Goal: Task Accomplishment & Management: Manage account settings

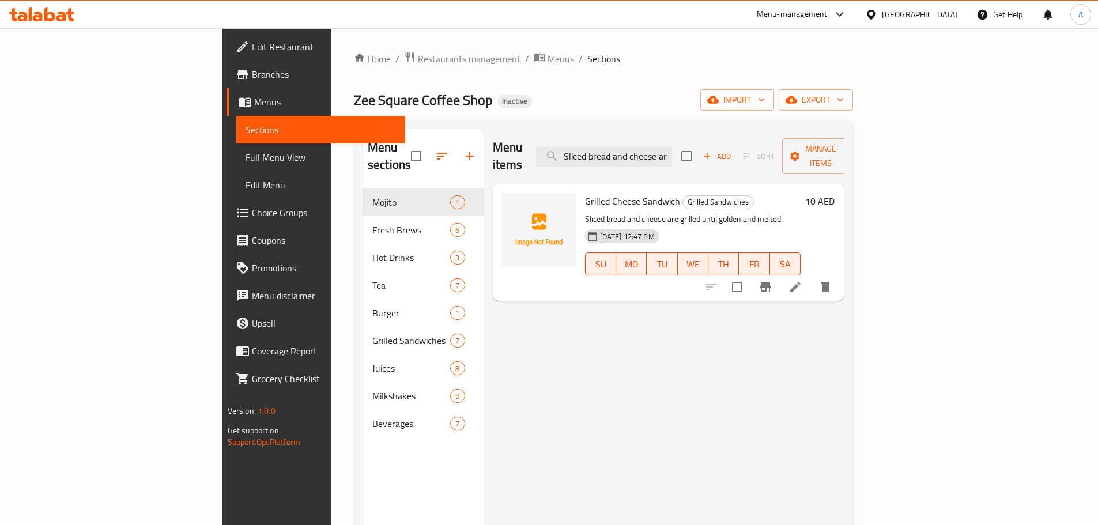
click at [404, 153] on input "checkbox" at bounding box center [416, 156] width 24 height 24
checkbox input "true"
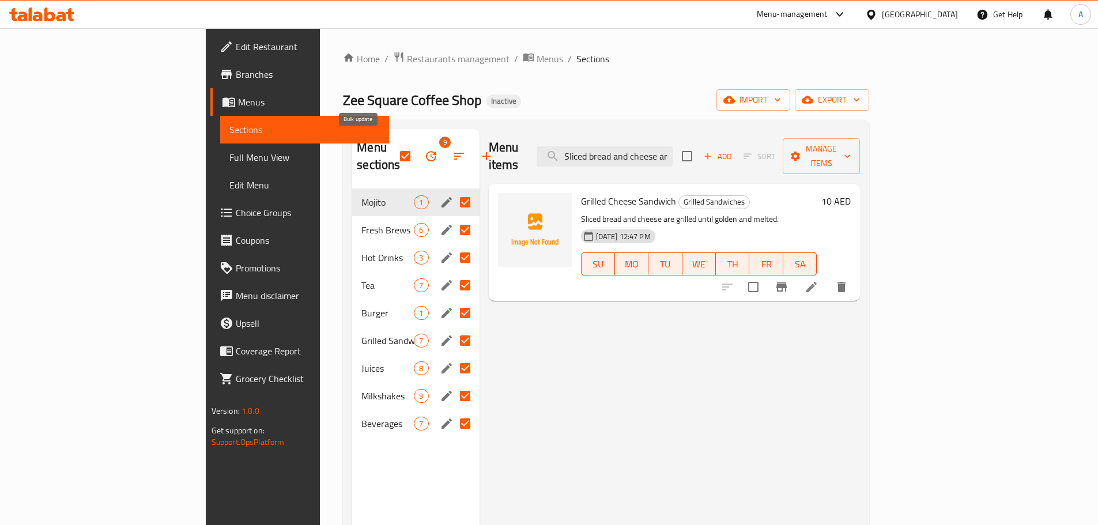
click at [424, 149] on icon "button" at bounding box center [431, 156] width 14 height 14
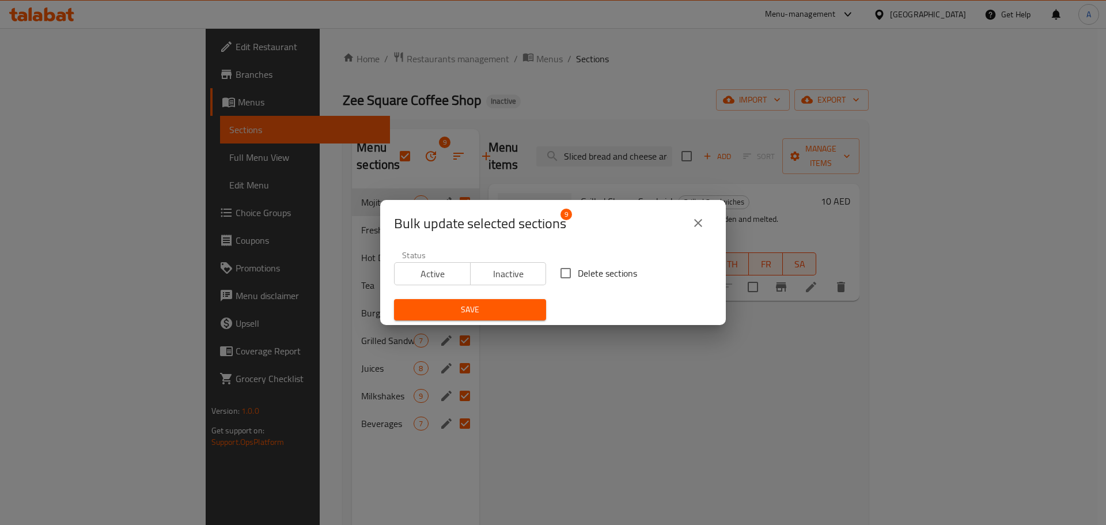
drag, startPoint x: 602, startPoint y: 266, endPoint x: 521, endPoint y: 297, distance: 86.5
click at [602, 266] on span "Delete sections" at bounding box center [607, 273] width 59 height 14
click at [578, 266] on input "Delete sections" at bounding box center [566, 273] width 24 height 24
checkbox input "true"
click at [503, 307] on span "Save" at bounding box center [470, 310] width 134 height 14
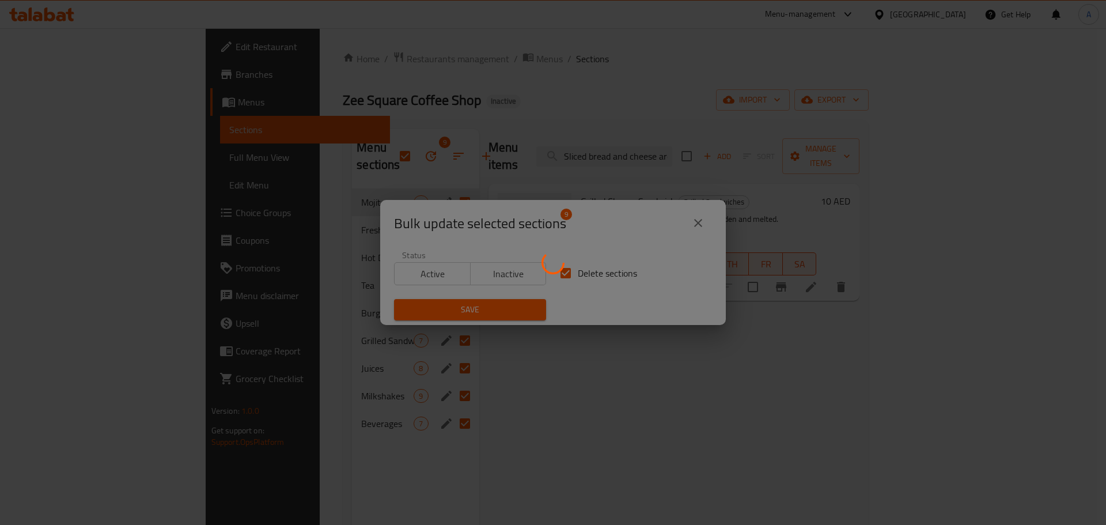
checkbox input "false"
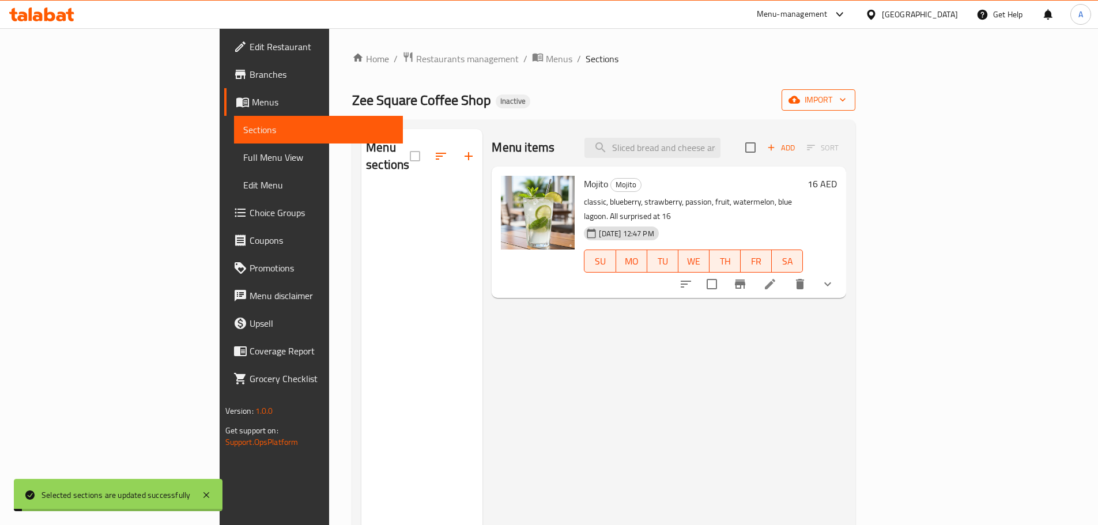
click at [846, 100] on span "import" at bounding box center [818, 100] width 55 height 14
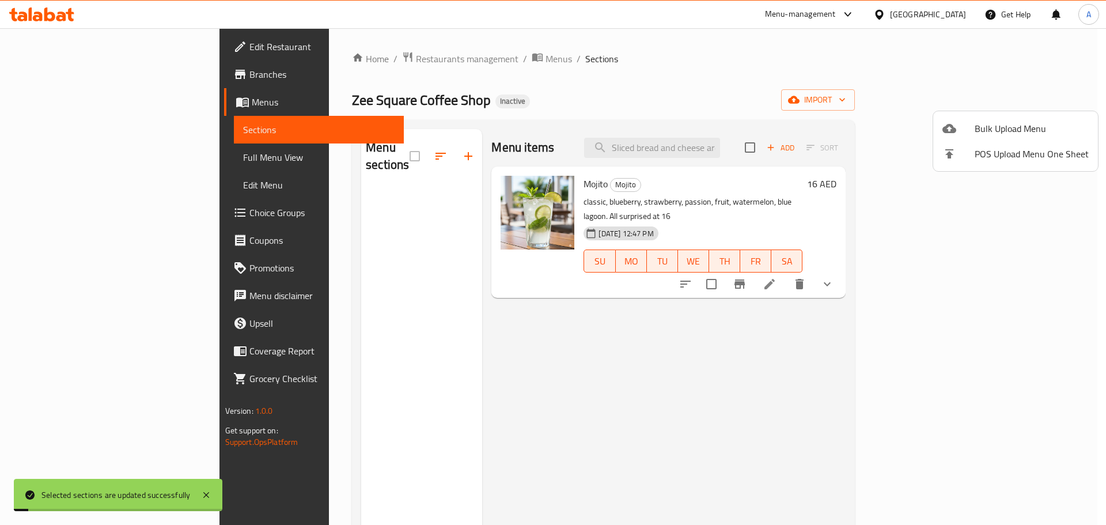
click at [1011, 126] on span "Bulk Upload Menu" at bounding box center [1032, 129] width 114 height 14
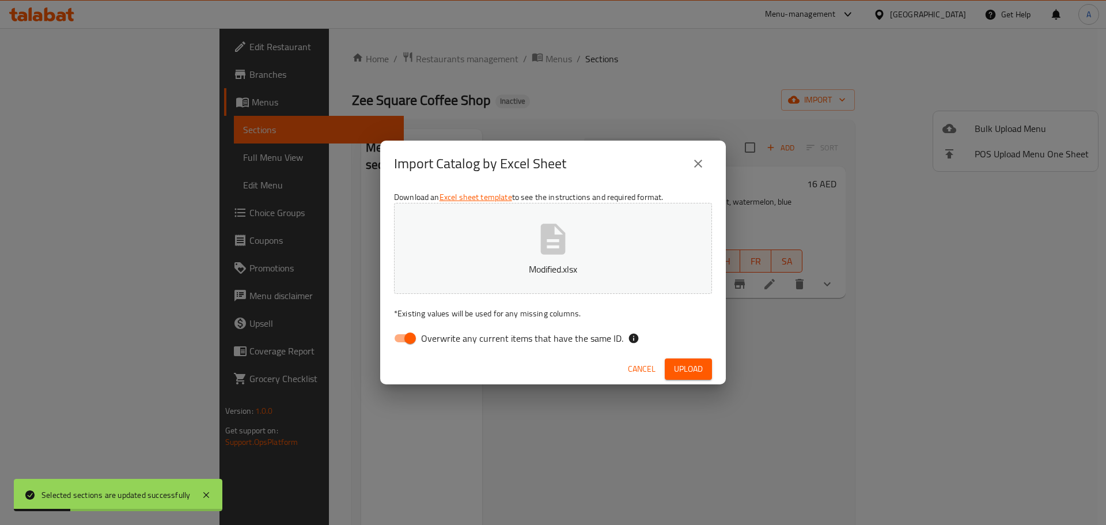
click at [602, 327] on div "Download an Excel sheet template to see the instructions and required format. M…" at bounding box center [553, 270] width 346 height 167
click at [602, 339] on span "Overwrite any current items that have the same ID." at bounding box center [522, 338] width 202 height 14
click at [443, 339] on input "Overwrite any current items that have the same ID." at bounding box center [410, 338] width 66 height 22
checkbox input "false"
click at [697, 371] on span "Upload" at bounding box center [688, 369] width 29 height 14
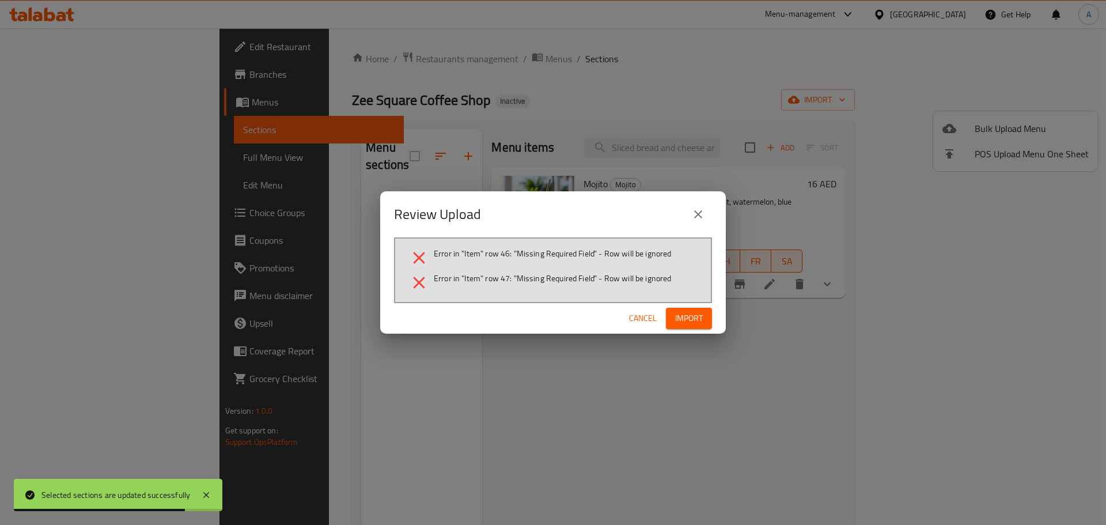
click at [691, 323] on span "Import" at bounding box center [689, 318] width 28 height 14
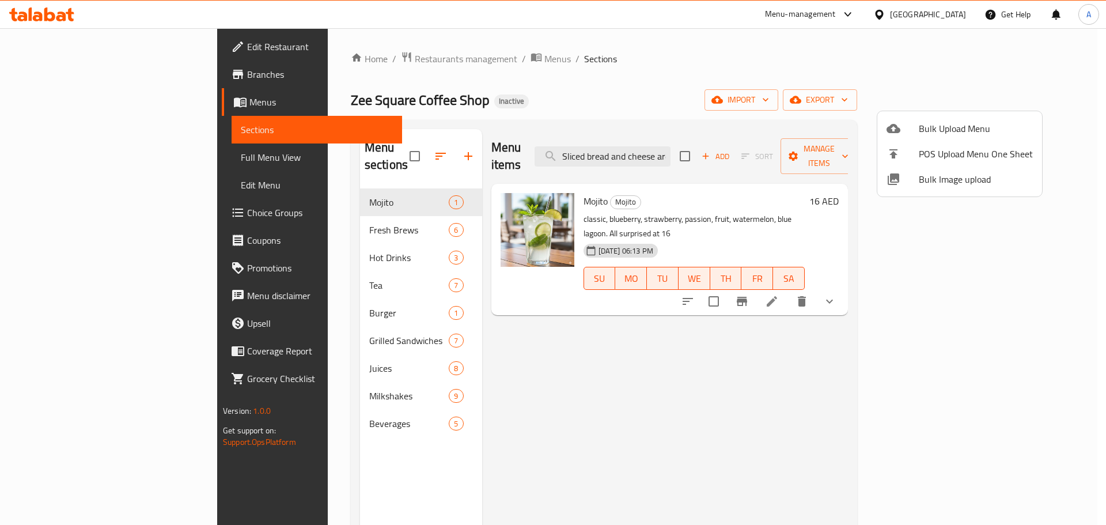
click at [666, 141] on div at bounding box center [553, 262] width 1106 height 525
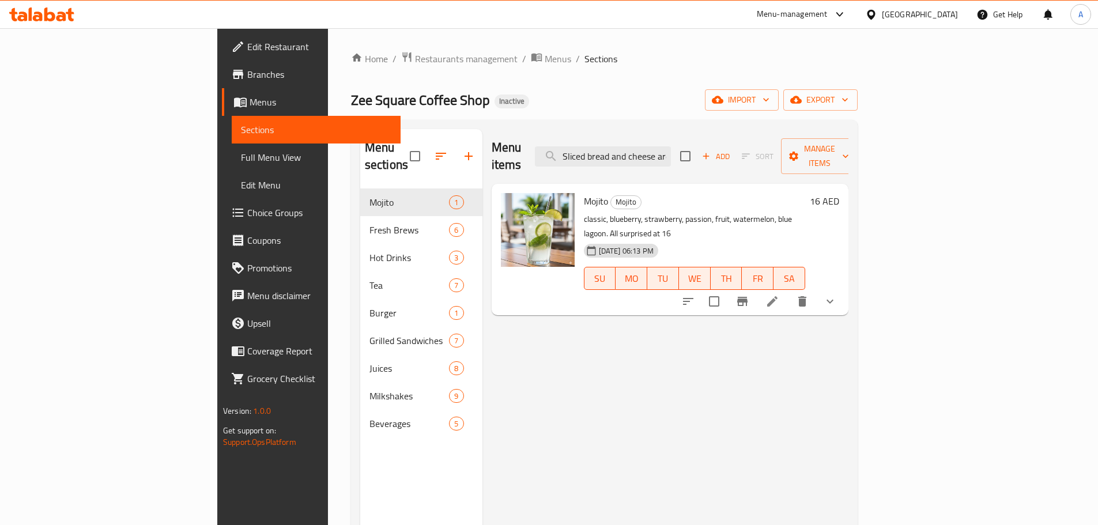
click at [666, 146] on input "Sliced bread and cheese are grilled" at bounding box center [603, 156] width 136 height 20
paste input "Pineapple Juice"
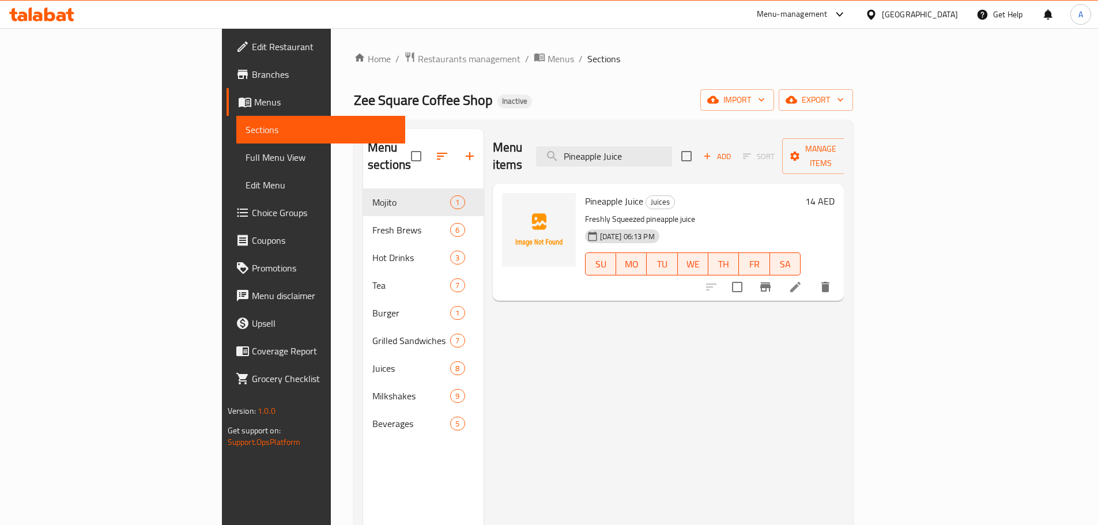
type input "Pineapple Juice"
drag, startPoint x: 93, startPoint y: 151, endPoint x: 385, endPoint y: 0, distance: 328.8
click at [245, 151] on span "Full Menu View" at bounding box center [320, 157] width 150 height 14
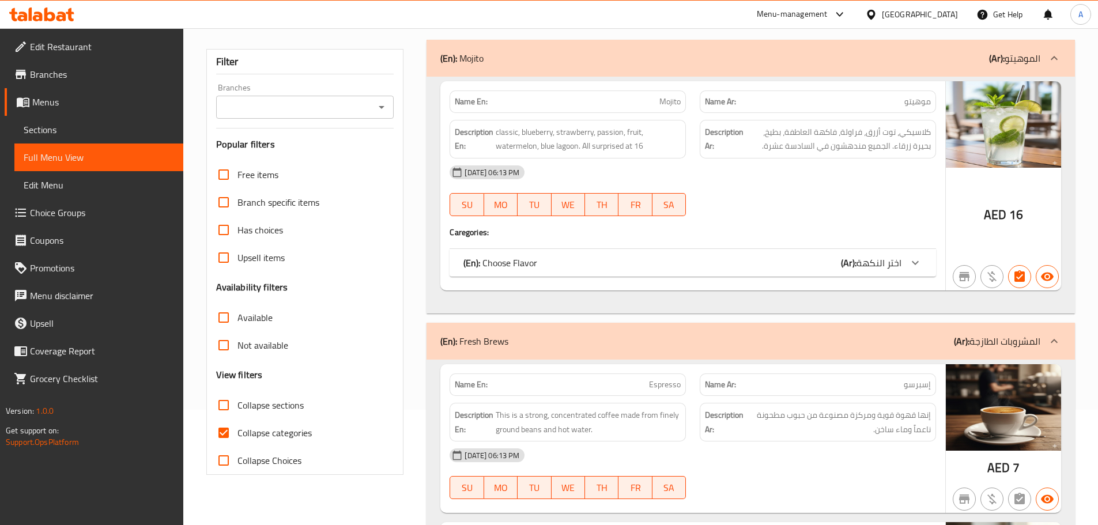
scroll to position [3186, 0]
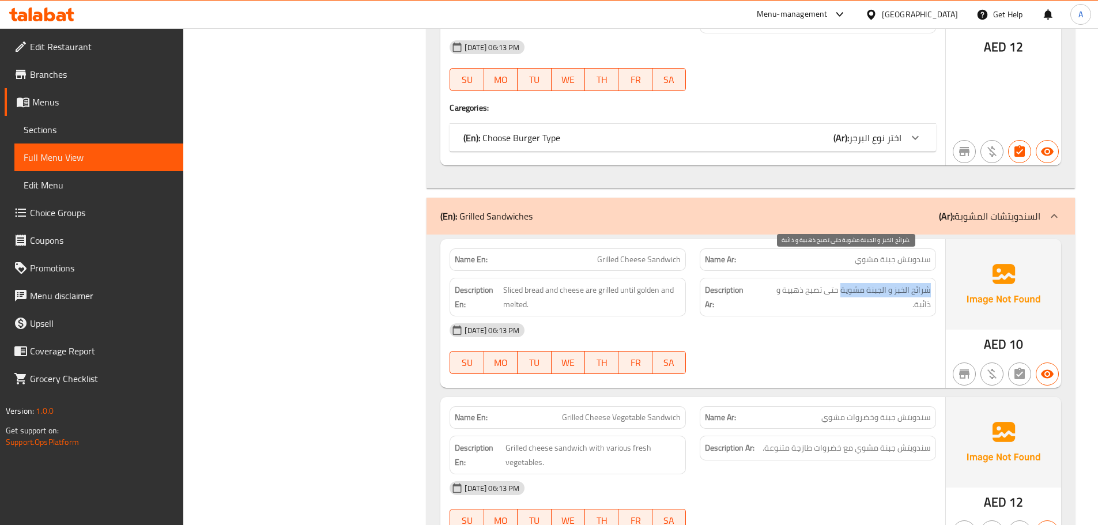
drag, startPoint x: 931, startPoint y: 263, endPoint x: 841, endPoint y: 264, distance: 89.3
click at [841, 278] on div "Description Ar: شرائح الخبز و الجبنة مشوية حتى تصبح ذهبية و ذائبة." at bounding box center [818, 297] width 236 height 39
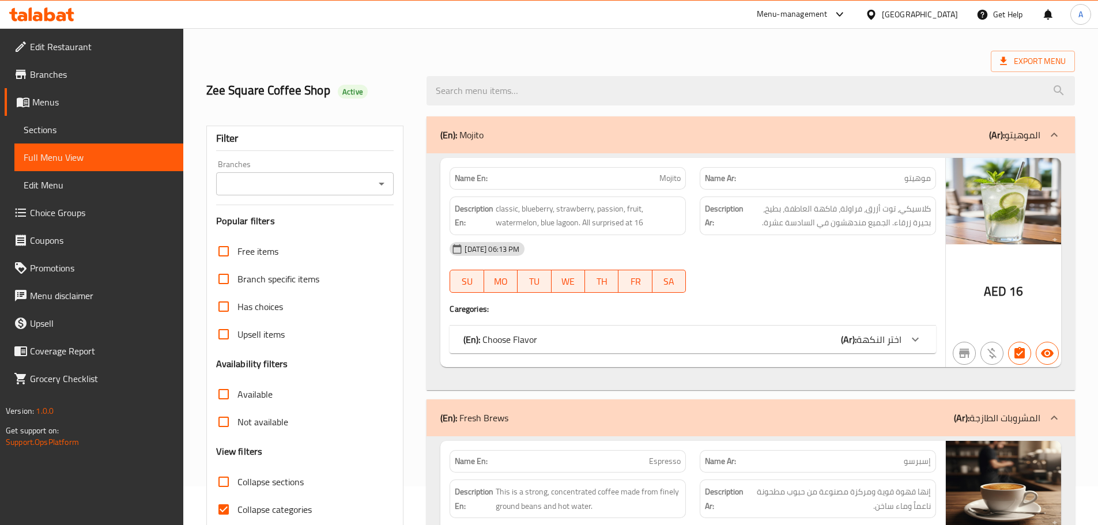
scroll to position [115, 0]
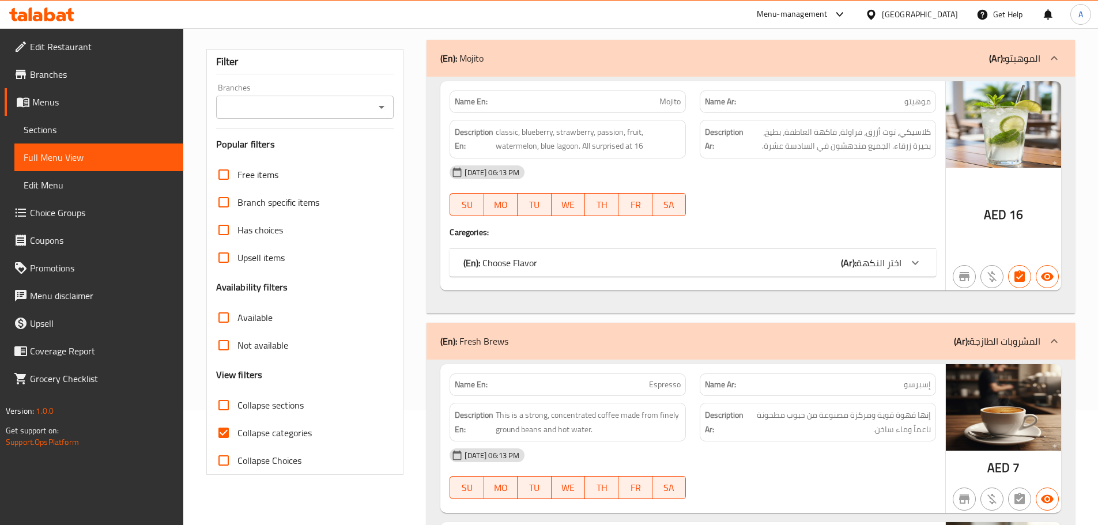
click at [220, 407] on input "Collapse sections" at bounding box center [224, 405] width 28 height 28
checkbox input "true"
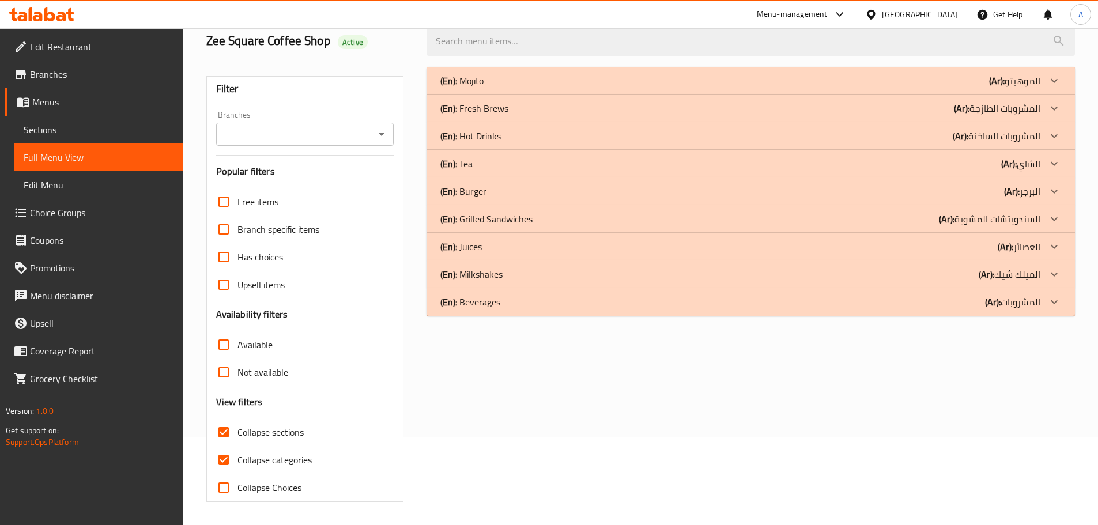
scroll to position [88, 0]
click at [498, 212] on p "(En): Grilled Sandwiches" at bounding box center [486, 219] width 92 height 14
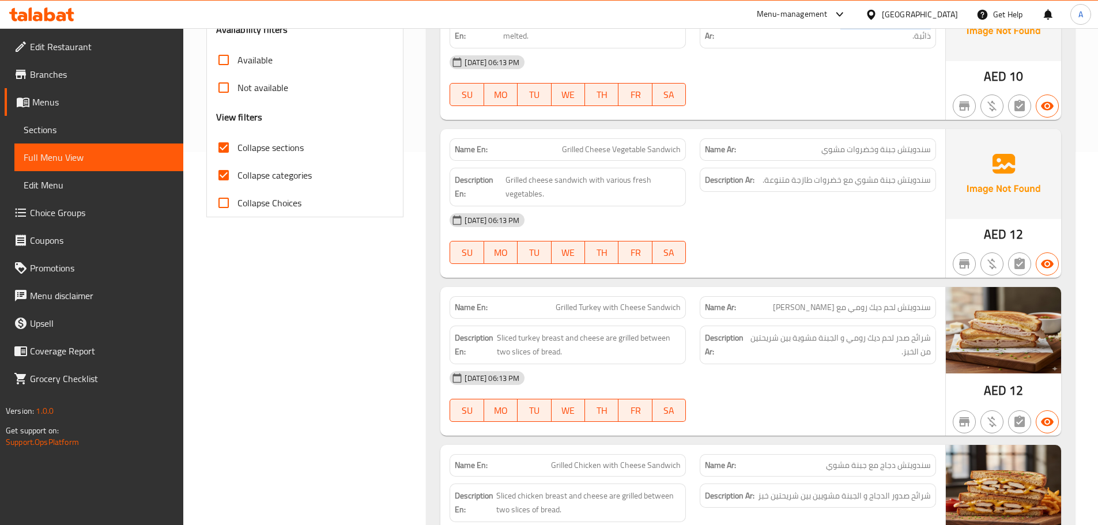
scroll to position [376, 0]
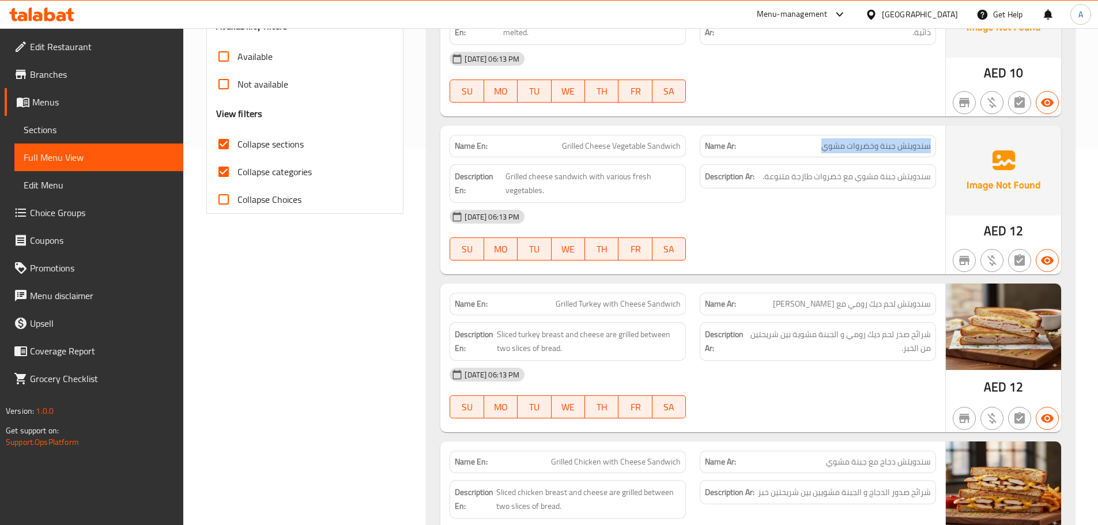
drag, startPoint x: 919, startPoint y: 142, endPoint x: 824, endPoint y: 146, distance: 95.1
click at [824, 146] on span "سندويتش جبنة وخضروات مشوي" at bounding box center [875, 146] width 109 height 12
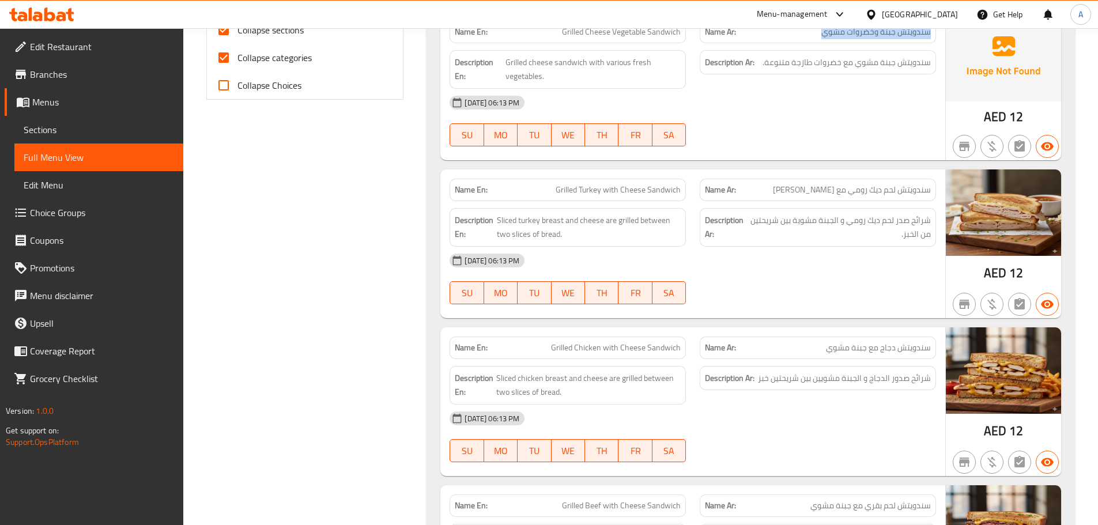
scroll to position [492, 0]
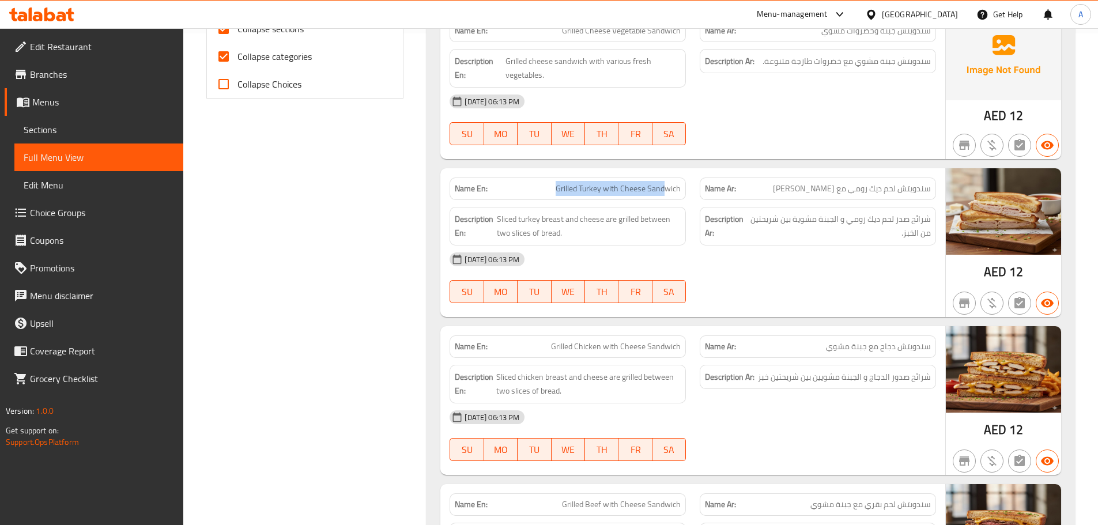
drag, startPoint x: 553, startPoint y: 188, endPoint x: 667, endPoint y: 187, distance: 114.1
click at [667, 187] on p "Name En: Grilled Turkey with Cheese Sandwich" at bounding box center [568, 189] width 226 height 12
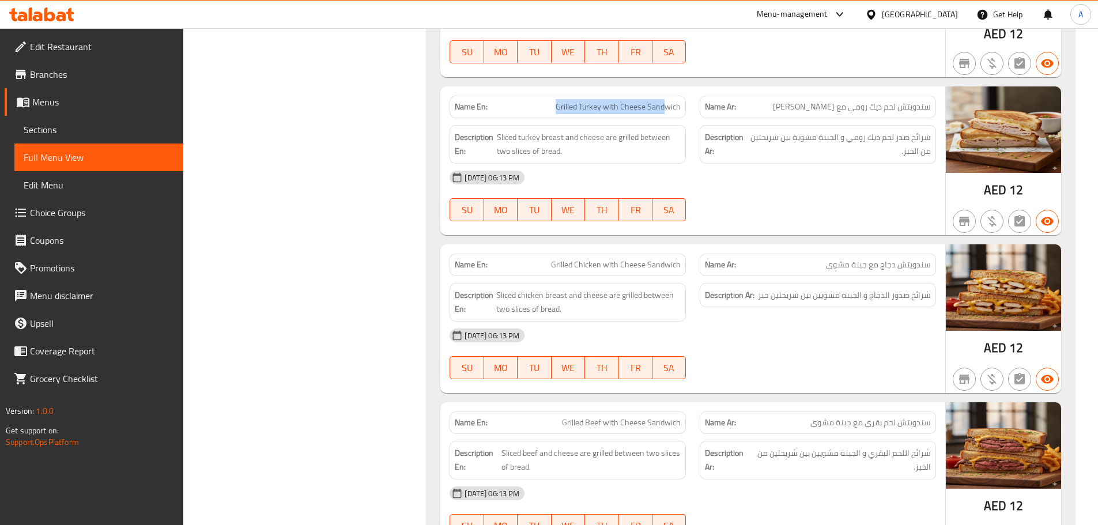
scroll to position [607, 0]
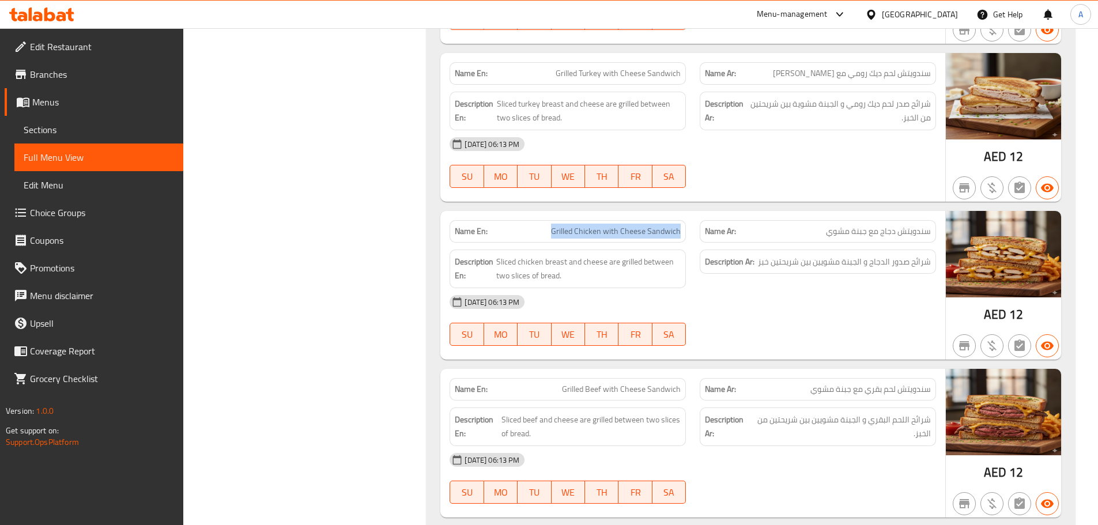
drag, startPoint x: 542, startPoint y: 231, endPoint x: 686, endPoint y: 229, distance: 144.1
click at [686, 229] on div "Name En: Grilled Chicken with Cheese Sandwich" at bounding box center [568, 231] width 250 height 36
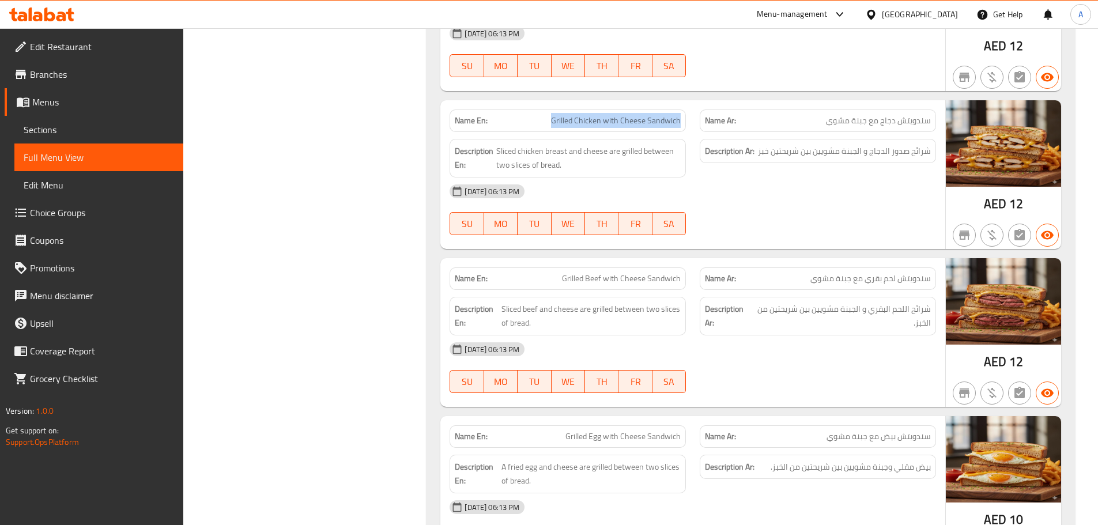
scroll to position [722, 0]
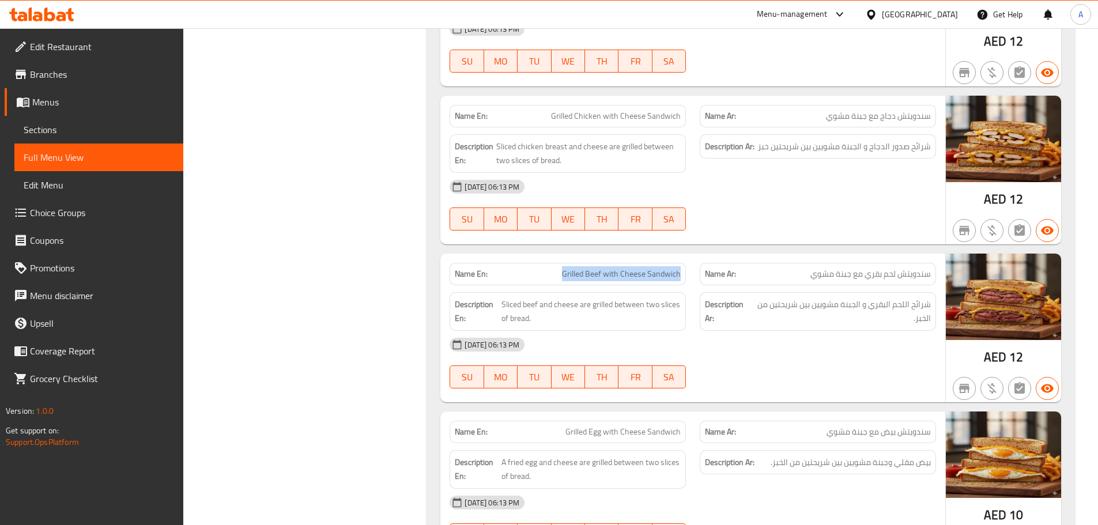
drag, startPoint x: 554, startPoint y: 271, endPoint x: 681, endPoint y: 270, distance: 127.3
click at [681, 270] on p "Name En: Grilled Beef with Cheese Sandwich" at bounding box center [568, 274] width 226 height 12
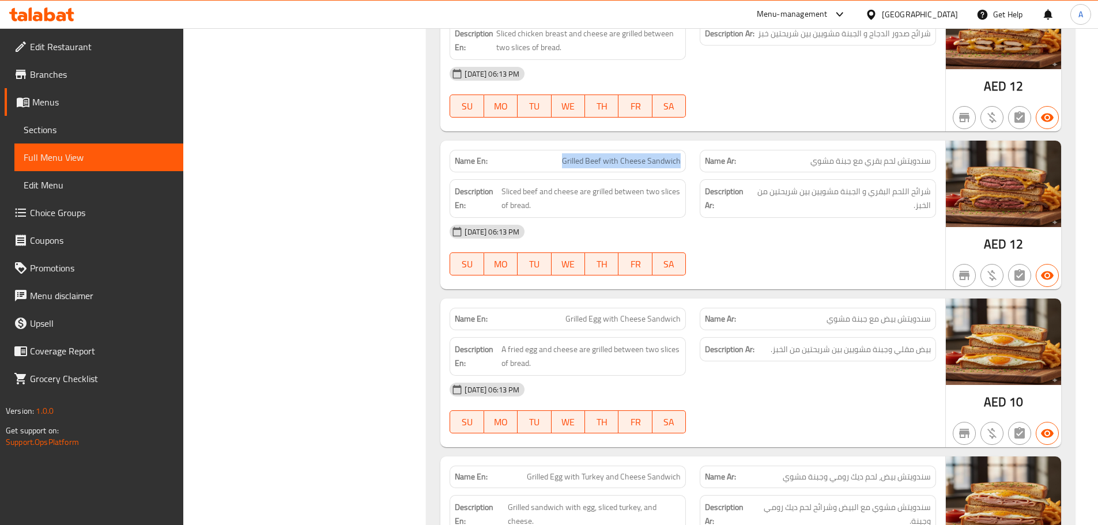
scroll to position [837, 0]
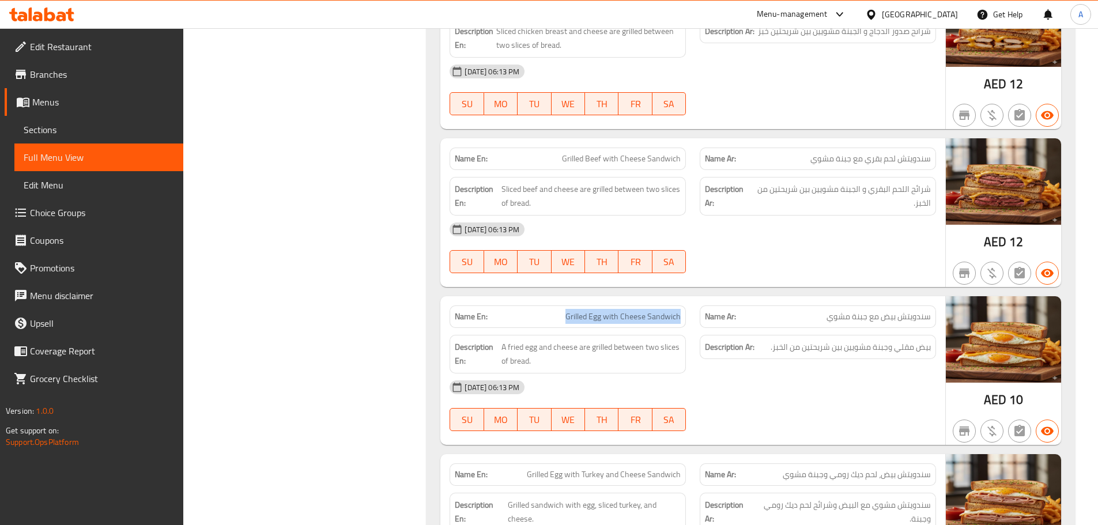
drag, startPoint x: 550, startPoint y: 316, endPoint x: 692, endPoint y: 314, distance: 141.8
click at [692, 314] on div "Name En: Grilled Egg with Cheese Sandwich" at bounding box center [568, 316] width 250 height 36
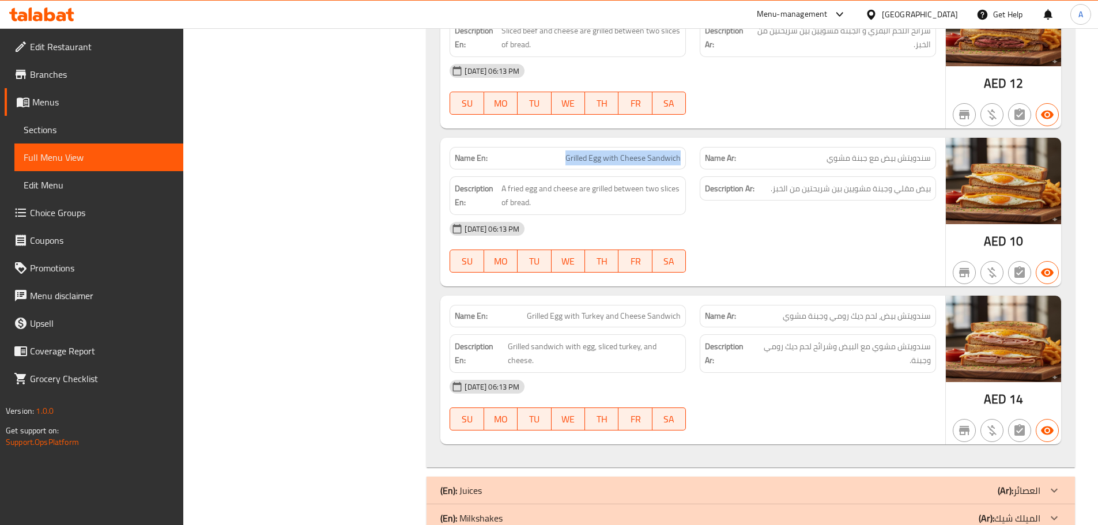
scroll to position [1010, 0]
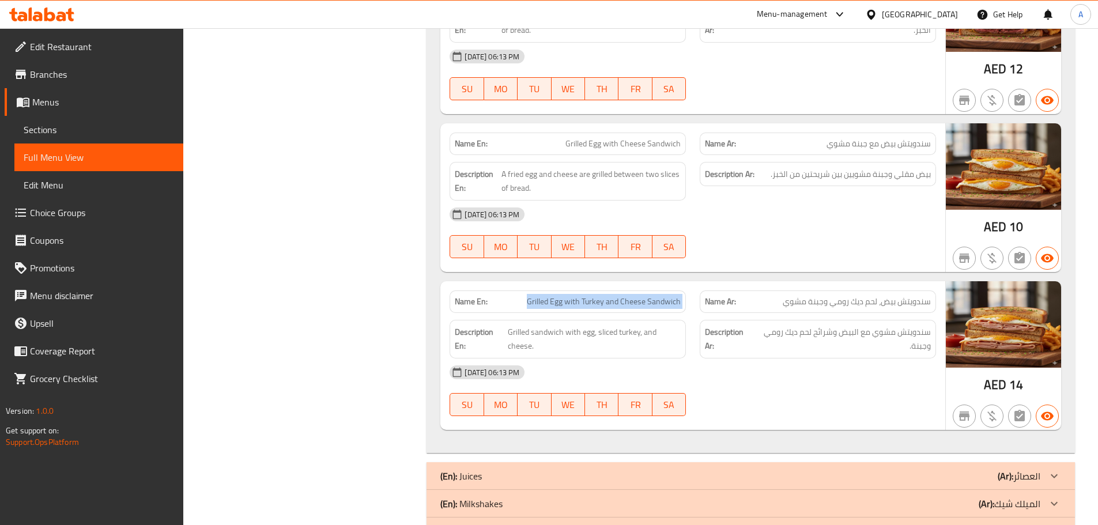
drag, startPoint x: 529, startPoint y: 306, endPoint x: 701, endPoint y: 307, distance: 172.3
click at [701, 307] on div "Name En: Grilled Egg with Turkey and Cheese Sandwich Name Ar: سندويتش بيض، لحم …" at bounding box center [693, 301] width 500 height 36
click at [728, 369] on div "[DATE] 06:13 PM" at bounding box center [693, 372] width 500 height 28
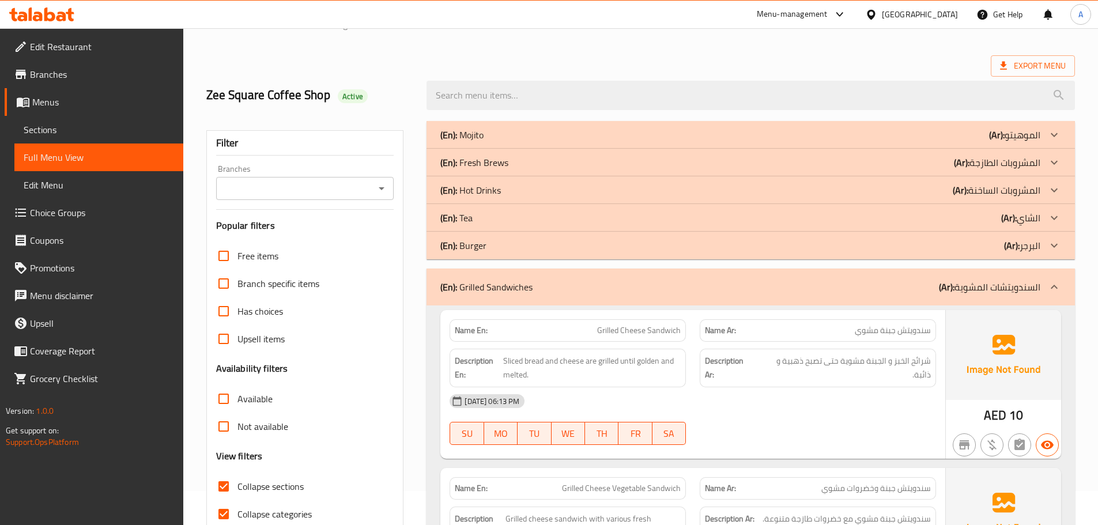
scroll to position [31, 0]
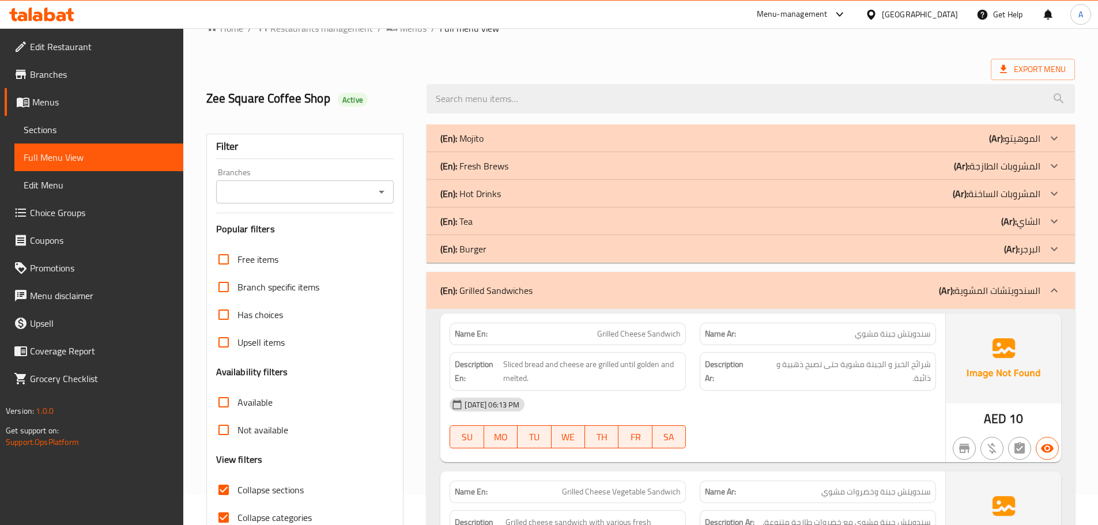
click at [555, 275] on div "(En): Grilled Sandwiches (Ar): السندويتشات المشوية" at bounding box center [750, 290] width 648 height 37
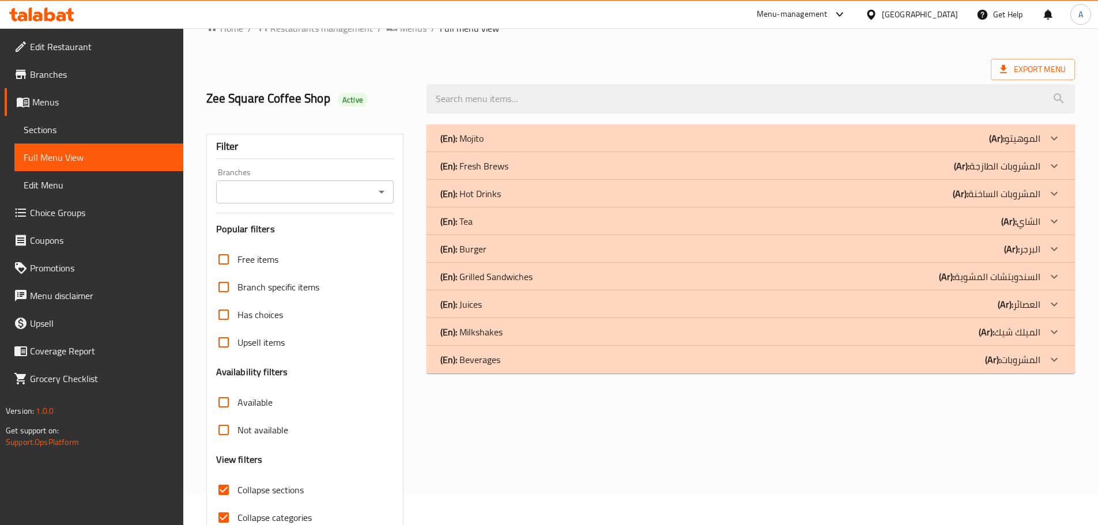
click at [524, 296] on div "(En): Juices (Ar): العصائر" at bounding box center [750, 304] width 648 height 28
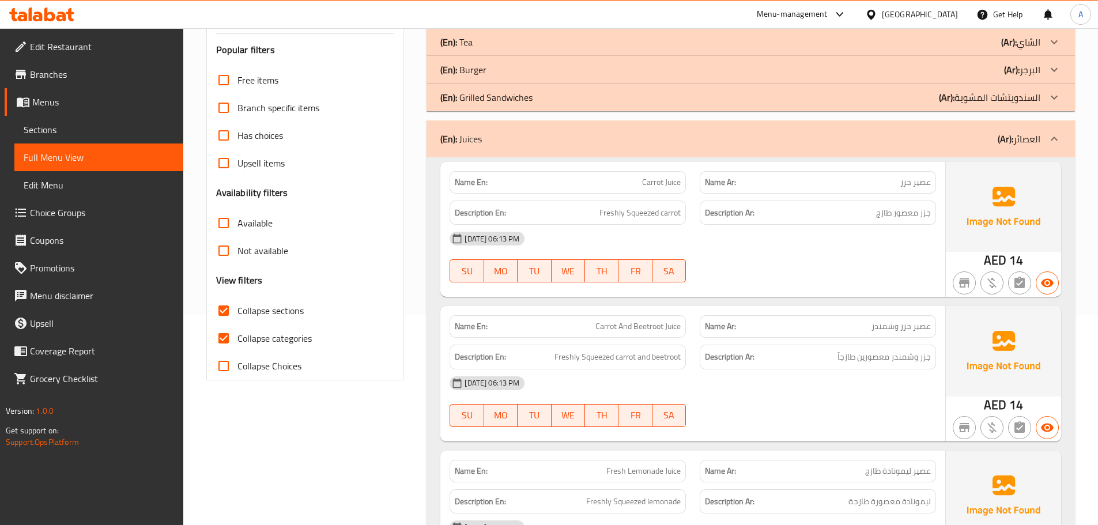
scroll to position [203, 0]
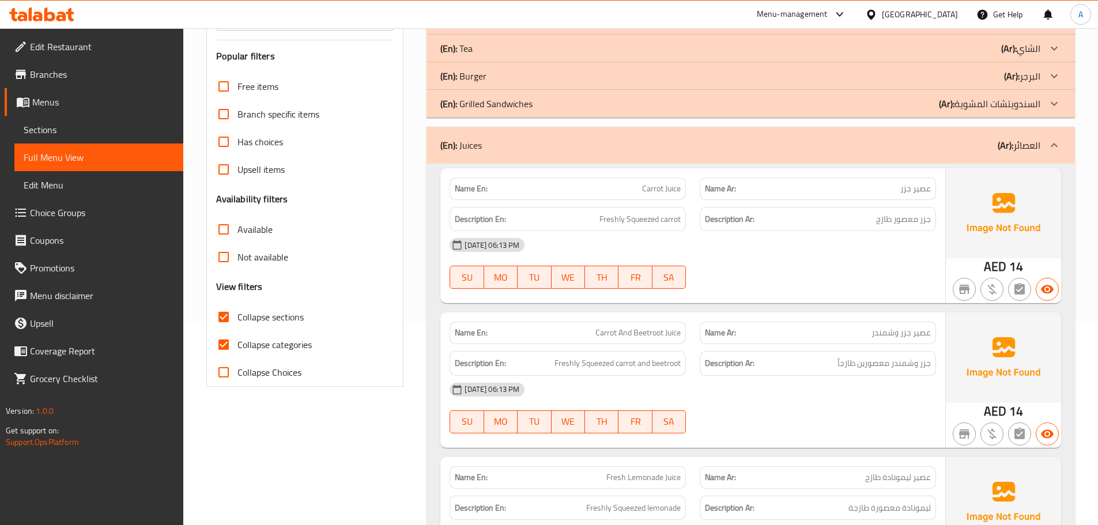
click at [672, 188] on span "Carrot Juice" at bounding box center [661, 189] width 39 height 12
copy span "Juice"
click at [923, 185] on span "عصير جزر" at bounding box center [915, 189] width 31 height 12
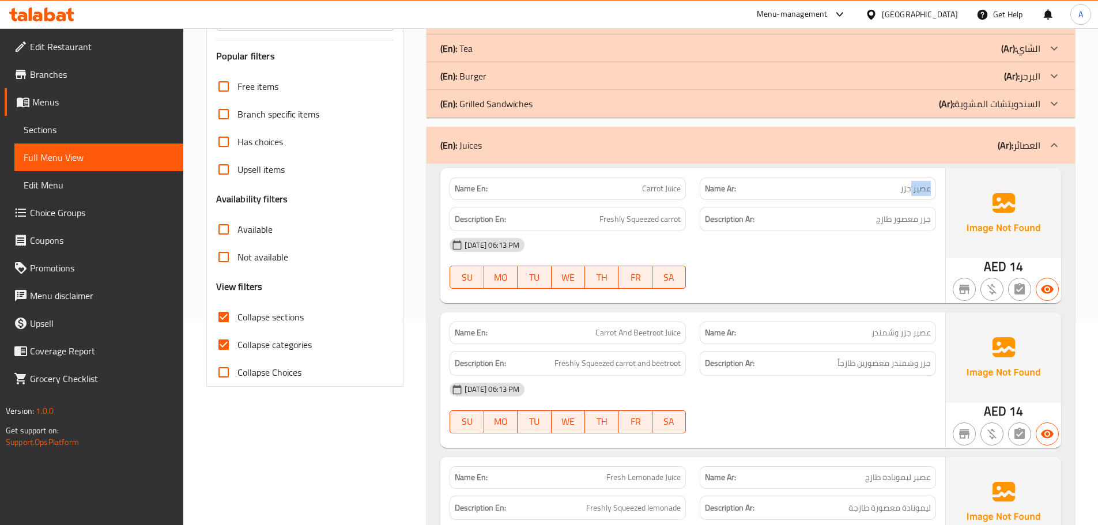
copy span "عصير"
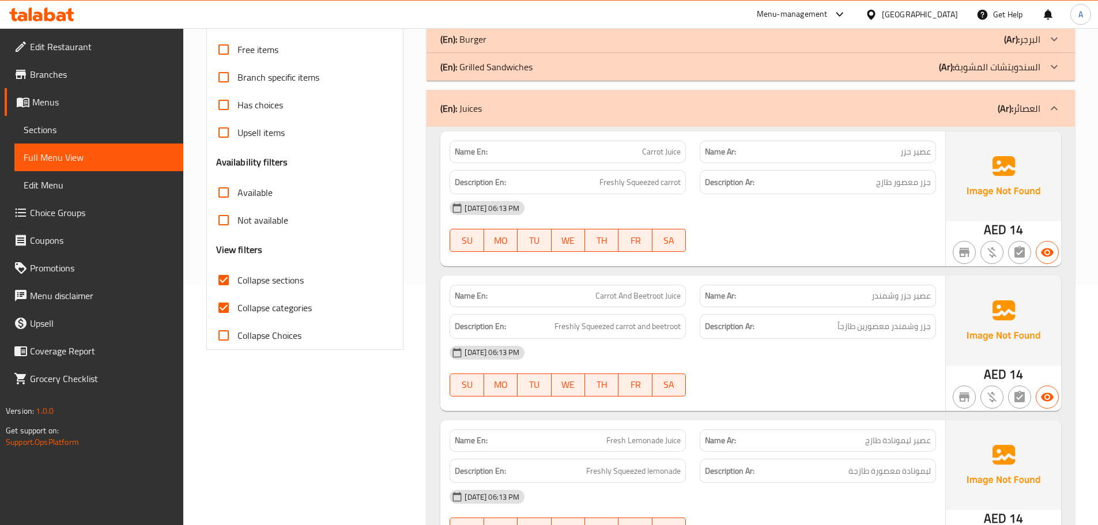
scroll to position [261, 0]
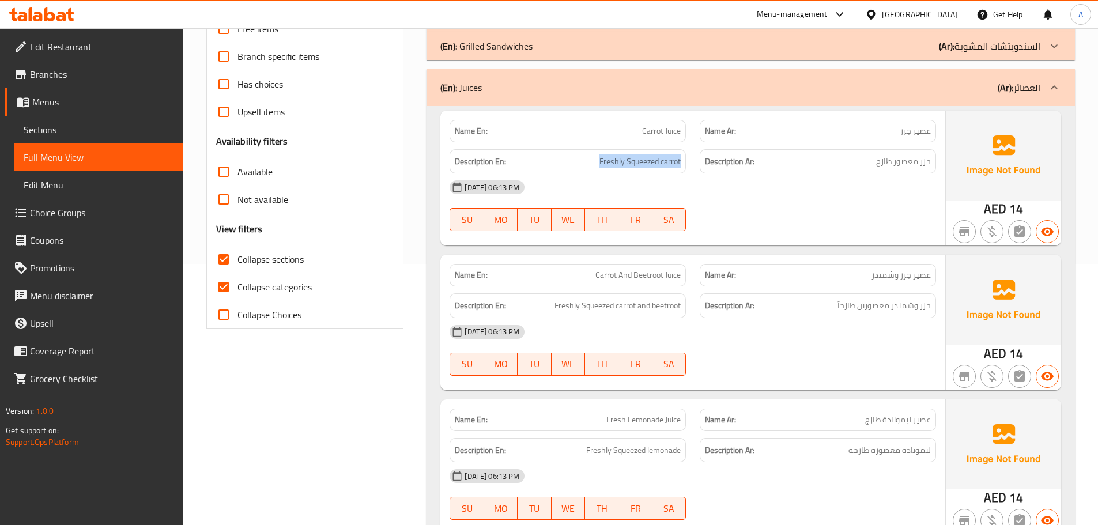
drag, startPoint x: 587, startPoint y: 160, endPoint x: 684, endPoint y: 158, distance: 97.4
click at [684, 158] on div "Description En: Freshly Squeezed carrot" at bounding box center [567, 161] width 236 height 25
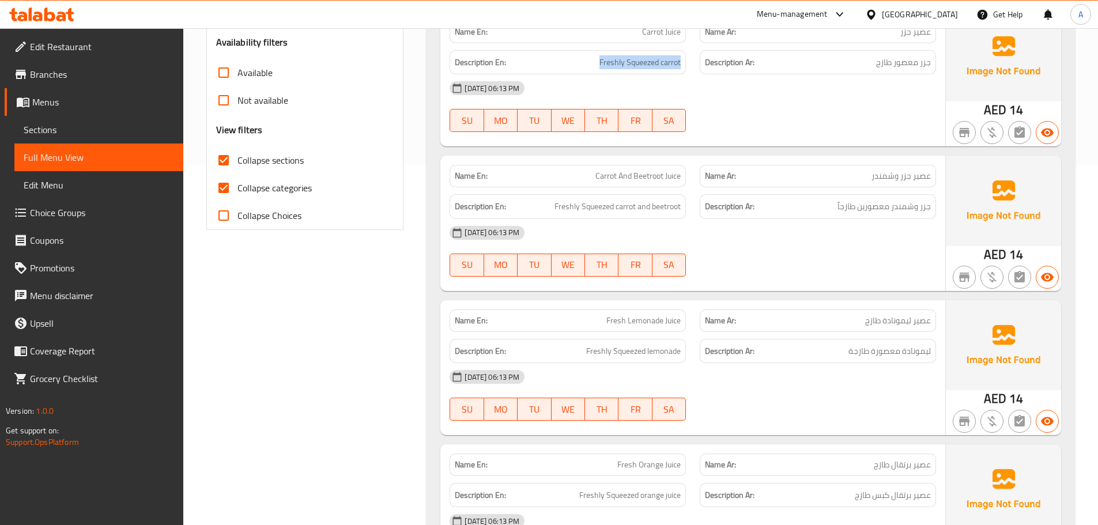
scroll to position [376, 0]
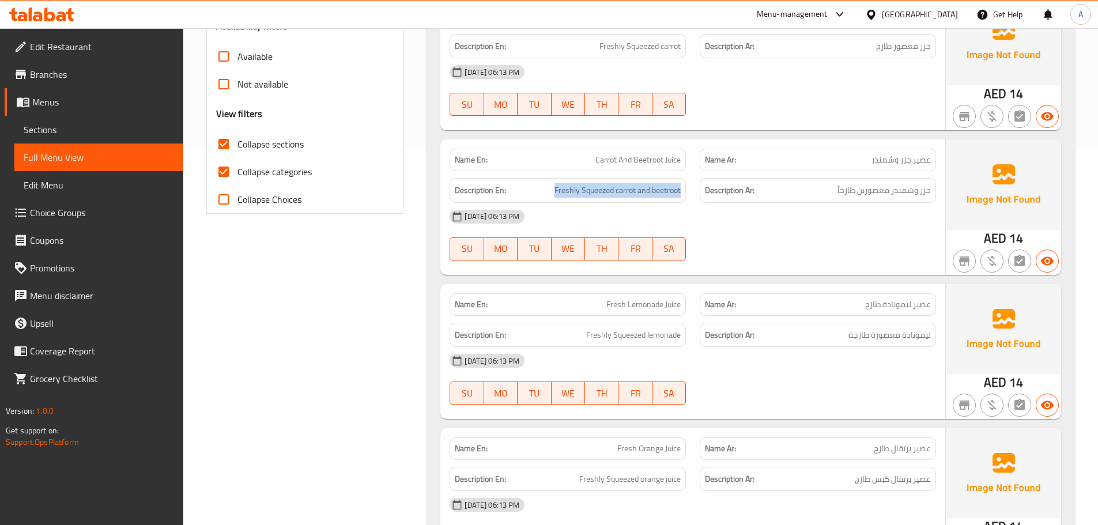
drag, startPoint x: 549, startPoint y: 191, endPoint x: 687, endPoint y: 189, distance: 138.3
click at [687, 189] on div "Description En: Freshly Squeezed carrot and beetroot" at bounding box center [568, 190] width 250 height 39
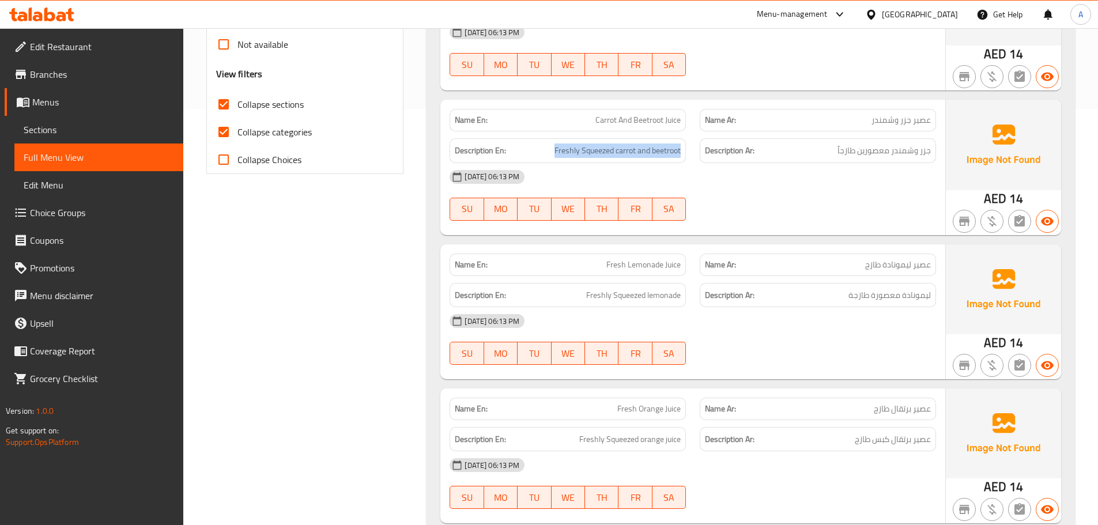
scroll to position [434, 0]
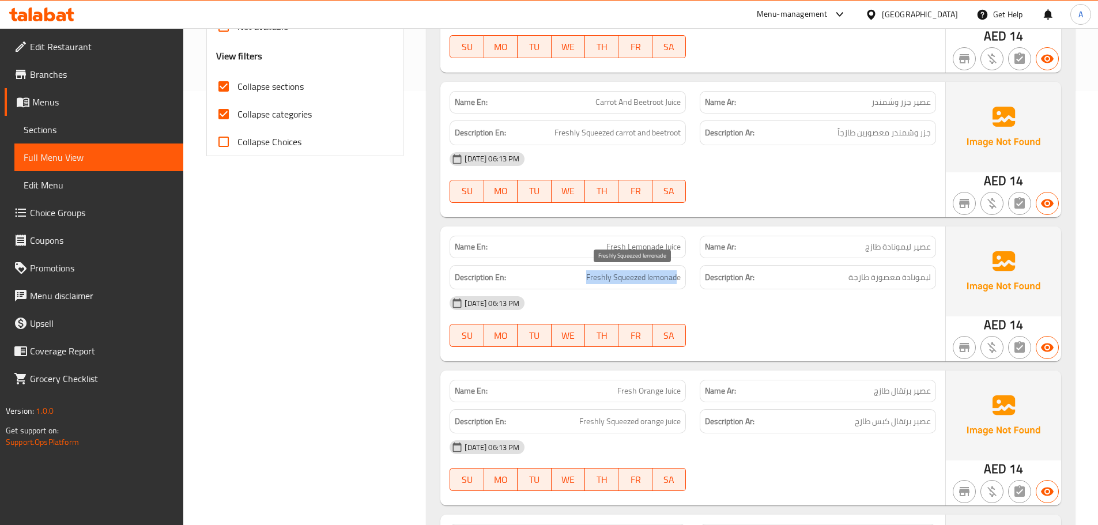
drag, startPoint x: 580, startPoint y: 277, endPoint x: 676, endPoint y: 270, distance: 95.9
click at [676, 270] on h6 "Description En: Freshly Squeezed lemonade" at bounding box center [568, 277] width 226 height 14
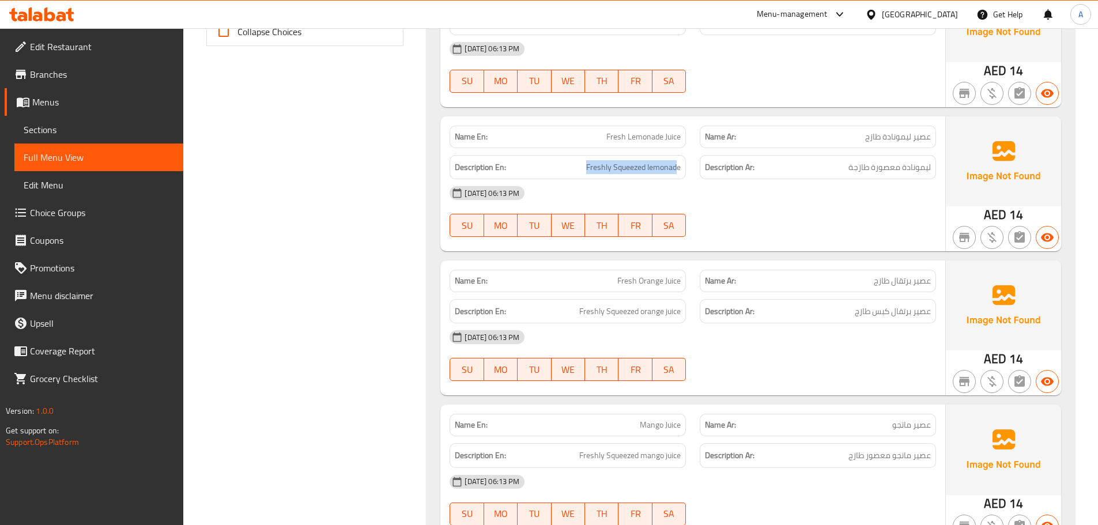
scroll to position [549, 0]
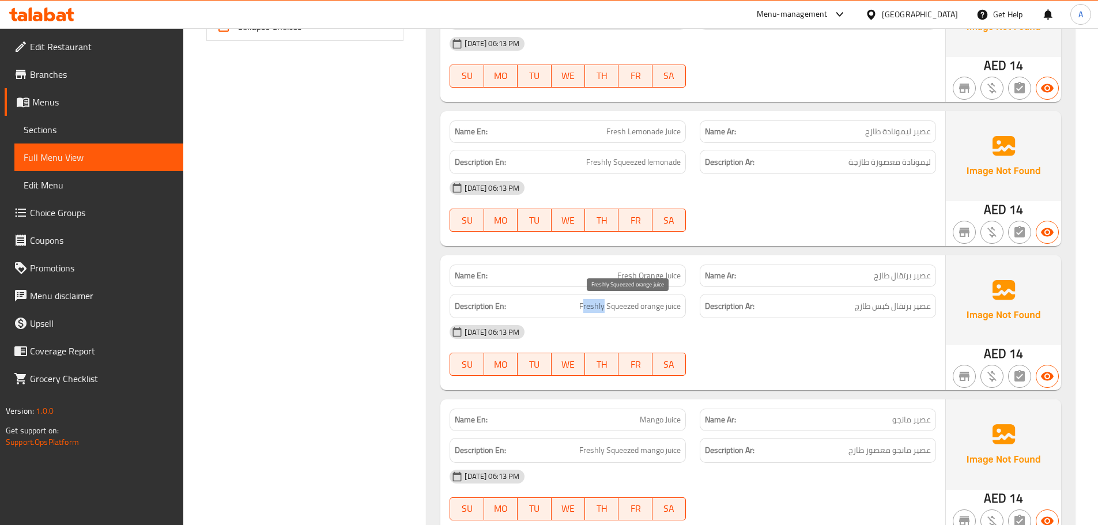
drag, startPoint x: 582, startPoint y: 306, endPoint x: 611, endPoint y: 305, distance: 29.4
click at [603, 306] on span "Freshly Squeezed orange juice" at bounding box center [629, 306] width 101 height 14
drag, startPoint x: 682, startPoint y: 304, endPoint x: 567, endPoint y: 309, distance: 115.4
click at [567, 309] on div "Description En: Freshly Squeezed orange juice" at bounding box center [567, 306] width 236 height 25
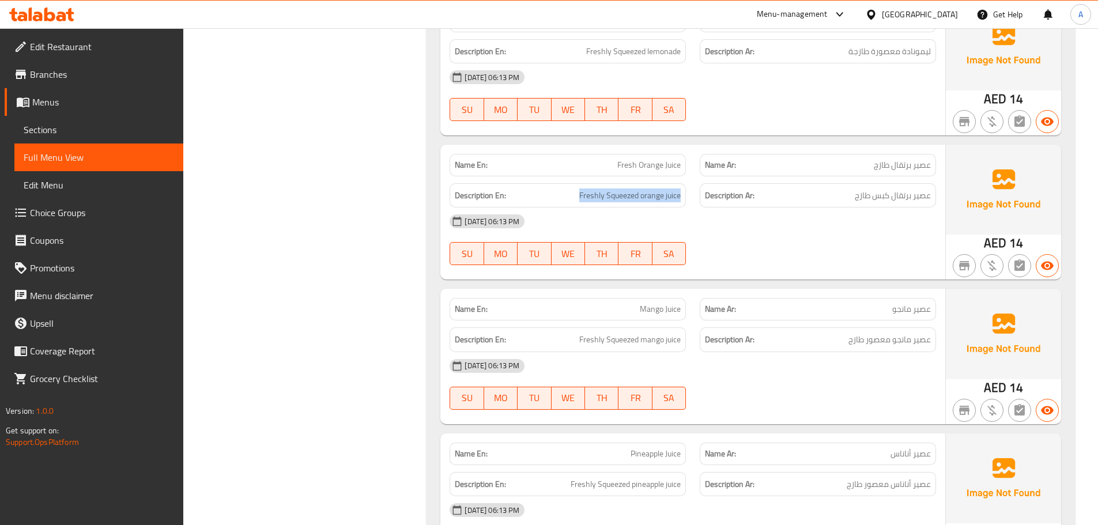
scroll to position [664, 0]
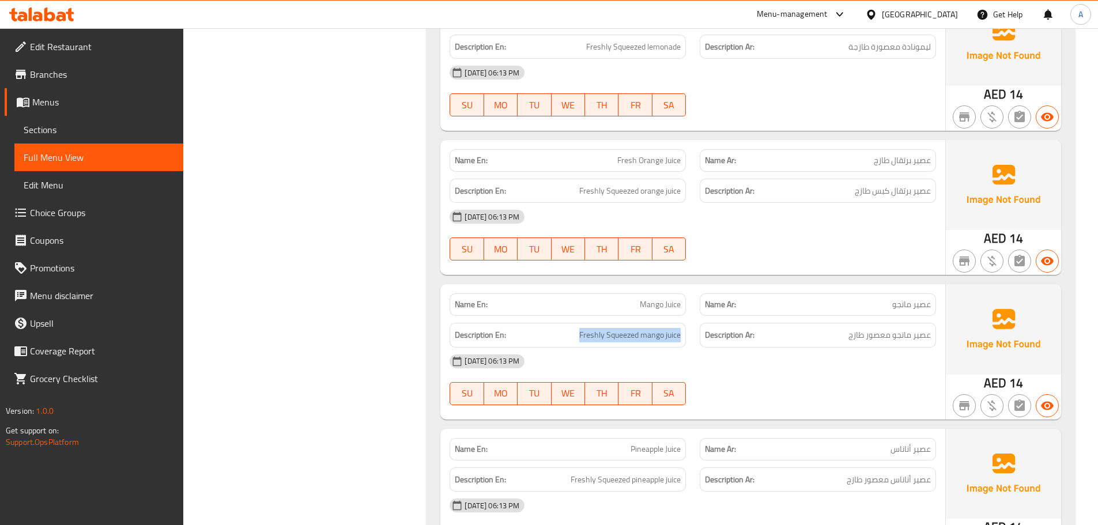
drag, startPoint x: 681, startPoint y: 335, endPoint x: 574, endPoint y: 337, distance: 106.6
click at [574, 337] on h6 "Description En: Freshly Squeezed mango juice" at bounding box center [568, 335] width 226 height 14
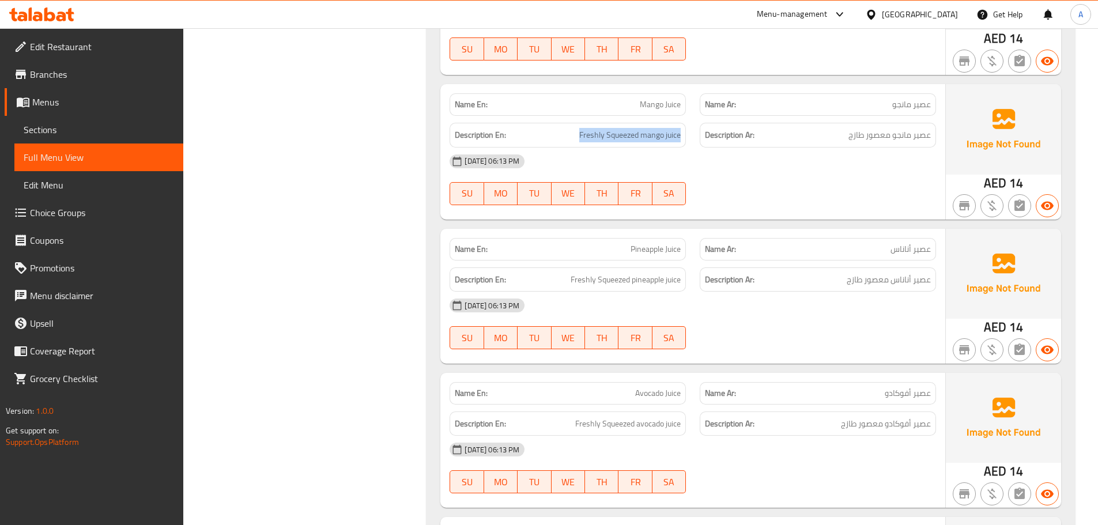
scroll to position [895, 0]
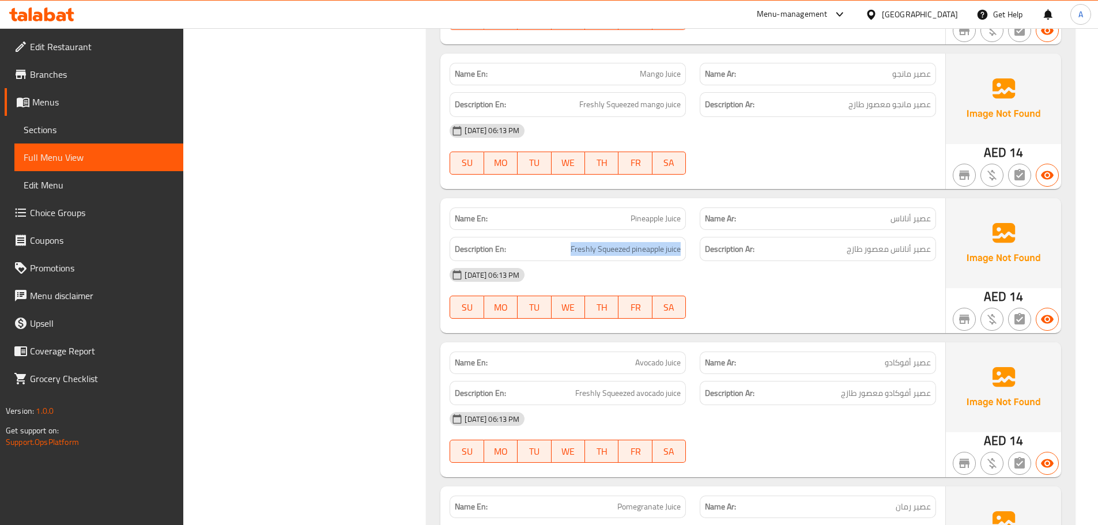
drag, startPoint x: 684, startPoint y: 251, endPoint x: 564, endPoint y: 260, distance: 120.2
click at [564, 260] on div "Description En: Freshly Squeezed pineapple juice" at bounding box center [567, 249] width 236 height 25
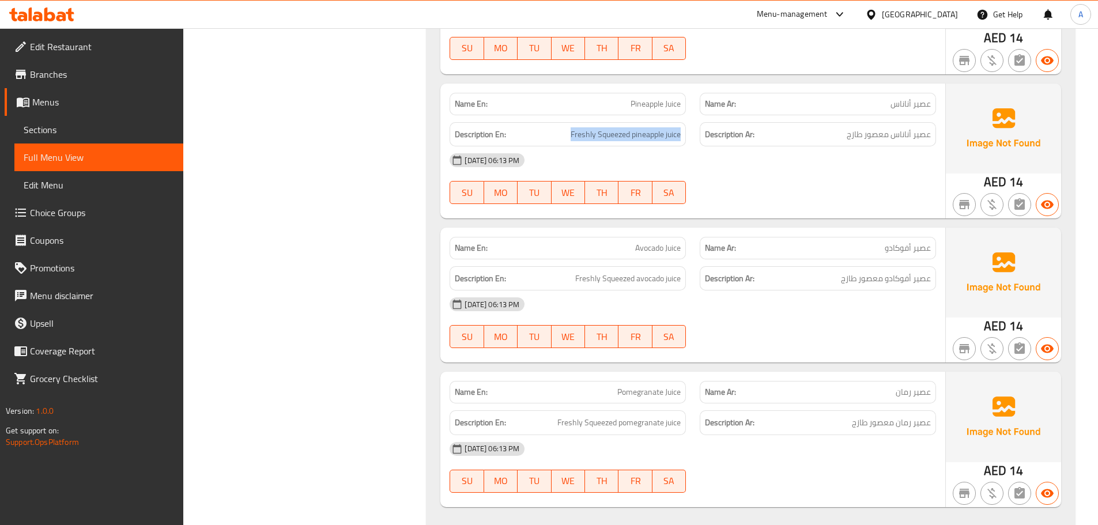
scroll to position [1010, 0]
drag, startPoint x: 683, startPoint y: 277, endPoint x: 565, endPoint y: 285, distance: 118.9
click at [565, 285] on div "Description En: Freshly Squeezed avocado juice" at bounding box center [567, 278] width 236 height 25
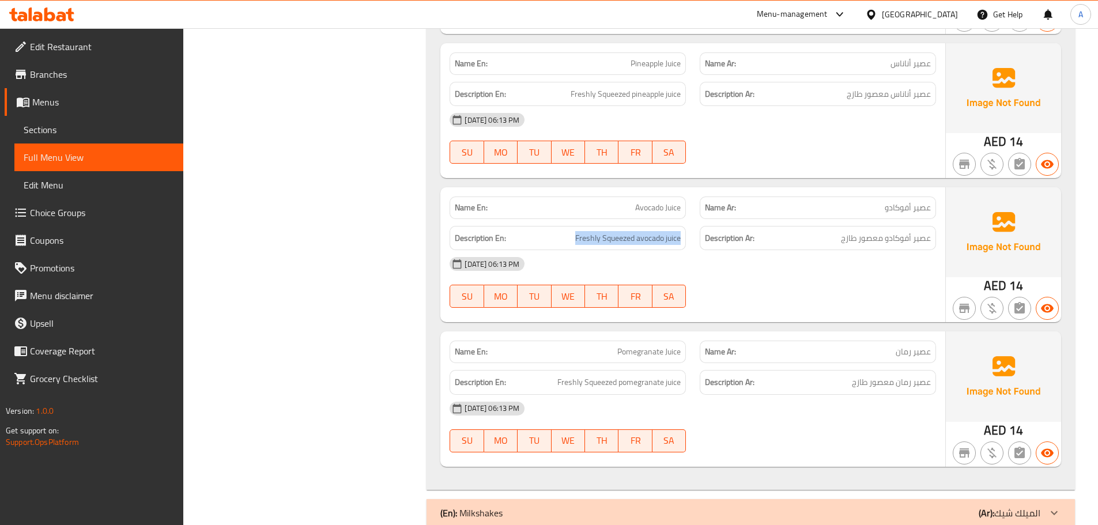
scroll to position [1102, 0]
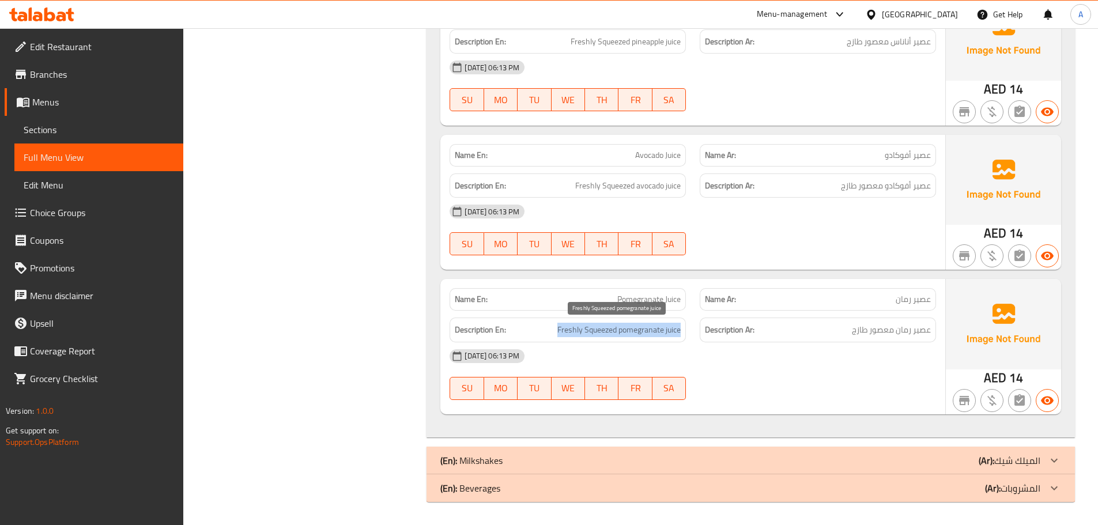
drag, startPoint x: 679, startPoint y: 329, endPoint x: 547, endPoint y: 326, distance: 132.0
click at [549, 328] on h6 "Description En: Freshly Squeezed pomegranate juice" at bounding box center [568, 330] width 226 height 14
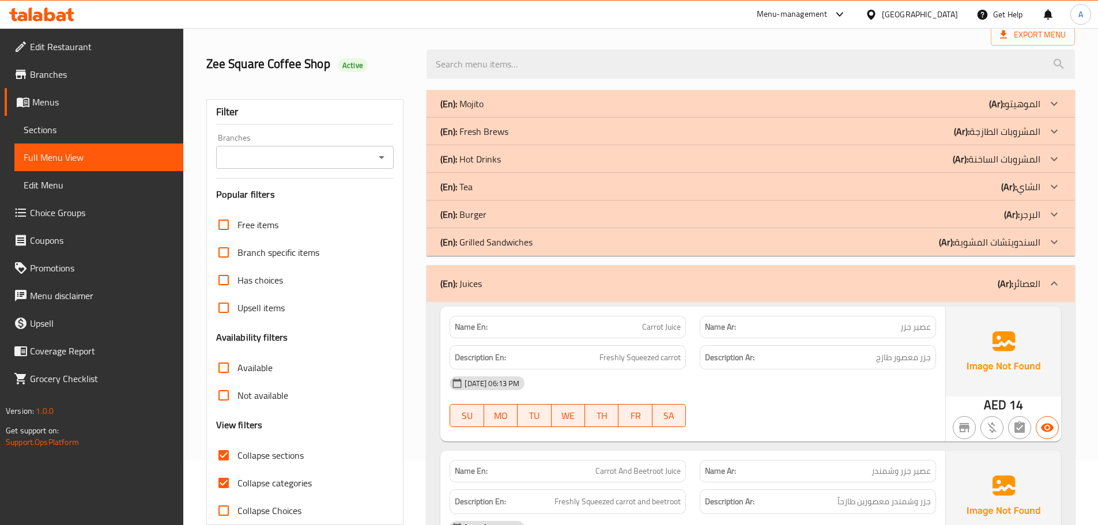
click at [596, 291] on div "(En): Juices (Ar): العصائر" at bounding box center [750, 283] width 648 height 37
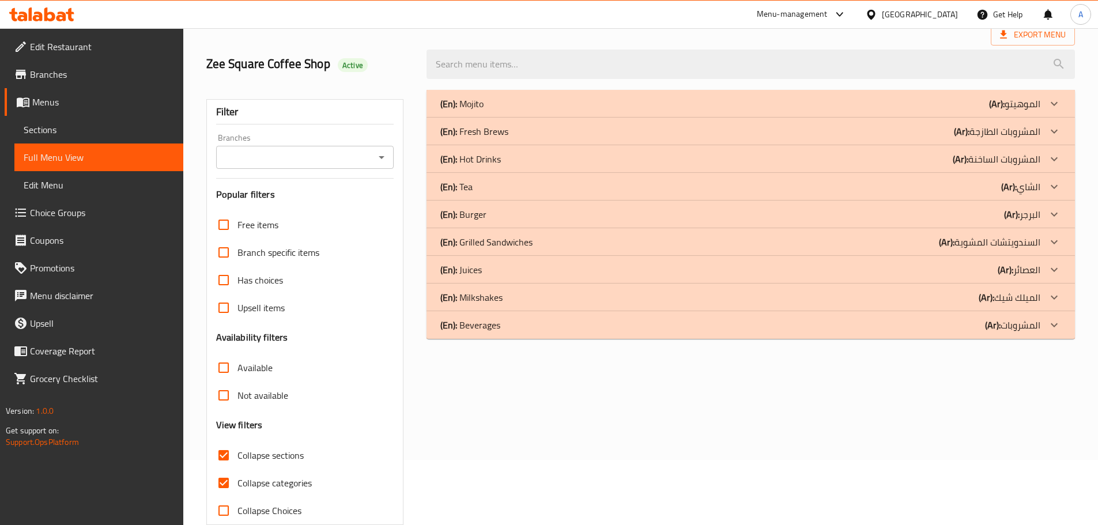
scroll to position [88, 0]
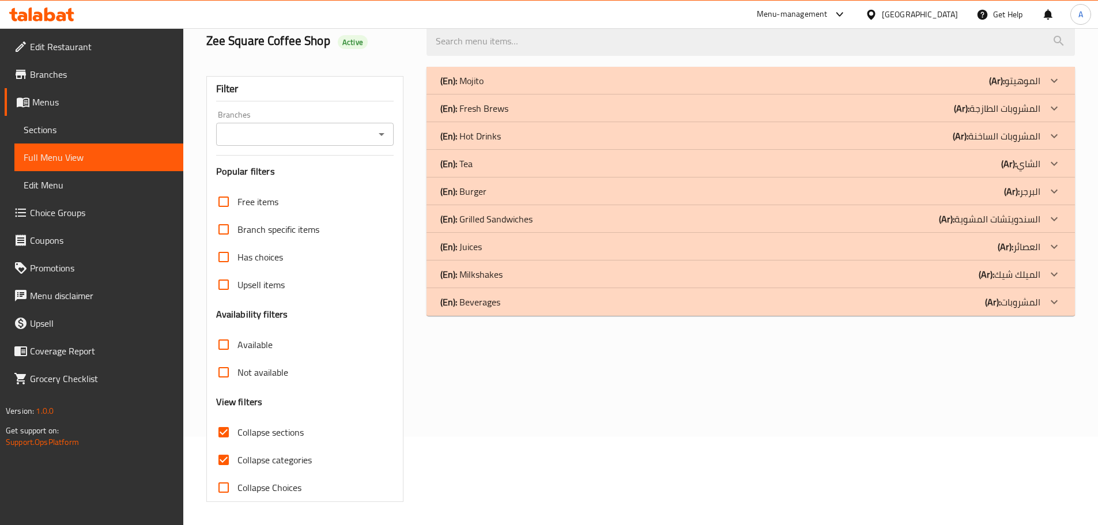
click at [509, 286] on div "(En): Milkshakes (Ar): الميلك شيك" at bounding box center [750, 274] width 648 height 28
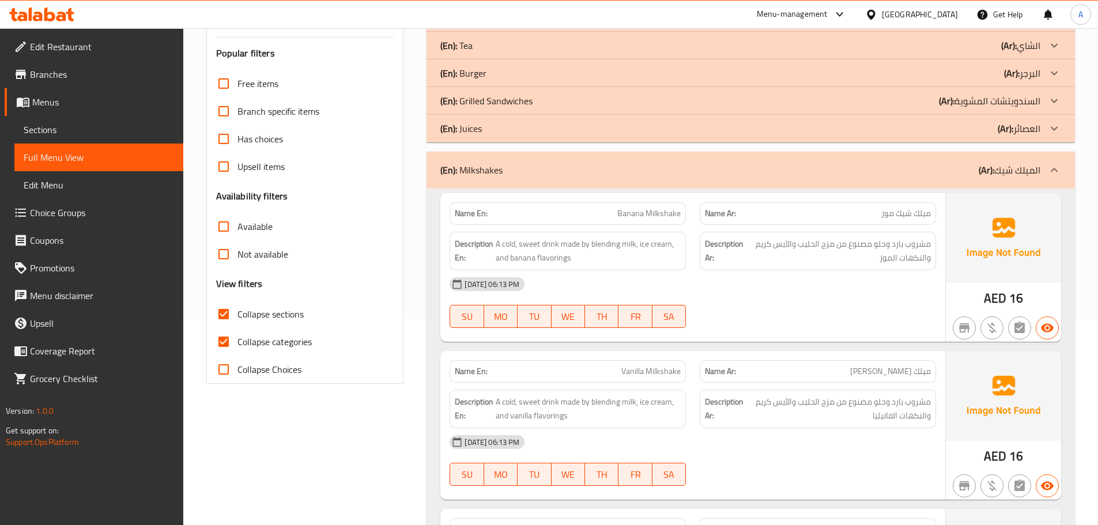
scroll to position [274, 0]
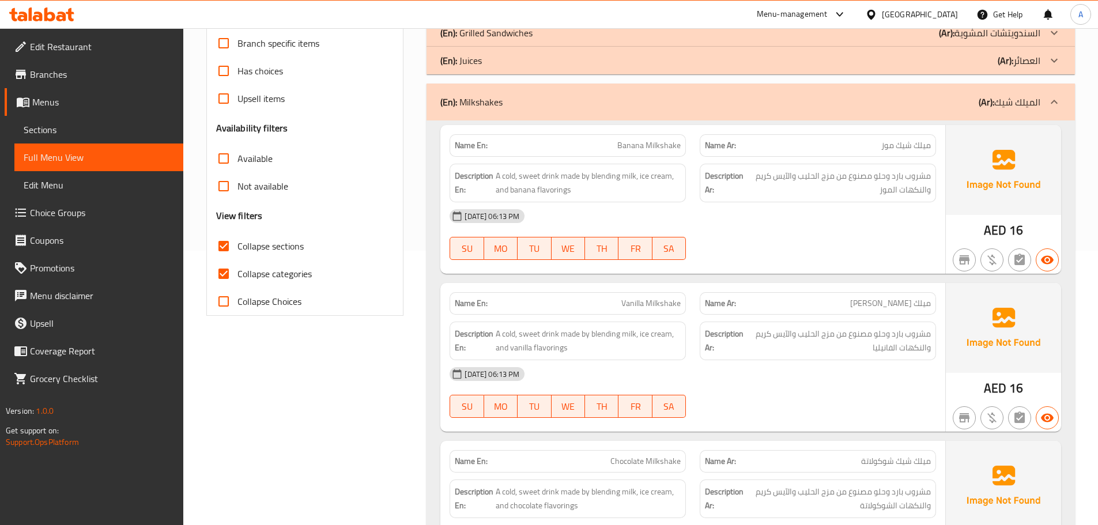
click at [652, 149] on span "Banana Milkshake" at bounding box center [648, 145] width 63 height 12
copy span "Milkshake"
copy span "ميلك شيك"
drag, startPoint x: 897, startPoint y: 146, endPoint x: 936, endPoint y: 145, distance: 39.8
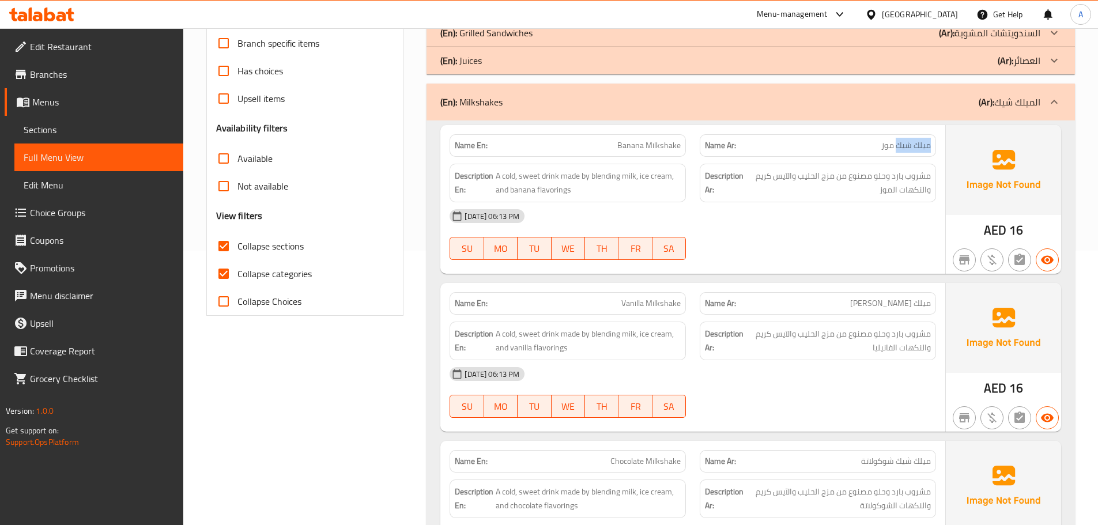
click at [937, 145] on div "Name Ar: ميلك شيك موز" at bounding box center [818, 145] width 250 height 36
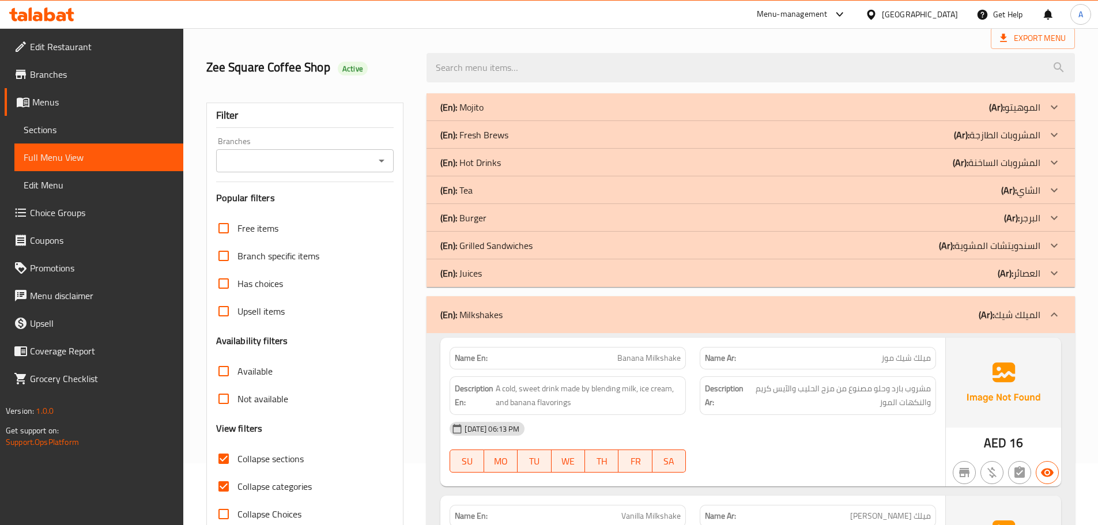
scroll to position [230, 0]
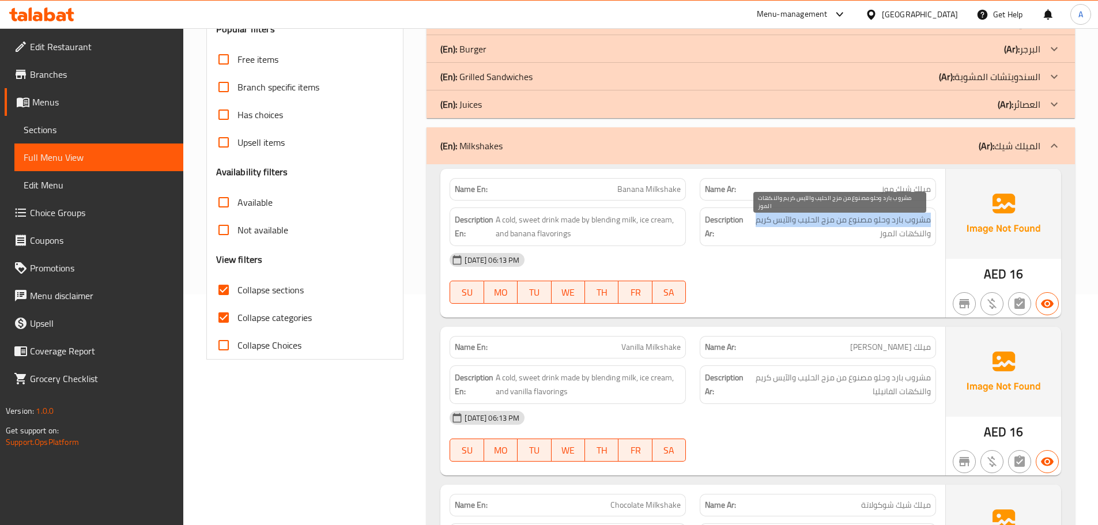
drag, startPoint x: 935, startPoint y: 217, endPoint x: 751, endPoint y: 224, distance: 183.4
click at [751, 224] on div "Description Ar: مشروب بارد وحلو مصنوع من مزج الحليب والآيس كريم والنكهات الموز" at bounding box center [818, 226] width 236 height 39
copy span "مشروب بارد وحلو مصنوع من مزج الحليب والآيس كريم"
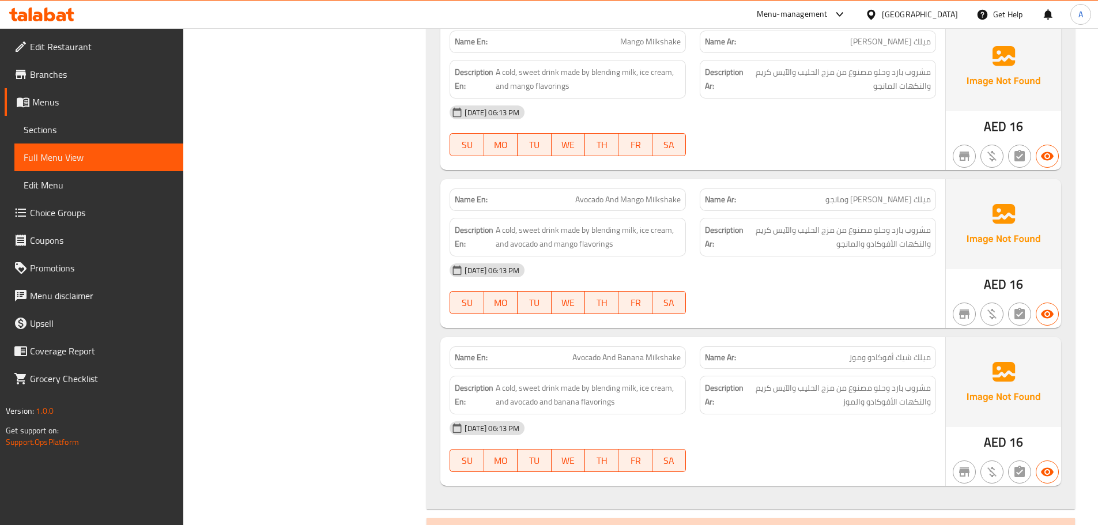
scroll to position [1369, 0]
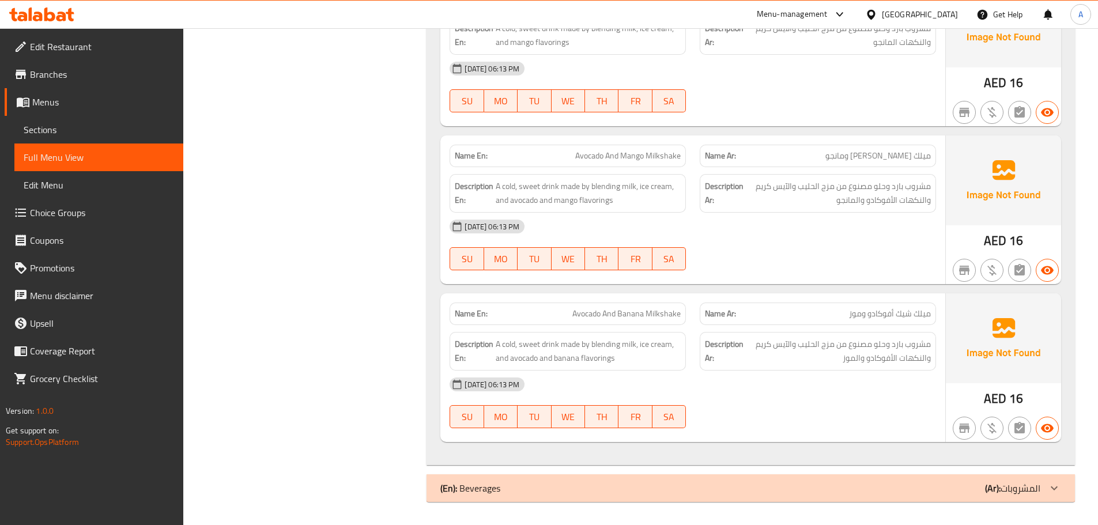
click at [741, 143] on div "Name Ar: ميلك شيك أفوكادو ومانجو" at bounding box center [818, 156] width 250 height 36
click at [564, 485] on div "(En): Beverages (Ar): المشروبات" at bounding box center [740, 488] width 600 height 14
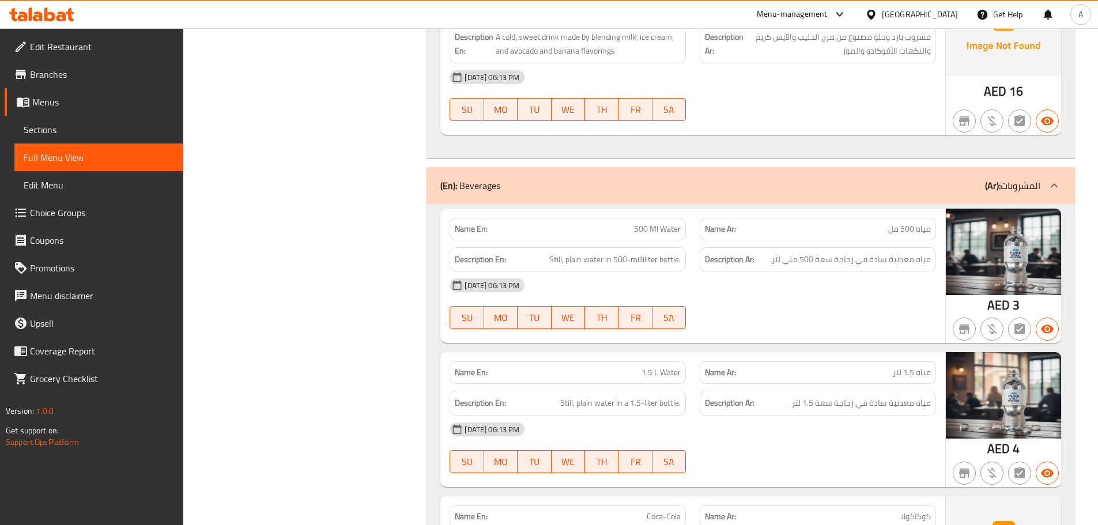
scroll to position [1772, 0]
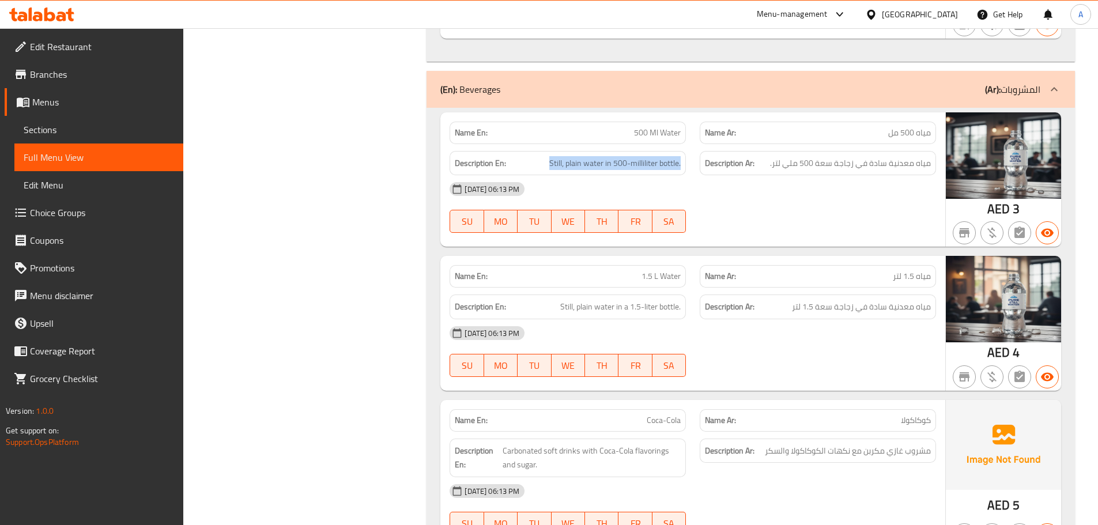
drag, startPoint x: 540, startPoint y: 162, endPoint x: 685, endPoint y: 158, distance: 144.7
click at [685, 158] on div "Description En: Still, plain water in 500-milliliter bottle." at bounding box center [567, 163] width 236 height 25
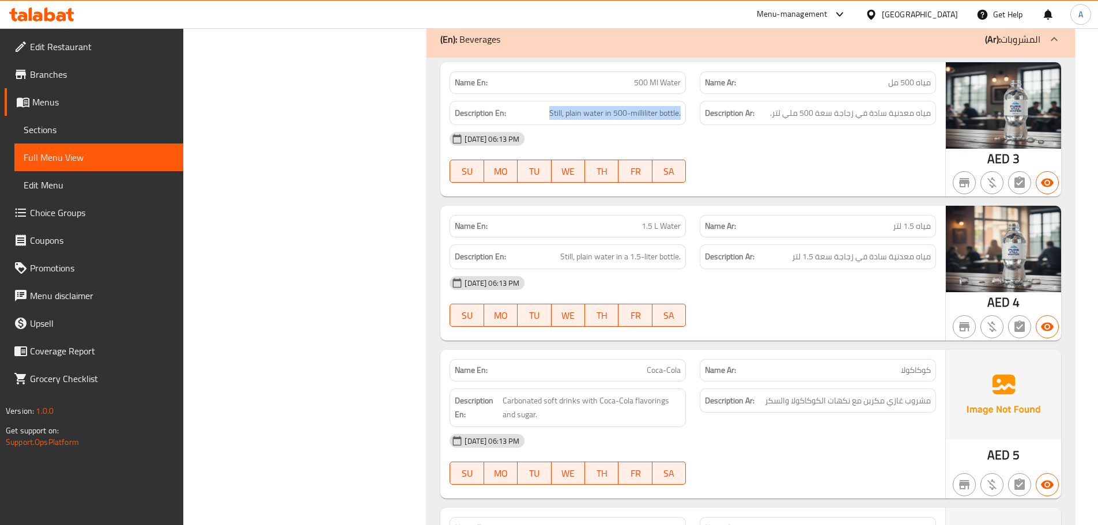
scroll to position [1888, 0]
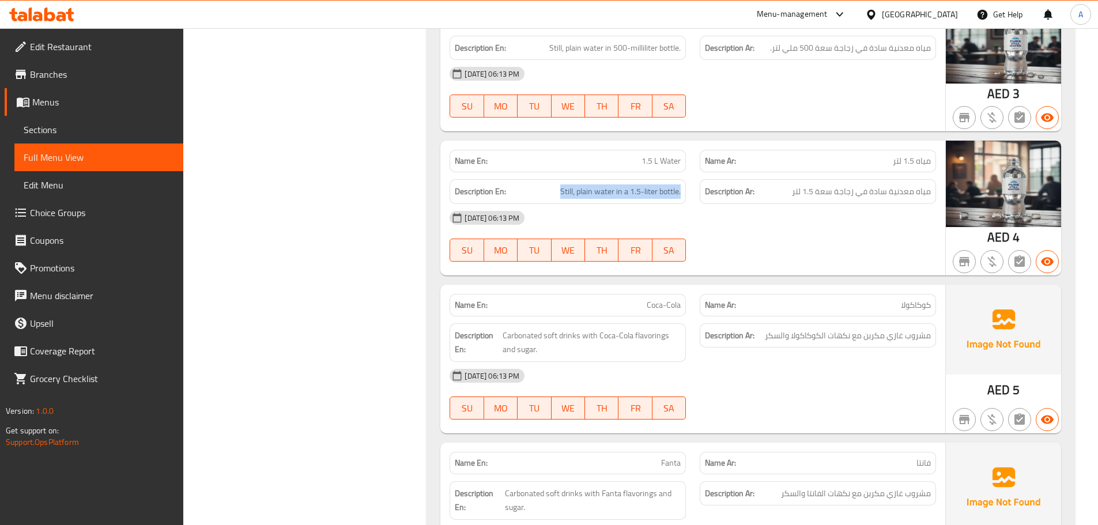
drag, startPoint x: 554, startPoint y: 194, endPoint x: 684, endPoint y: 195, distance: 130.2
click at [684, 195] on div "Description En: Still, plain water in a 1.5-liter bottle." at bounding box center [567, 191] width 236 height 25
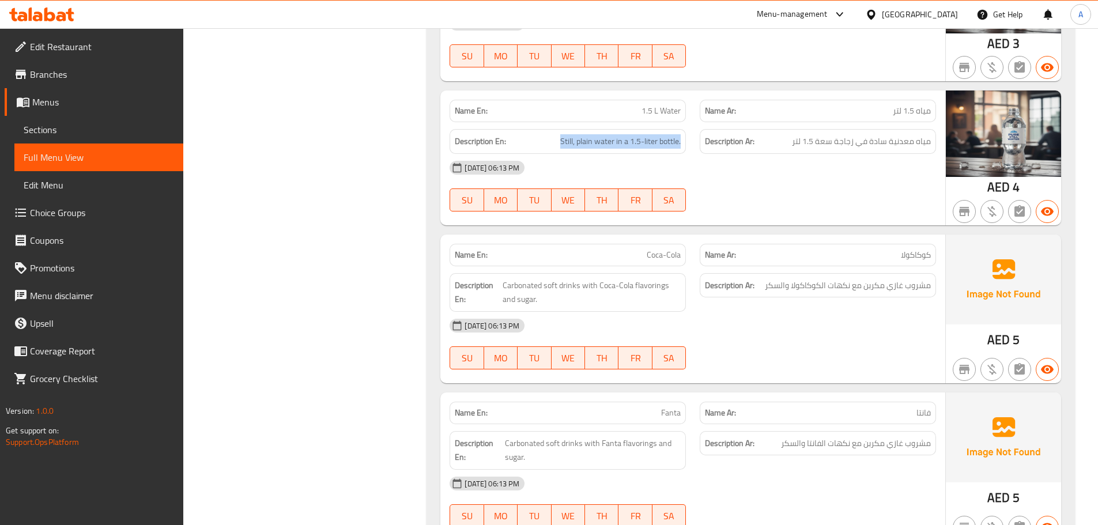
scroll to position [2061, 0]
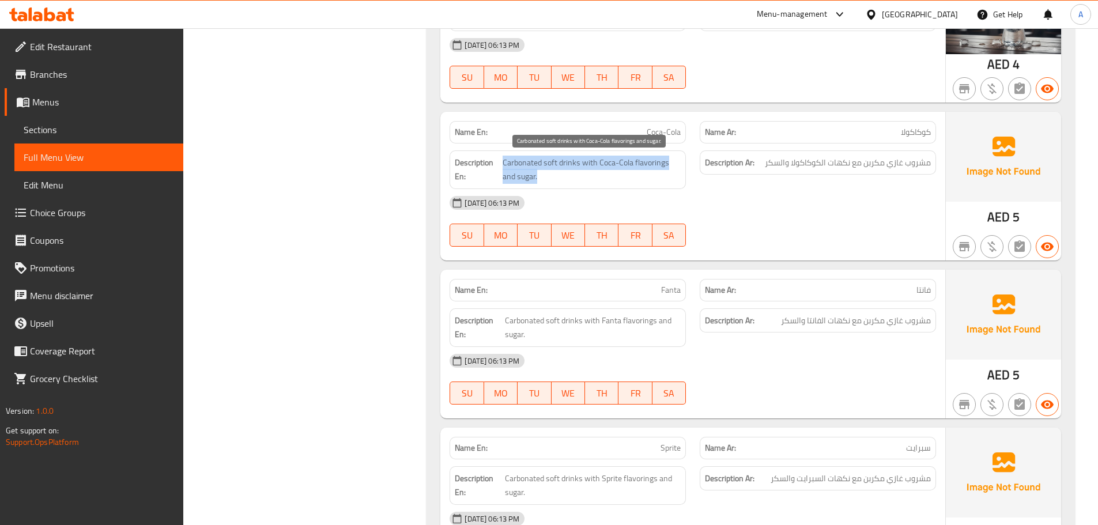
drag, startPoint x: 502, startPoint y: 161, endPoint x: 667, endPoint y: 177, distance: 165.6
click at [667, 177] on span "Carbonated soft drinks with Coca-Cola flavorings and sugar." at bounding box center [591, 170] width 179 height 28
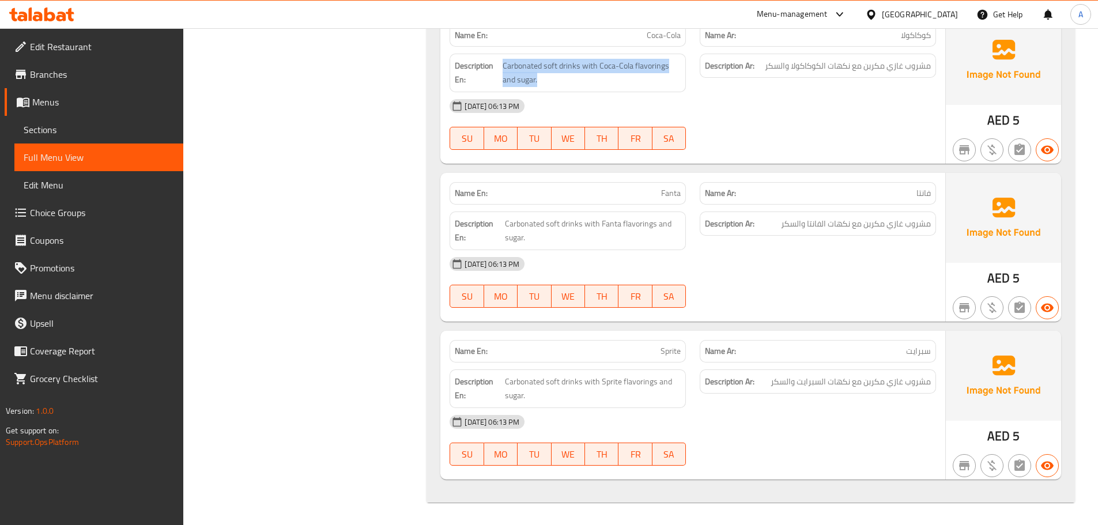
scroll to position [2158, 0]
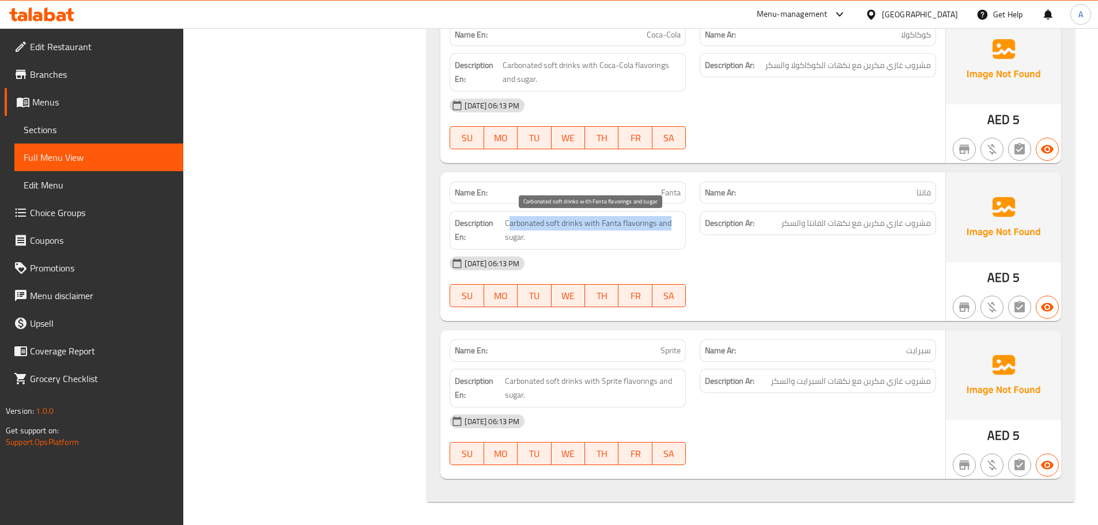
drag, startPoint x: 508, startPoint y: 221, endPoint x: 670, endPoint y: 228, distance: 162.7
click at [670, 228] on span "Carbonated soft drinks with Fanta flavorings and sugar." at bounding box center [593, 230] width 176 height 28
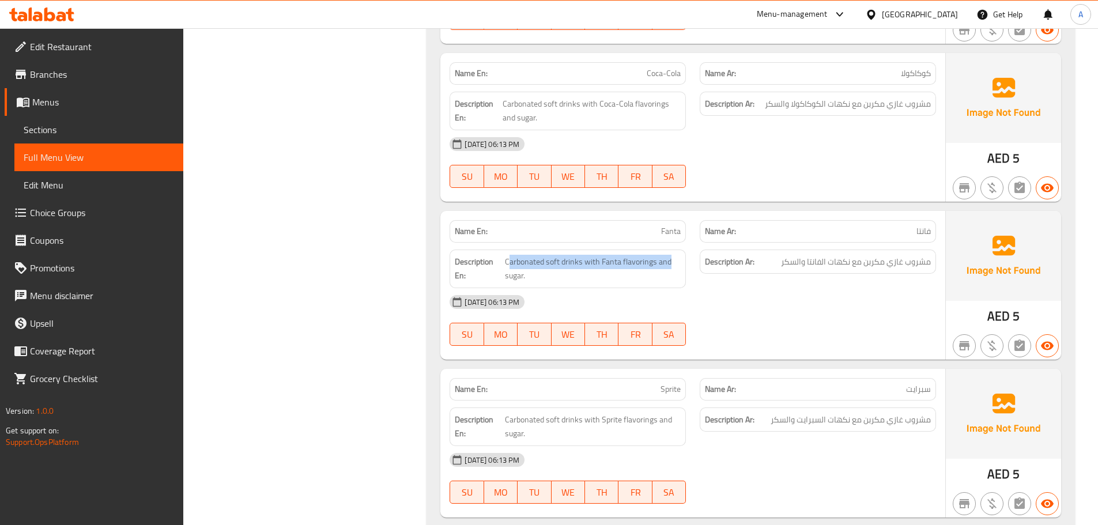
scroll to position [2100, 0]
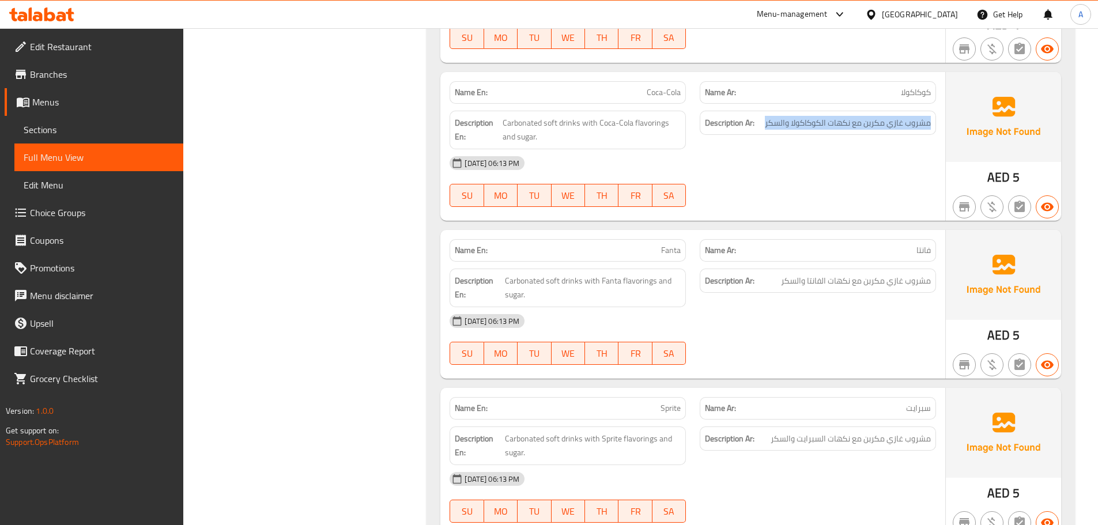
drag, startPoint x: 931, startPoint y: 122, endPoint x: 763, endPoint y: 126, distance: 167.7
click at [763, 126] on div "Description Ar: مشروب غازي مكربن مع نكهات الكوكاكولا والسكر" at bounding box center [818, 123] width 236 height 25
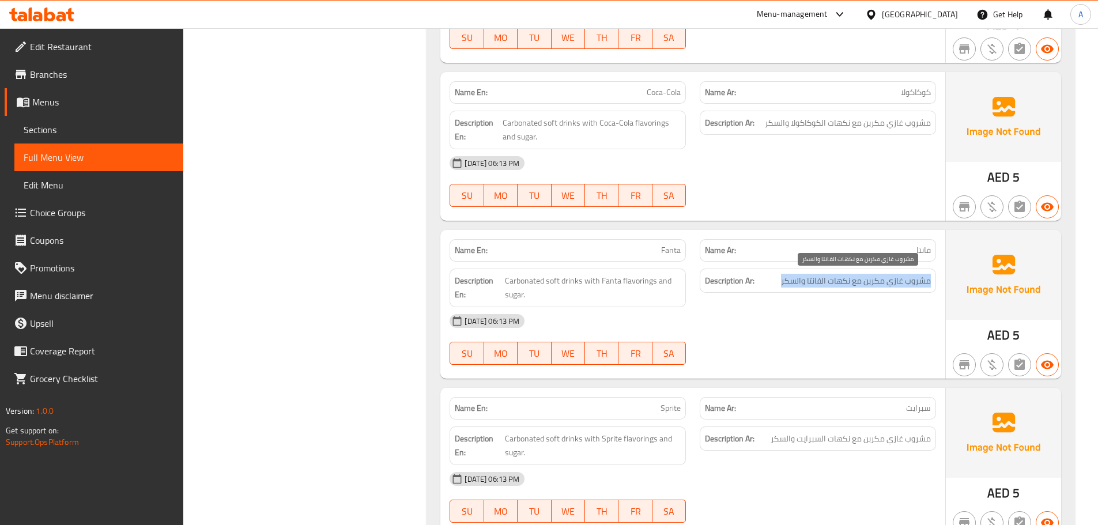
drag, startPoint x: 933, startPoint y: 285, endPoint x: 782, endPoint y: 288, distance: 151.0
click at [782, 288] on div "Description Ar: مشروب غازي مكربن مع نكهات الفانتا والسكر" at bounding box center [818, 281] width 236 height 25
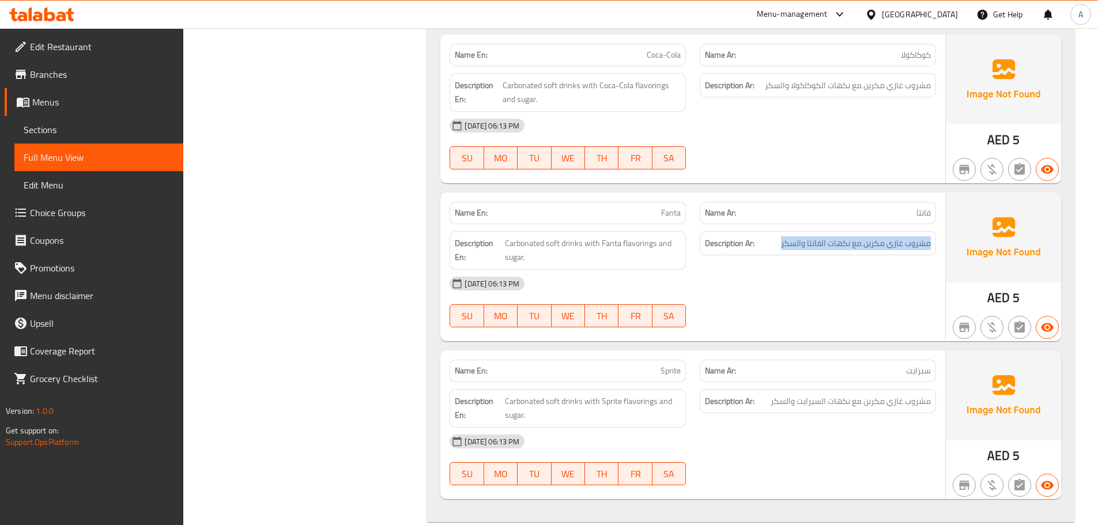
scroll to position [2158, 0]
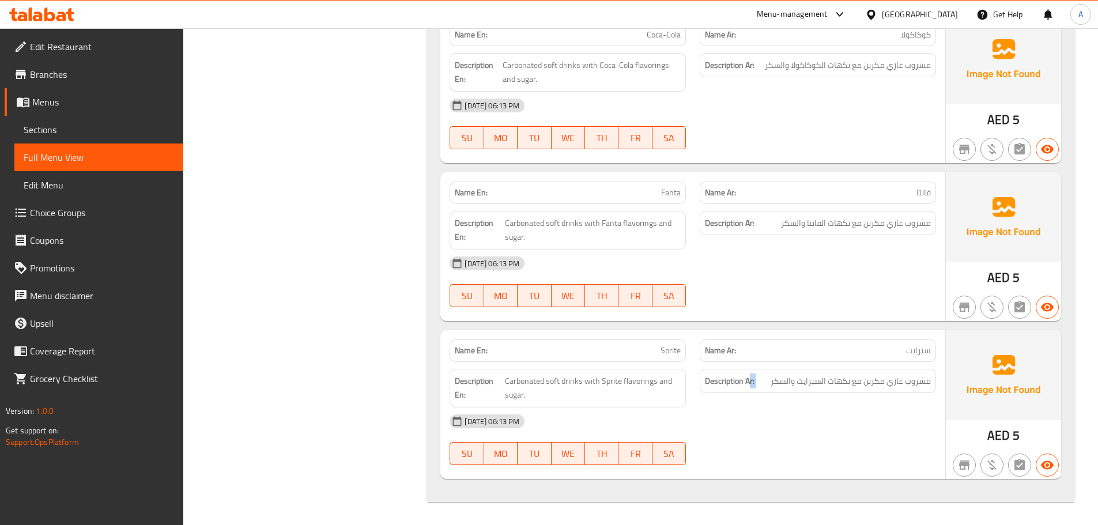
drag, startPoint x: 923, startPoint y: 379, endPoint x: 748, endPoint y: 383, distance: 174.6
click at [748, 383] on h6 "Description Ar: مشروب غازي مكربن مع نكهات السبرايت والسكر" at bounding box center [818, 381] width 226 height 14
click at [698, 290] on div "08-10-2025 06:13 PM SU MO TU WE TH FR SA" at bounding box center [693, 281] width 500 height 65
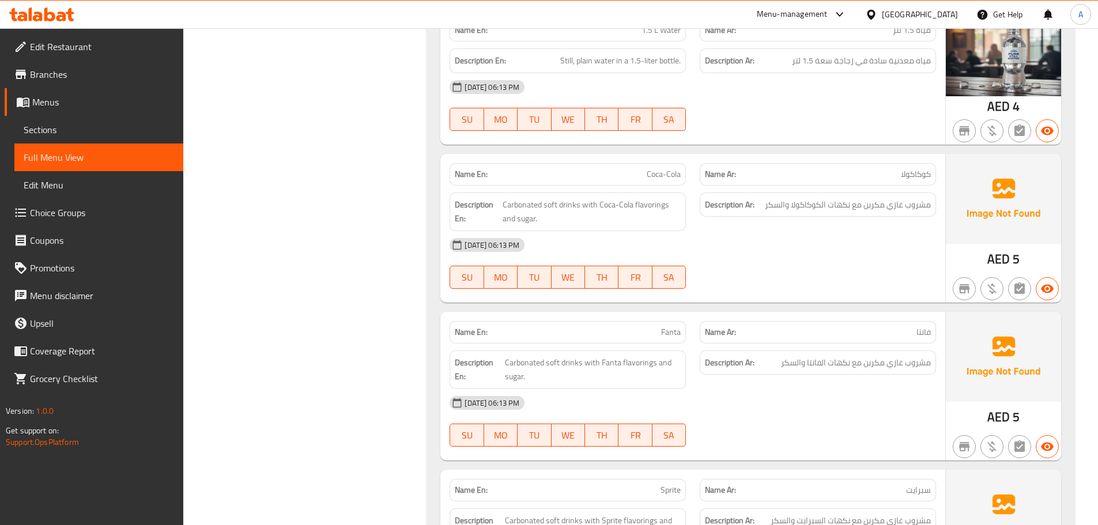
scroll to position [1755, 0]
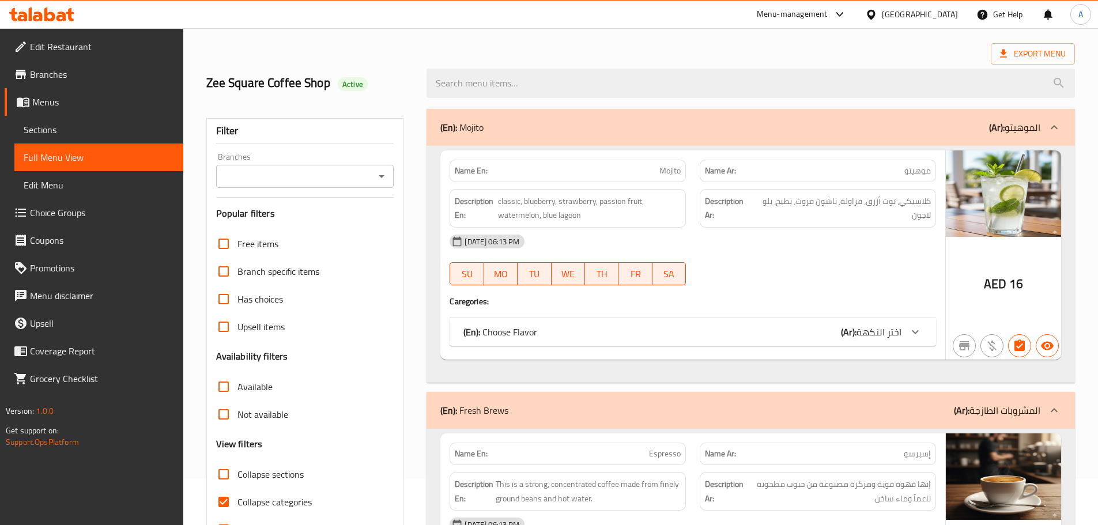
scroll to position [288, 0]
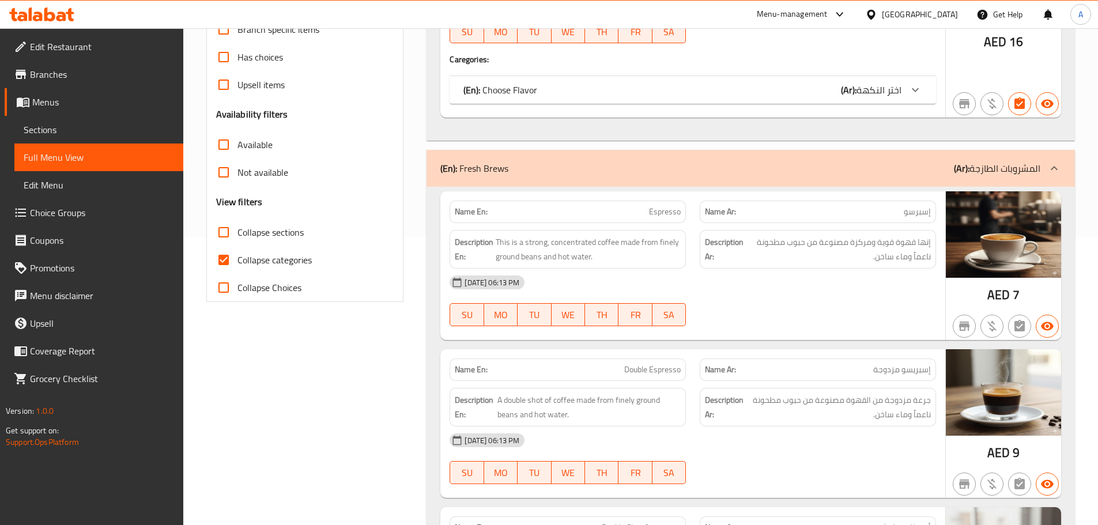
click at [222, 263] on input "Collapse categories" at bounding box center [224, 260] width 28 height 28
checkbox input "false"
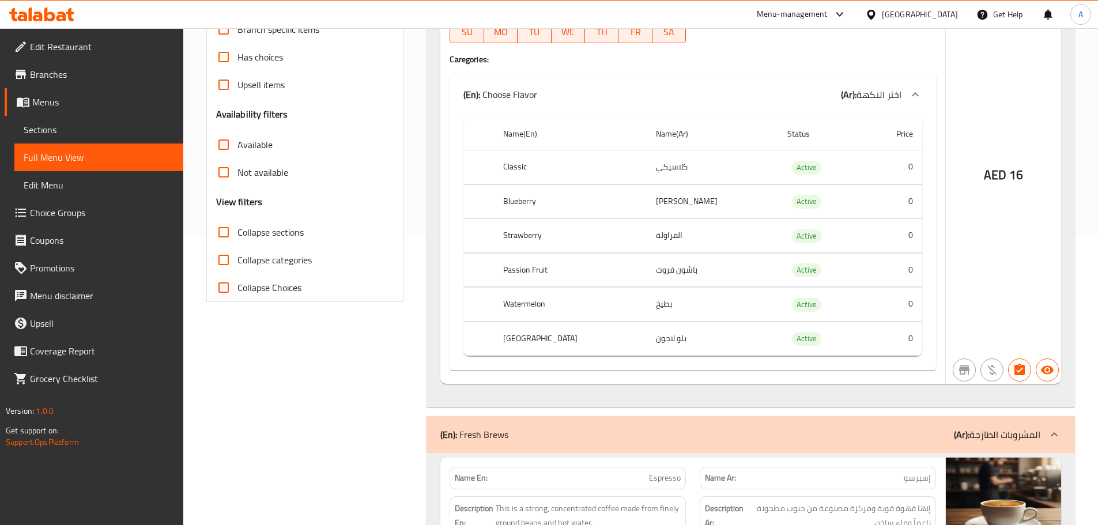
click at [220, 225] on input "Collapse sections" at bounding box center [224, 232] width 28 height 28
checkbox input "true"
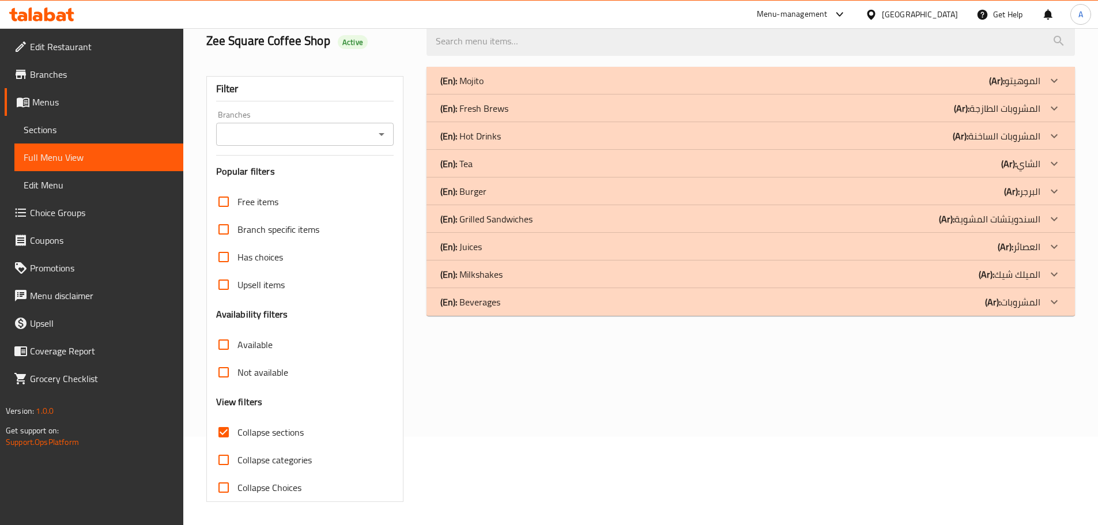
scroll to position [88, 0]
click at [479, 306] on p "(En): Beverages" at bounding box center [470, 302] width 60 height 14
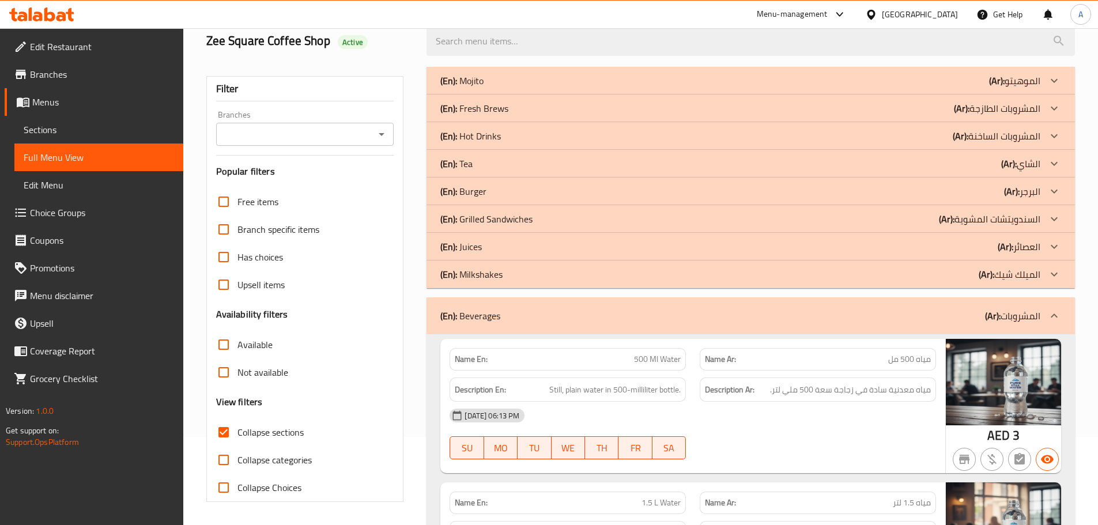
click at [478, 276] on p "(En): Milkshakes" at bounding box center [471, 274] width 62 height 14
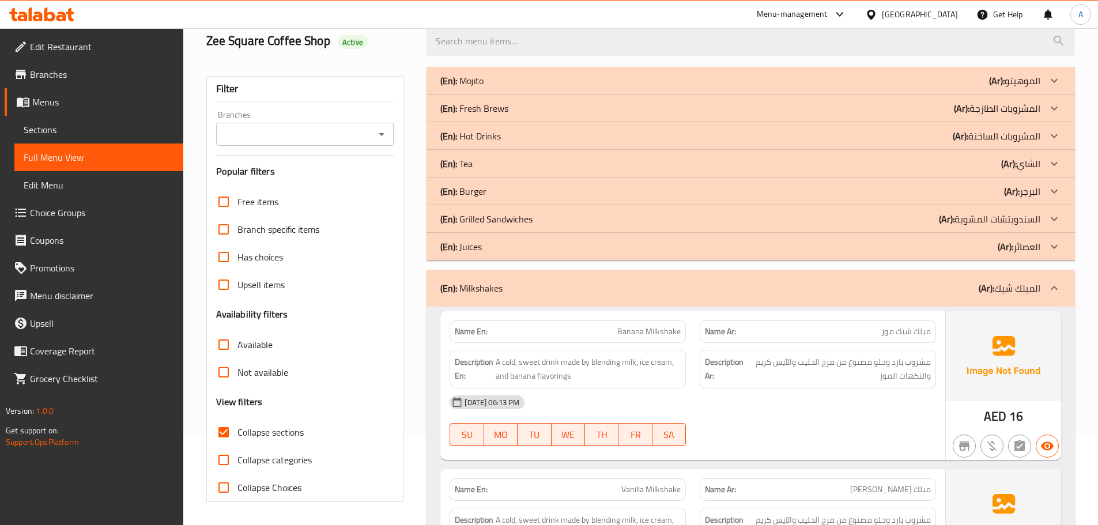
click at [472, 245] on p "(En): Juices" at bounding box center [460, 247] width 41 height 14
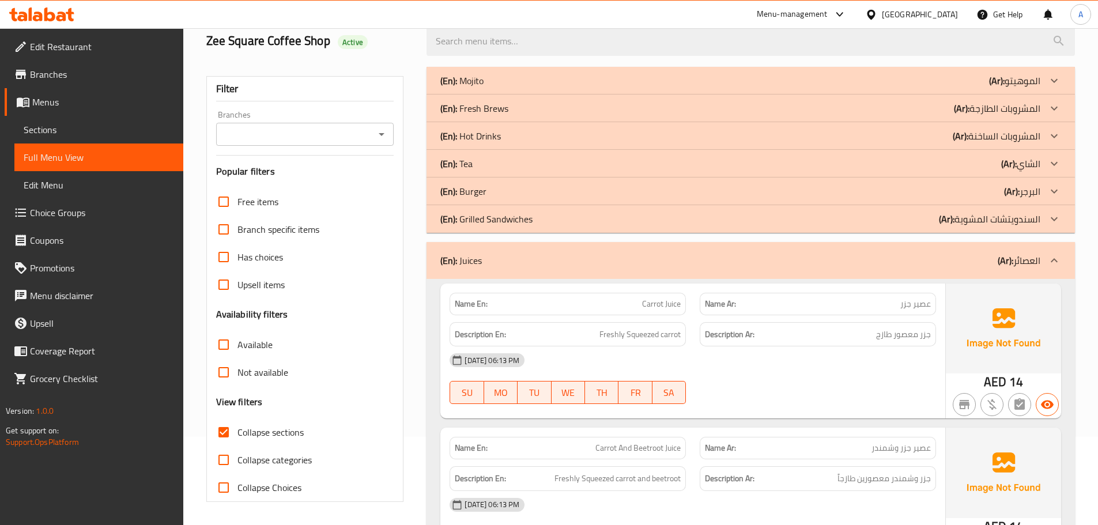
click at [477, 215] on p "(En): Grilled Sandwiches" at bounding box center [486, 219] width 92 height 14
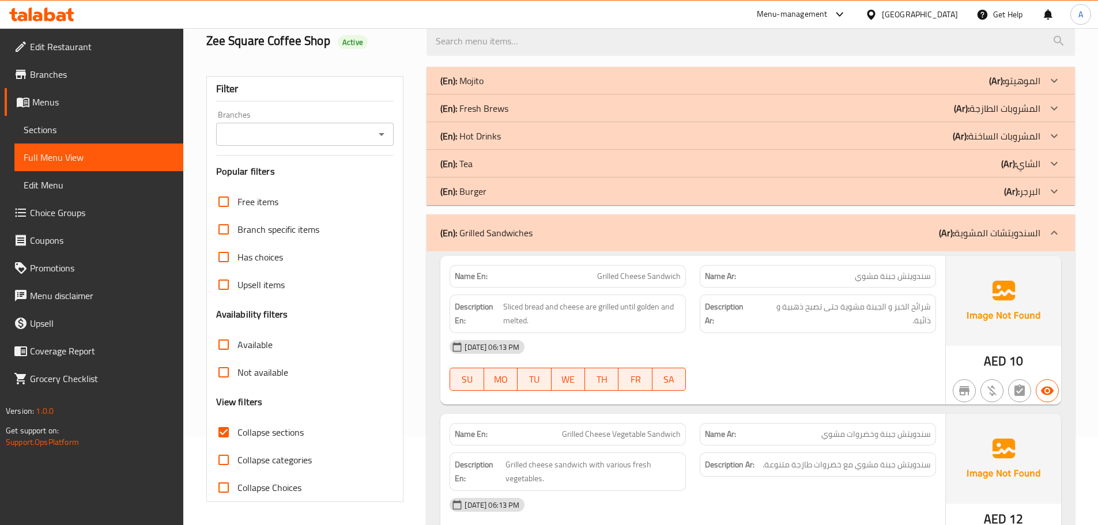
click at [472, 190] on p "(En): Burger" at bounding box center [463, 191] width 46 height 14
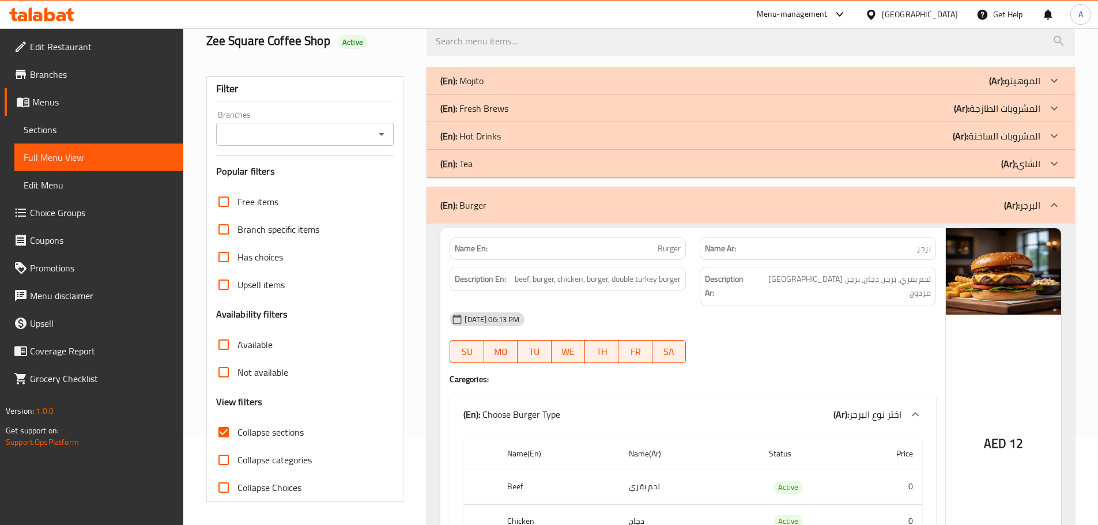
click at [469, 157] on p "(En): Tea" at bounding box center [456, 164] width 32 height 14
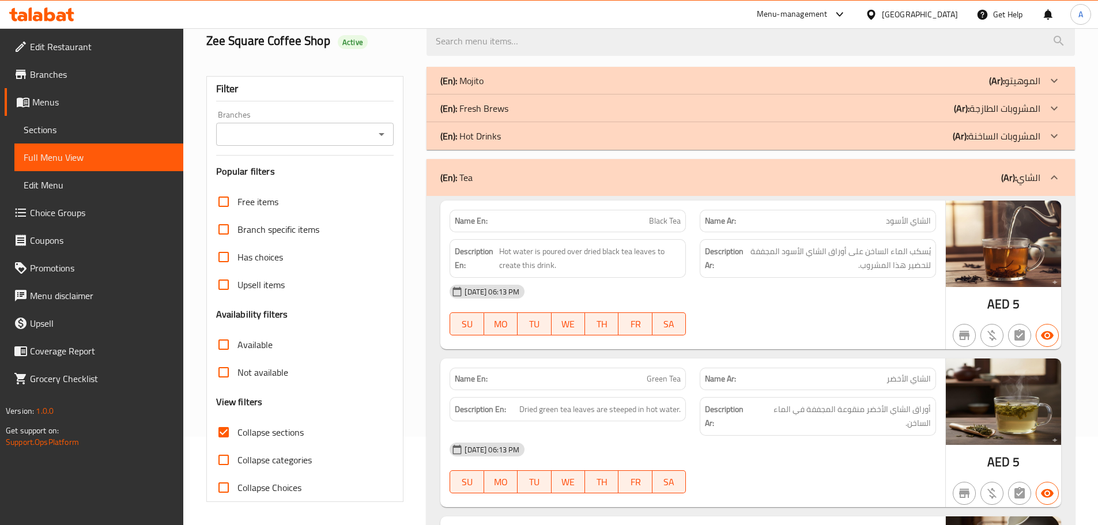
click at [470, 165] on div "(En): Tea (Ar): الشاي" at bounding box center [750, 177] width 648 height 37
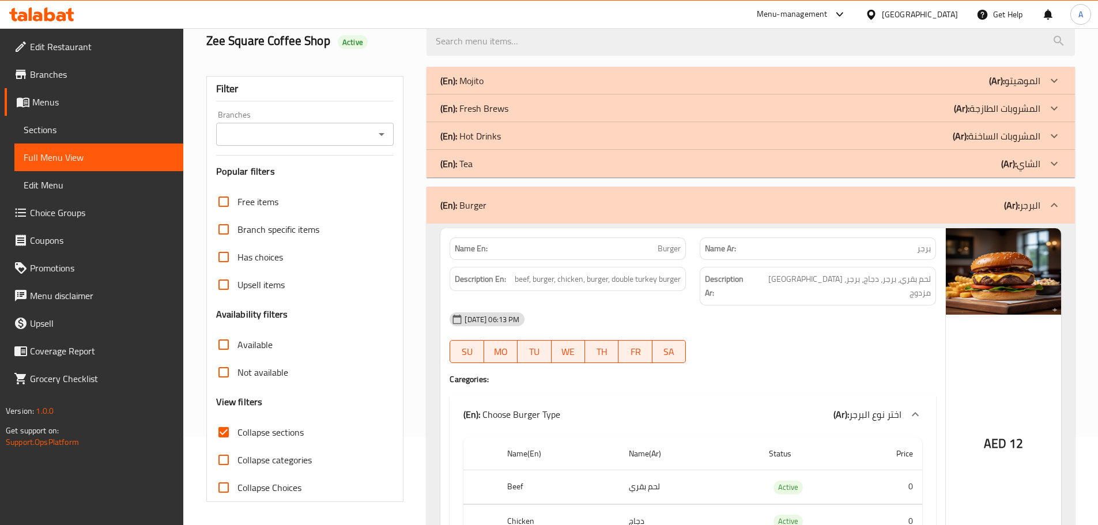
click at [478, 211] on p "(En): Burger" at bounding box center [463, 205] width 46 height 14
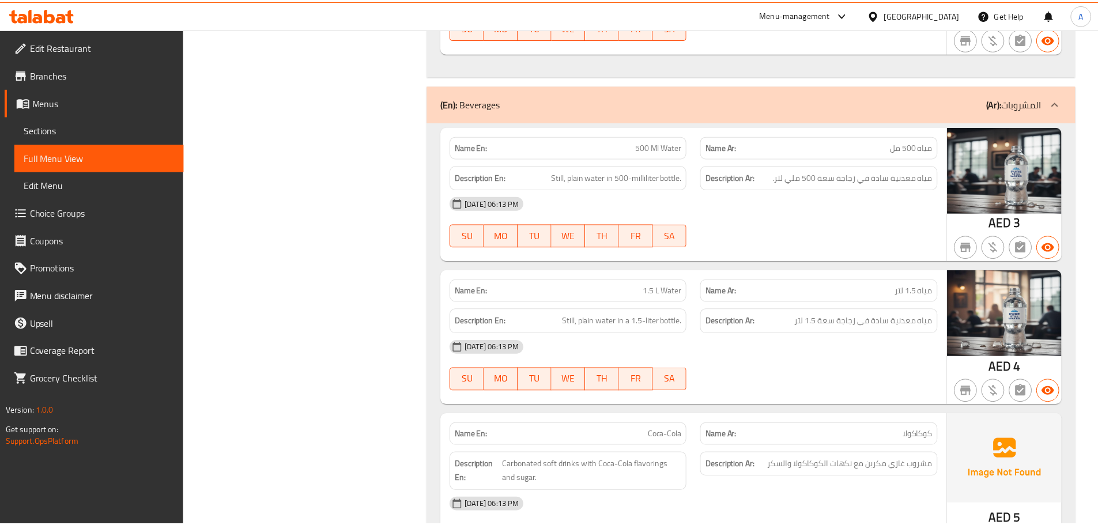
scroll to position [4491, 0]
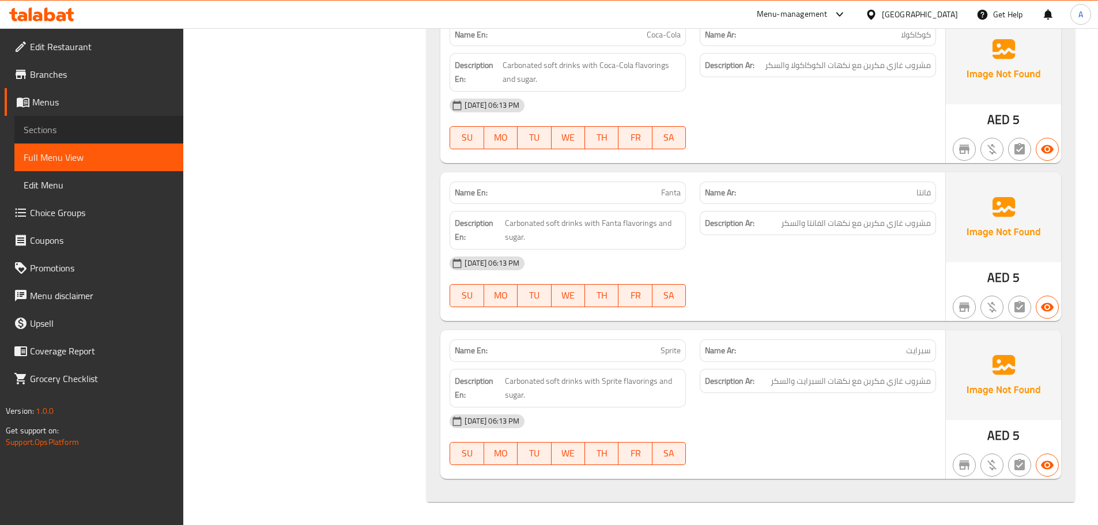
click at [97, 122] on link "Sections" at bounding box center [98, 130] width 169 height 28
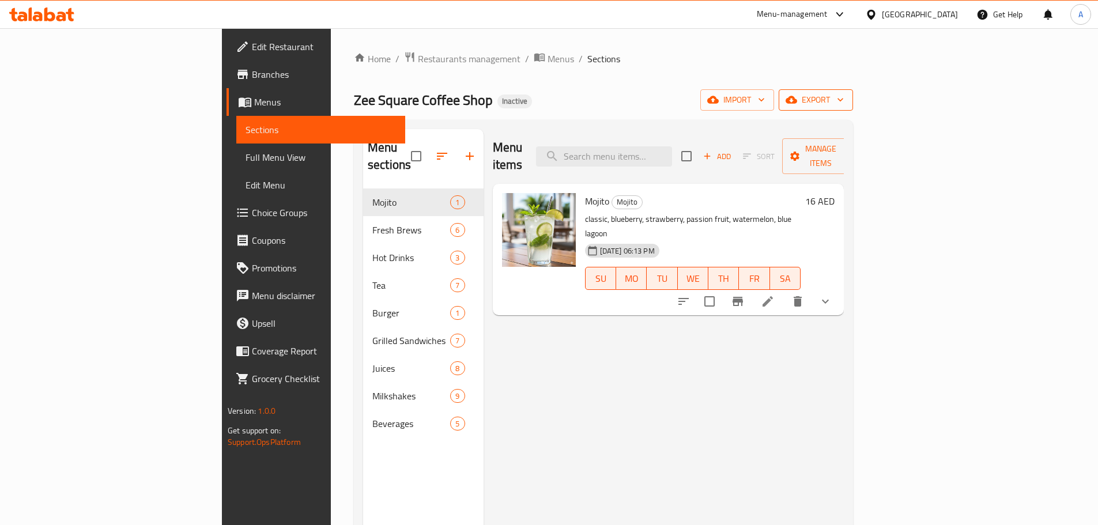
click at [853, 91] on button "export" at bounding box center [815, 99] width 74 height 21
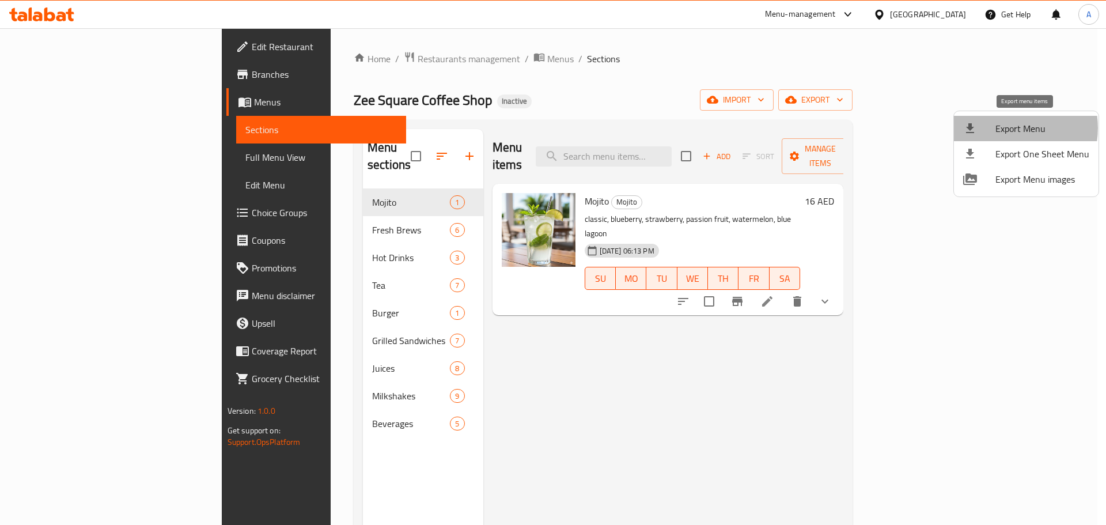
click at [1006, 128] on span "Export Menu" at bounding box center [1043, 129] width 94 height 14
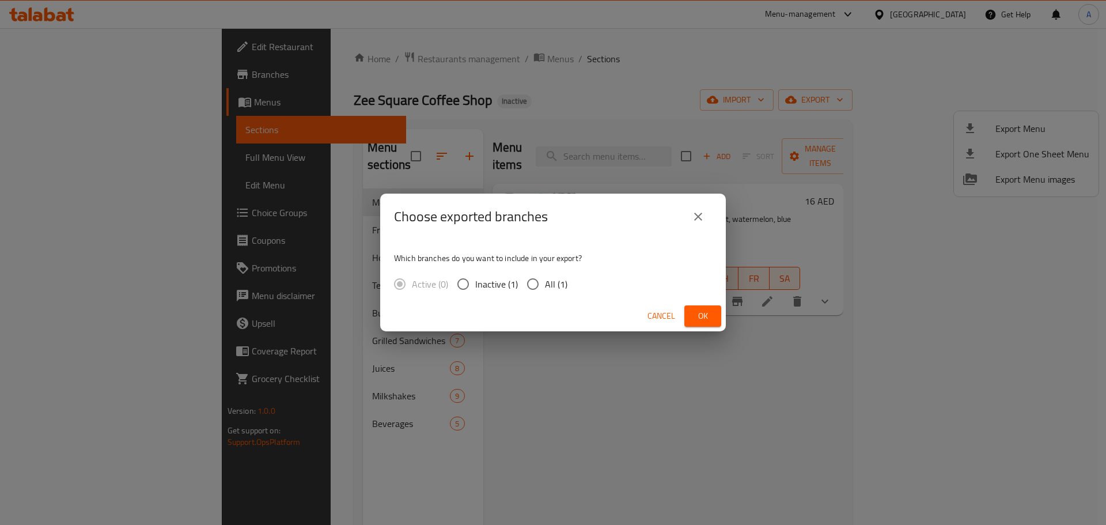
click at [553, 288] on span "All (1)" at bounding box center [556, 284] width 22 height 14
click at [545, 288] on input "All (1)" at bounding box center [533, 284] width 24 height 24
radio input "true"
click at [708, 326] on button "Ok" at bounding box center [703, 315] width 37 height 21
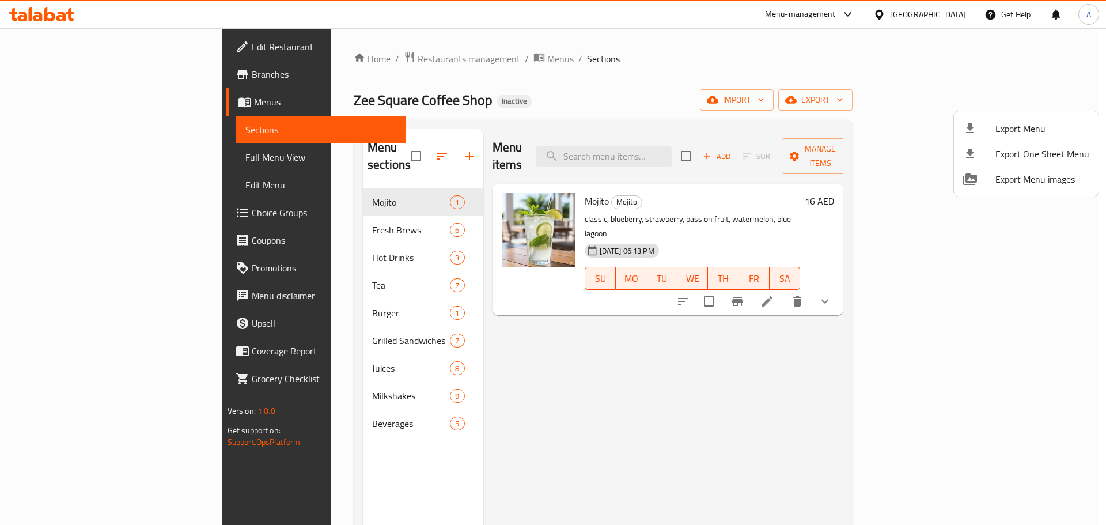
click at [908, 3] on div at bounding box center [553, 262] width 1106 height 525
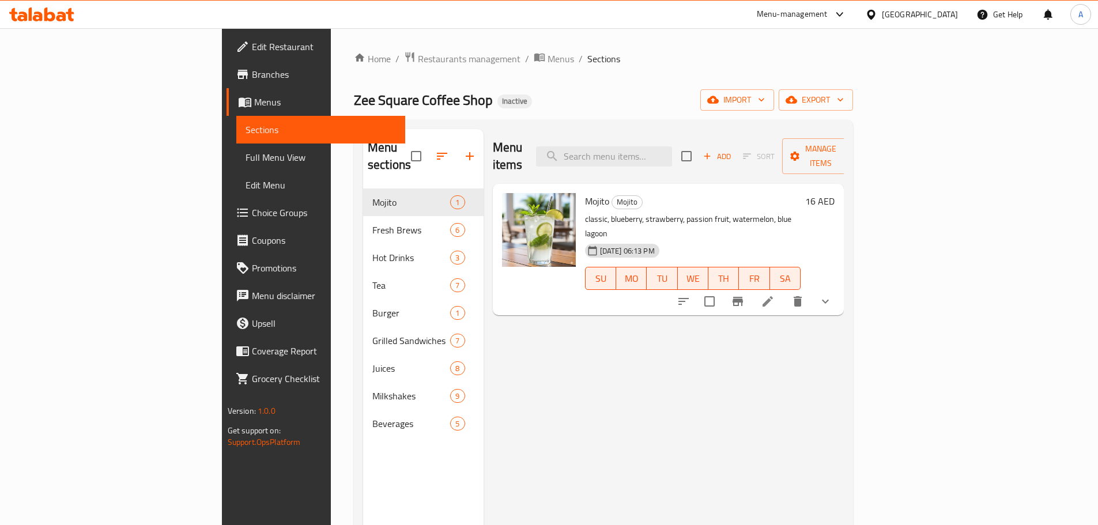
click at [908, 13] on div "[GEOGRAPHIC_DATA]" at bounding box center [920, 14] width 76 height 13
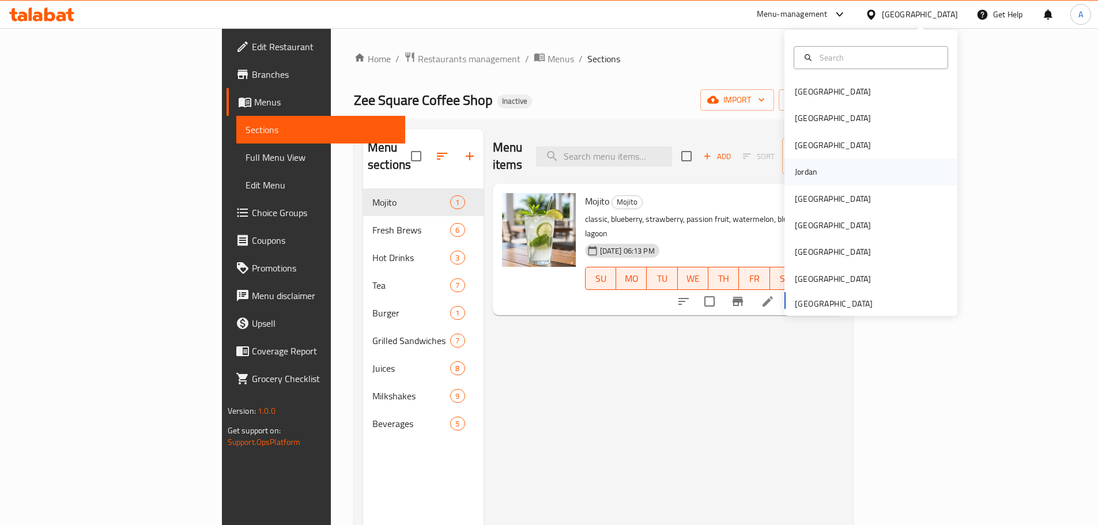
click at [812, 176] on div "Jordan" at bounding box center [805, 171] width 41 height 27
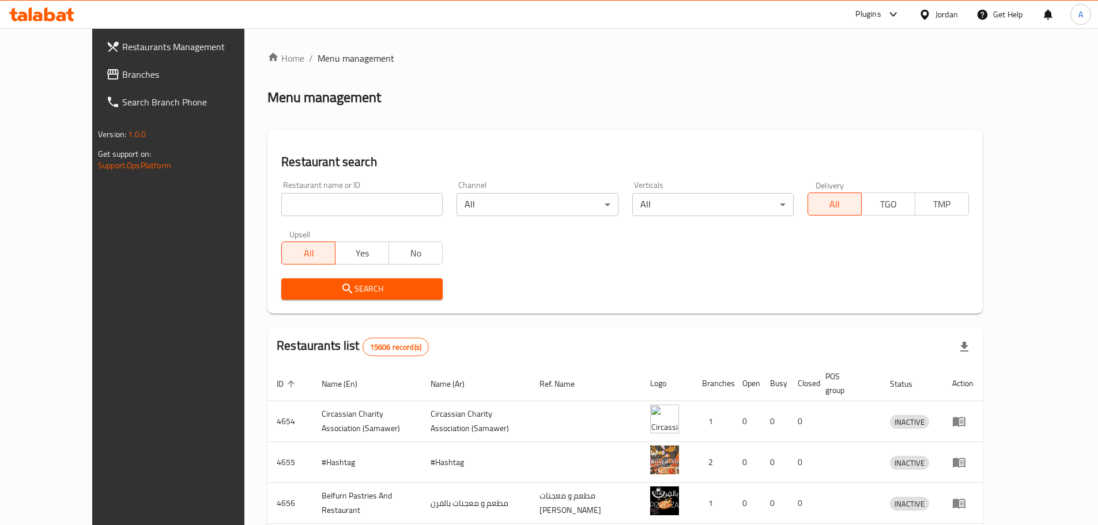
click at [97, 65] on link "Branches" at bounding box center [186, 75] width 179 height 28
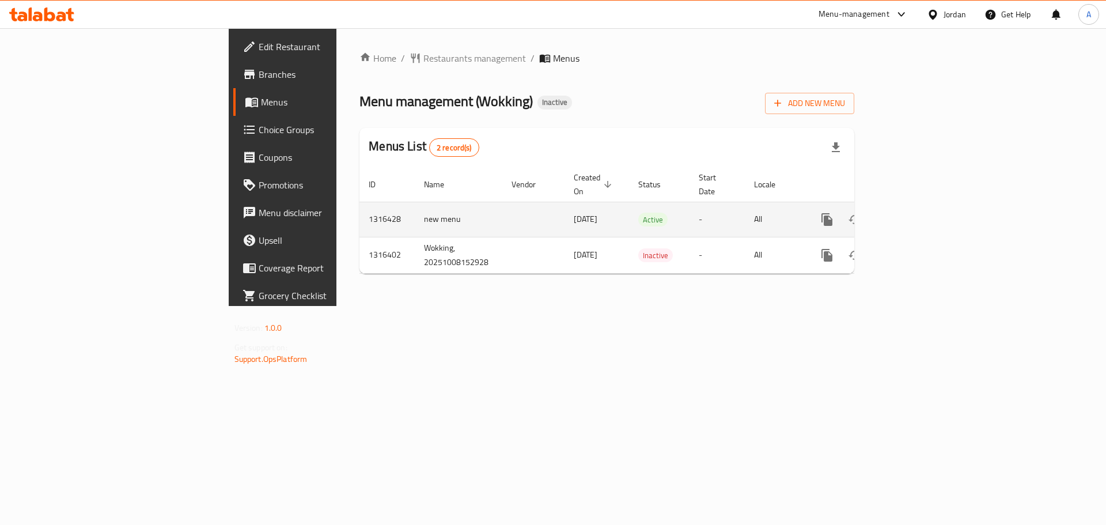
click at [917, 213] on icon "enhanced table" at bounding box center [910, 220] width 14 height 14
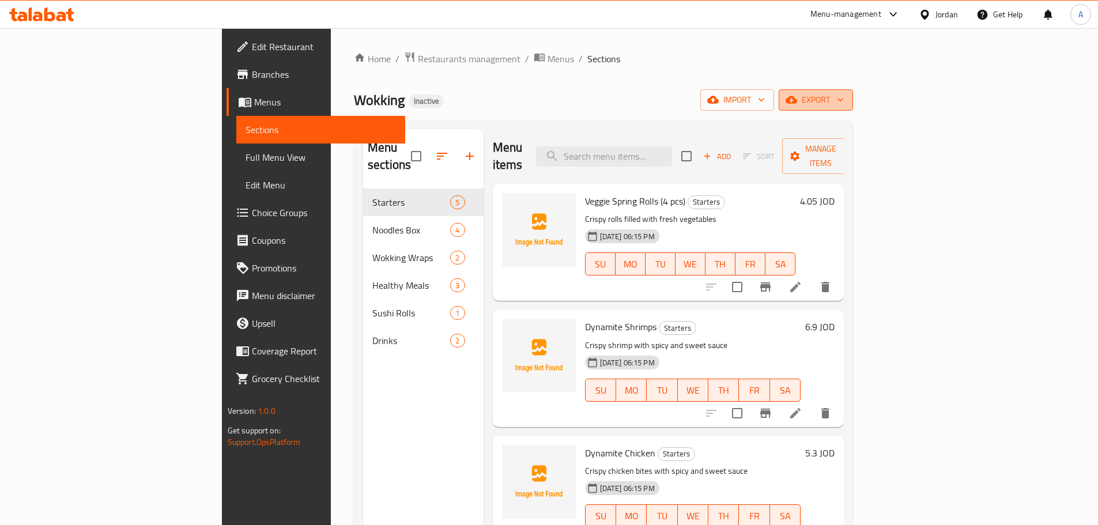
click at [853, 108] on button "export" at bounding box center [815, 99] width 74 height 21
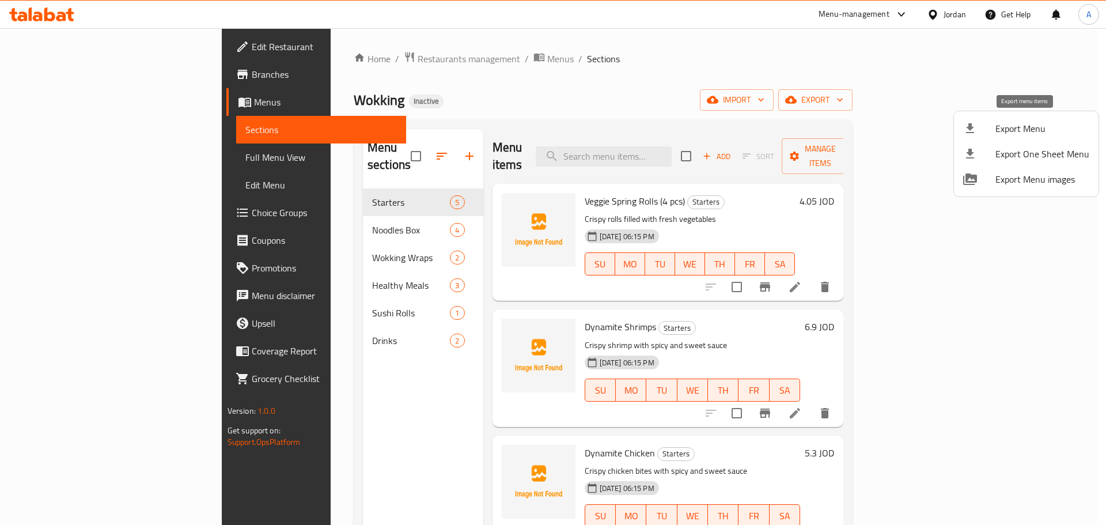
click at [1015, 127] on span "Export Menu" at bounding box center [1043, 129] width 94 height 14
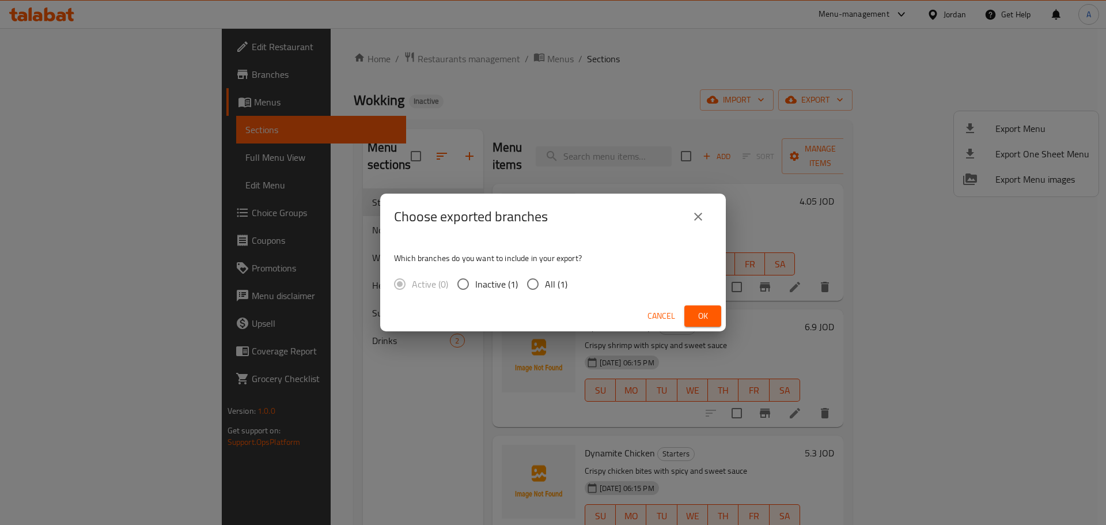
drag, startPoint x: 564, startPoint y: 273, endPoint x: 559, endPoint y: 280, distance: 8.6
click at [564, 274] on label "All (1)" at bounding box center [544, 284] width 47 height 24
click at [545, 274] on input "All (1)" at bounding box center [533, 284] width 24 height 24
radio input "true"
click at [701, 312] on span "Ok" at bounding box center [703, 316] width 18 height 14
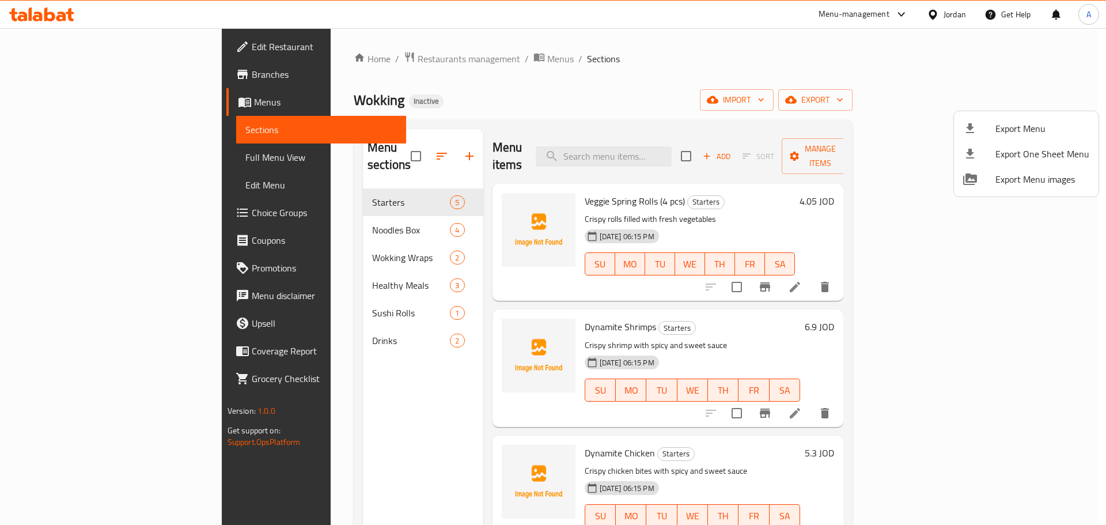
click at [361, 146] on div at bounding box center [553, 262] width 1106 height 525
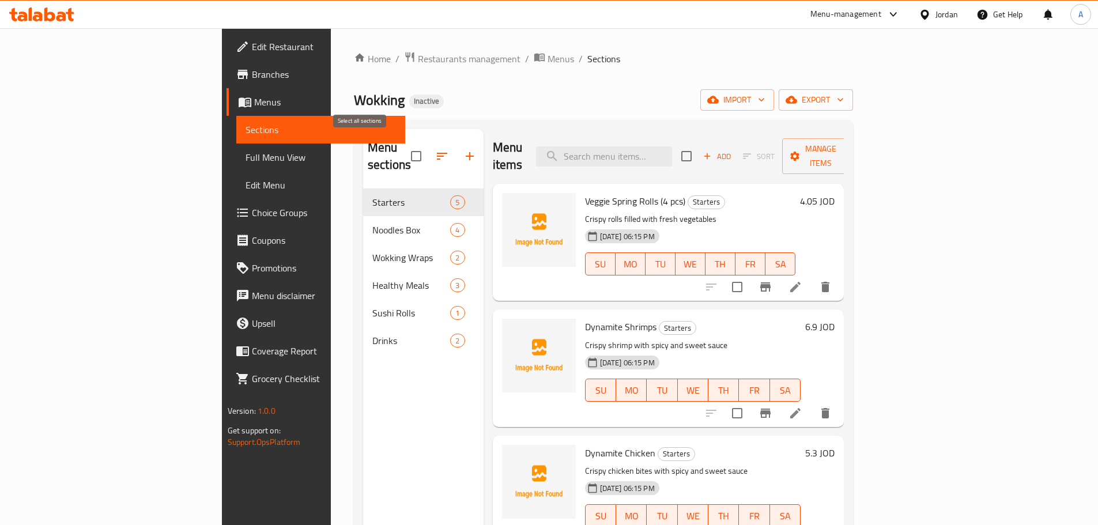
click at [404, 146] on input "checkbox" at bounding box center [416, 156] width 24 height 24
checkbox input "true"
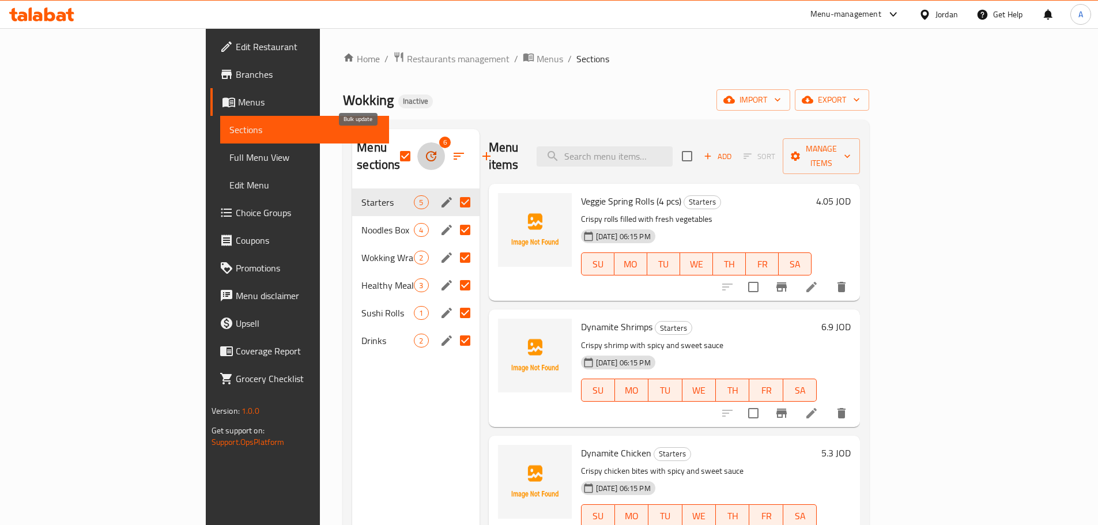
click at [424, 149] on icon "button" at bounding box center [431, 156] width 14 height 14
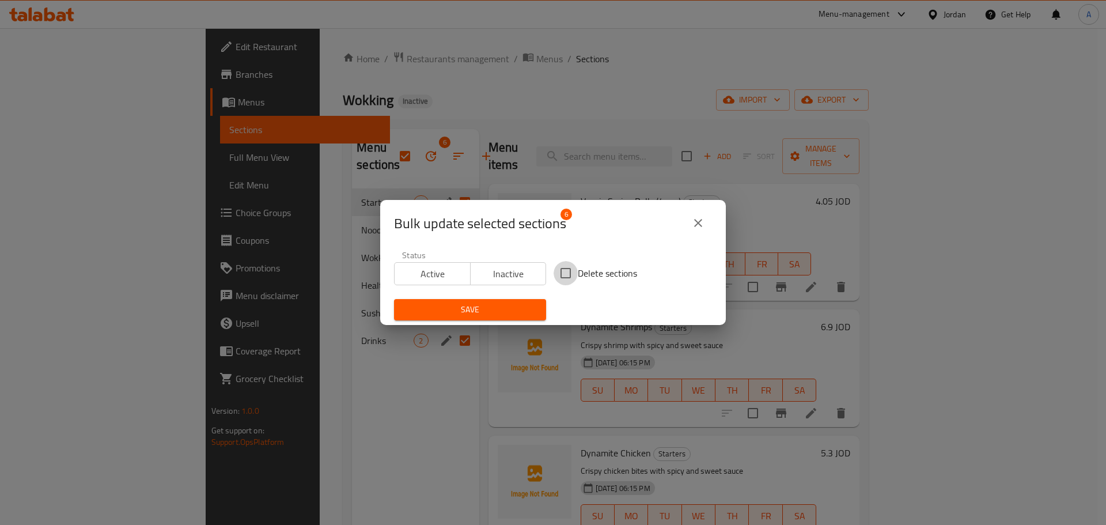
click at [568, 270] on input "Delete sections" at bounding box center [566, 273] width 24 height 24
checkbox input "true"
click at [542, 300] on div "Save" at bounding box center [470, 309] width 166 height 35
click at [534, 304] on button "Save" at bounding box center [470, 309] width 152 height 21
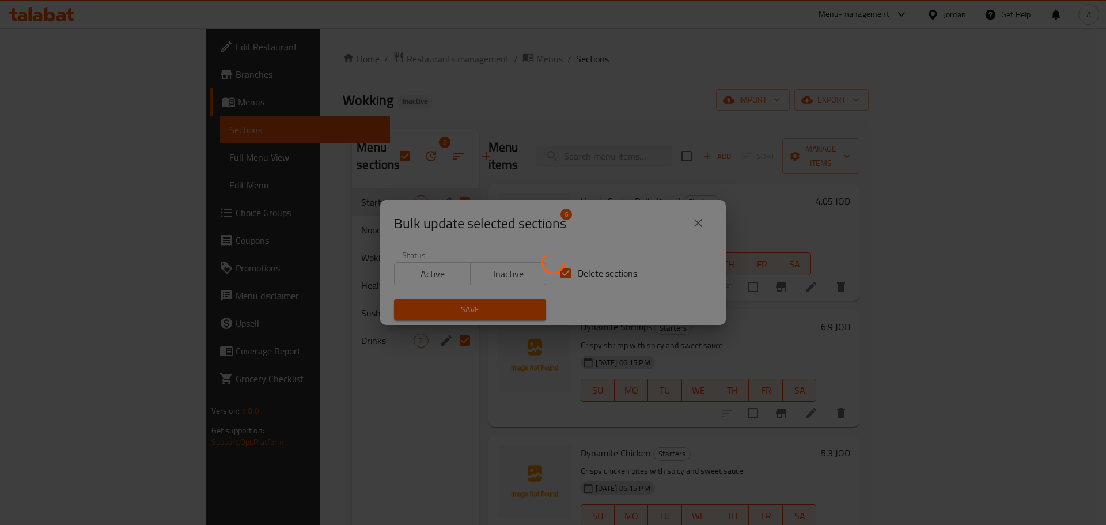
click at [435, 158] on div at bounding box center [553, 262] width 1106 height 525
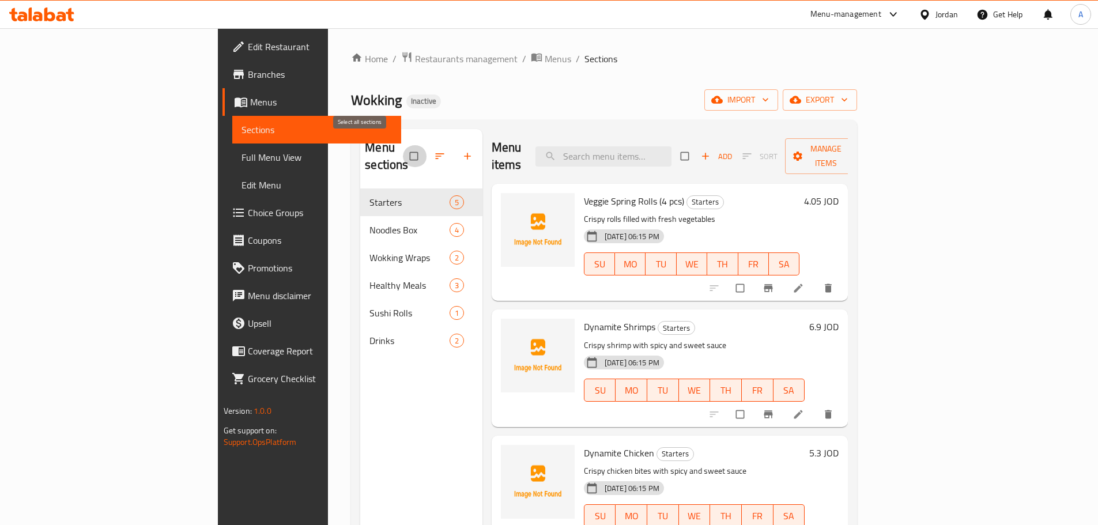
click at [403, 147] on input "checkbox" at bounding box center [415, 156] width 24 height 22
checkbox input "true"
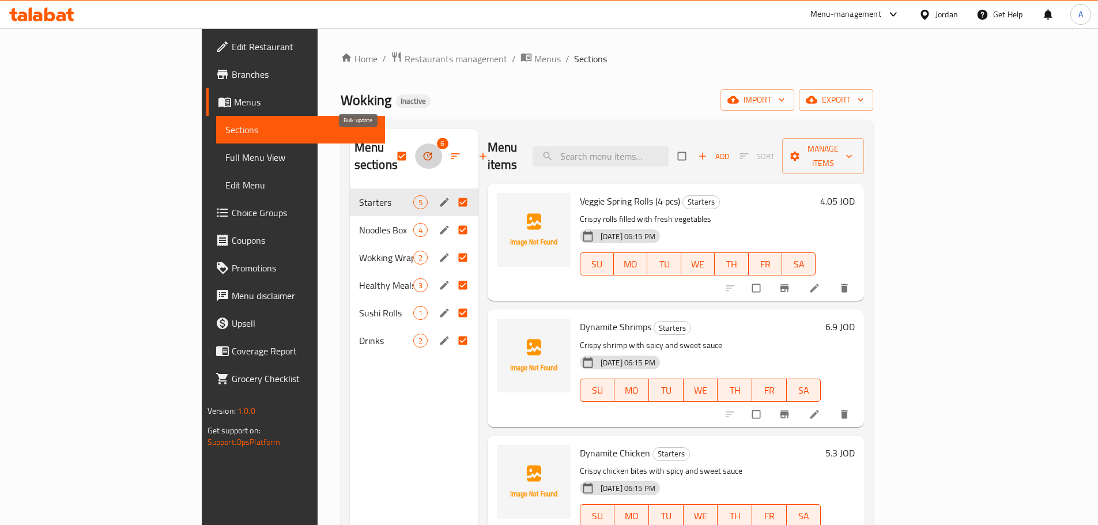
click at [422, 153] on icon "button" at bounding box center [428, 156] width 12 height 12
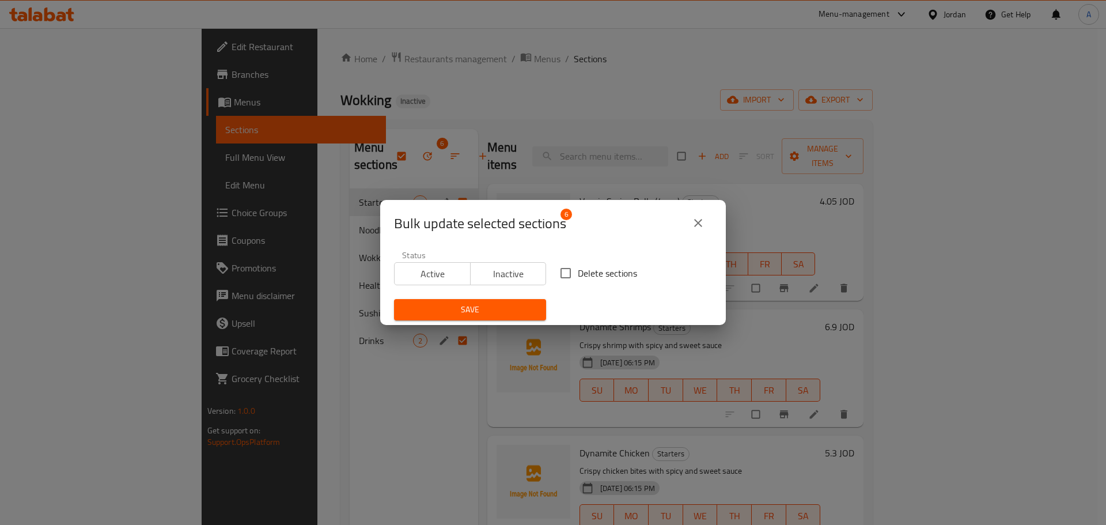
click at [599, 267] on span "Delete sections" at bounding box center [607, 273] width 59 height 14
click at [578, 267] on input "Delete sections" at bounding box center [566, 273] width 24 height 24
checkbox input "true"
click at [495, 312] on span "Save" at bounding box center [470, 310] width 134 height 14
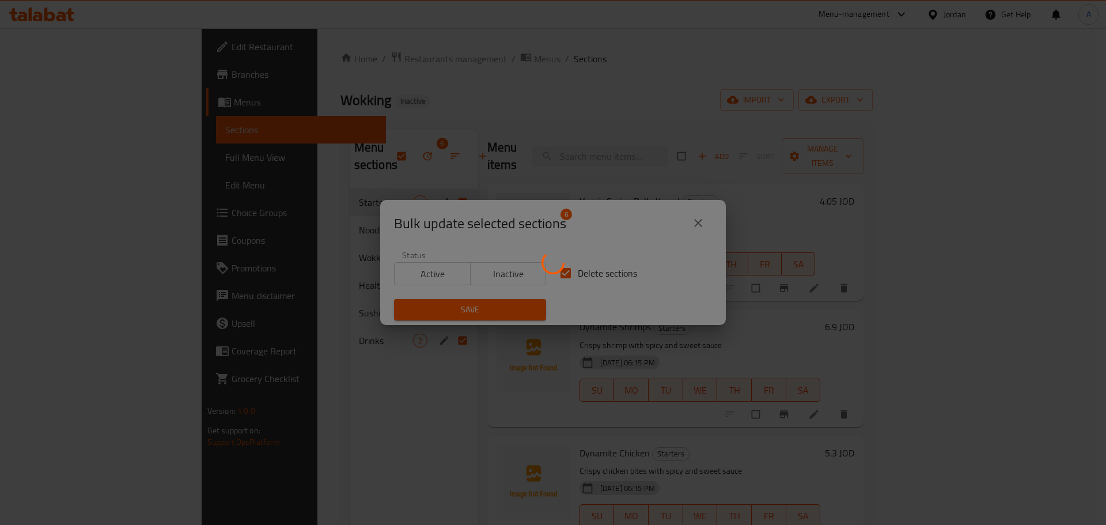
checkbox input "false"
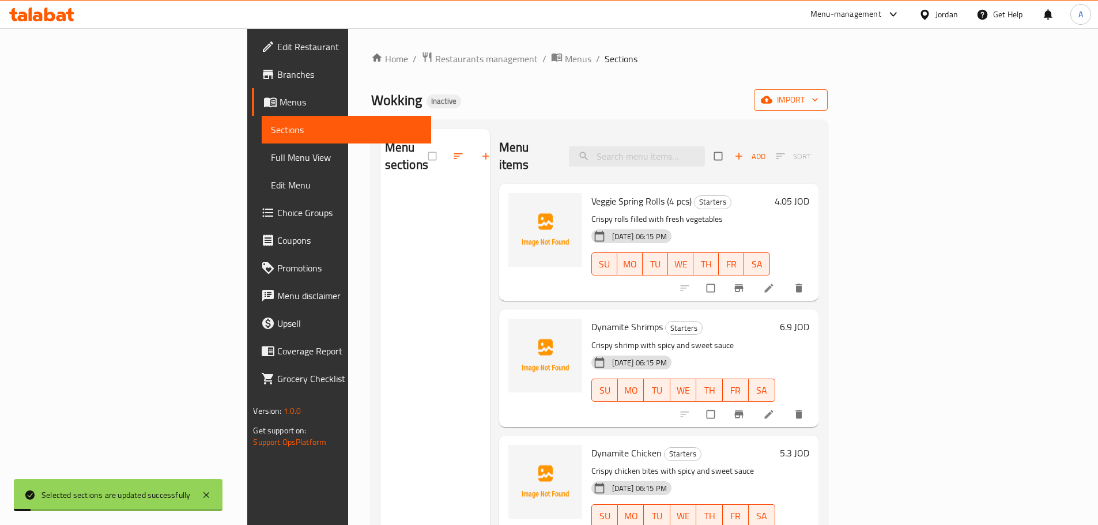
click at [818, 98] on span "import" at bounding box center [790, 100] width 55 height 14
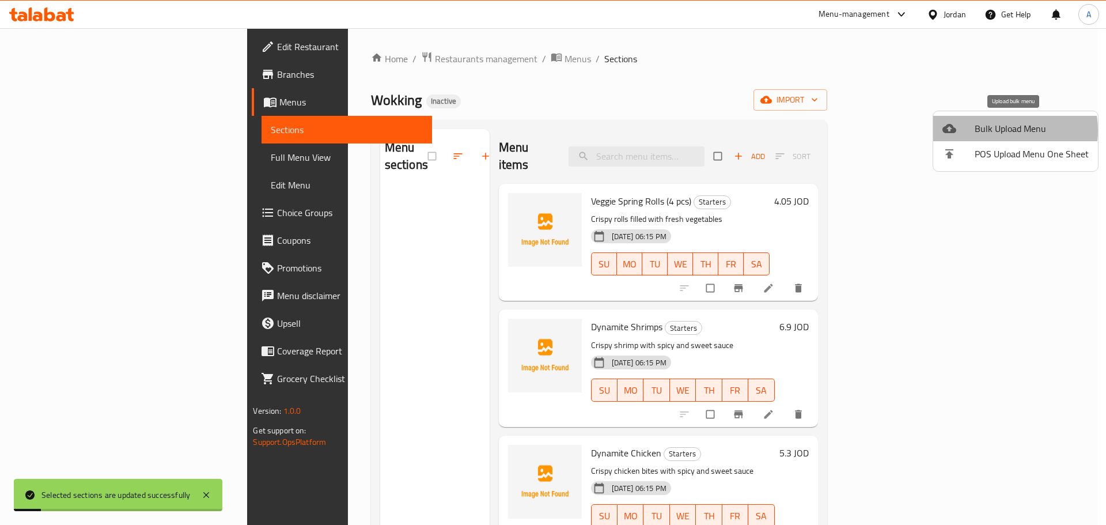
click at [999, 130] on span "Bulk Upload Menu" at bounding box center [1032, 129] width 114 height 14
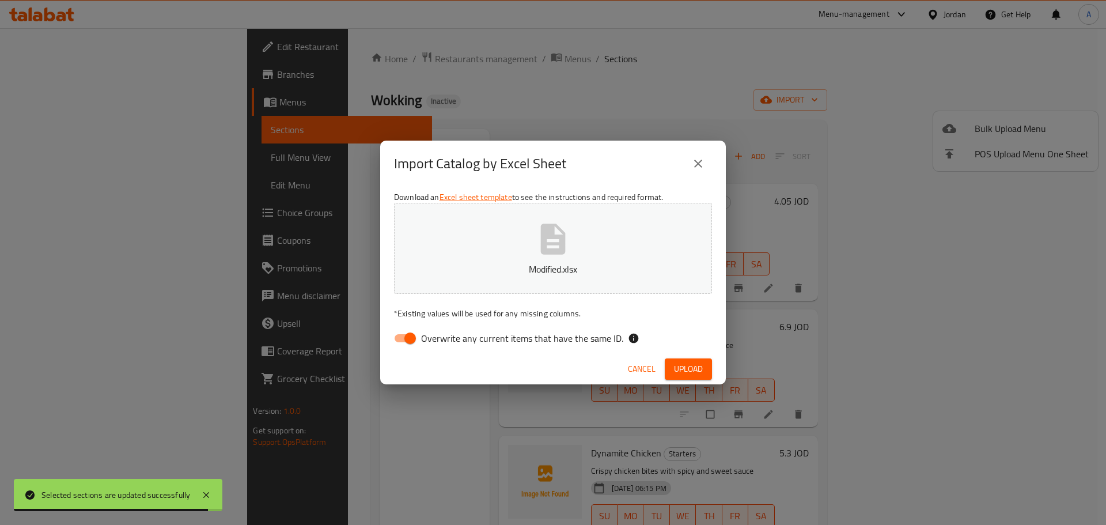
drag, startPoint x: 585, startPoint y: 341, endPoint x: 640, endPoint y: 346, distance: 54.4
click at [586, 341] on span "Overwrite any current items that have the same ID." at bounding box center [522, 338] width 202 height 14
click at [443, 341] on input "Overwrite any current items that have the same ID." at bounding box center [410, 338] width 66 height 22
checkbox input "false"
click at [679, 358] on div "Cancel Upload" at bounding box center [553, 369] width 346 height 31
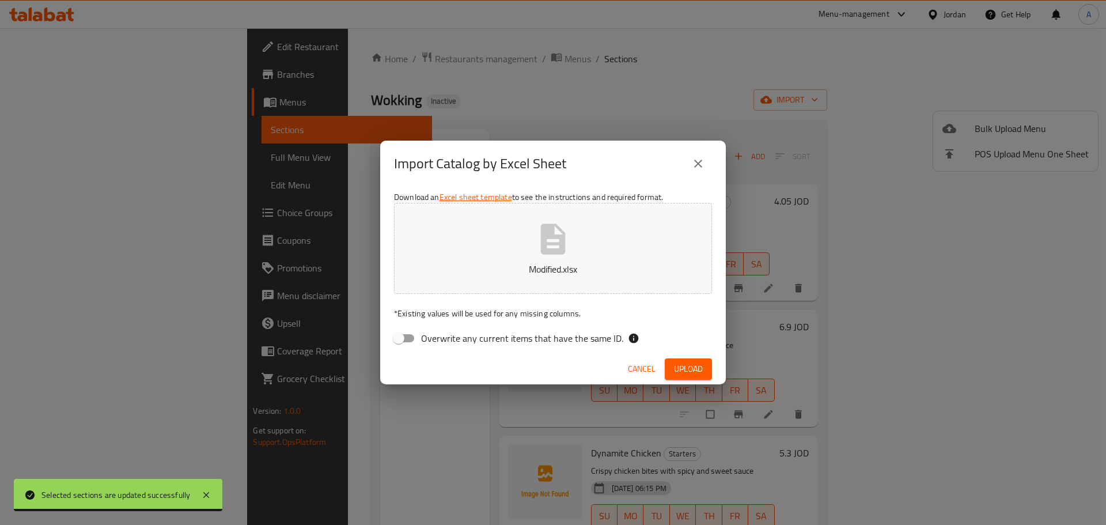
click at [683, 362] on span "Upload" at bounding box center [688, 369] width 29 height 14
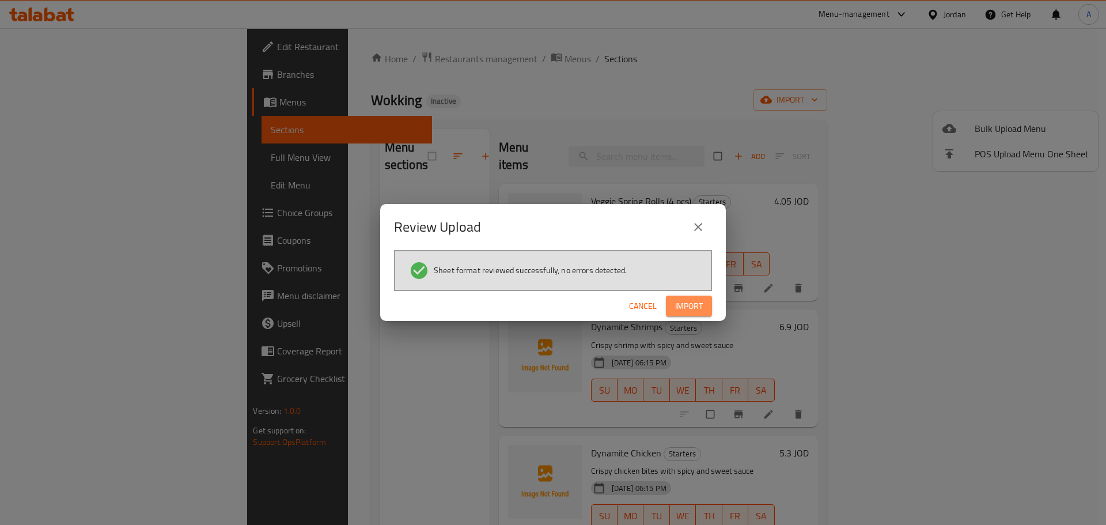
click at [687, 300] on span "Import" at bounding box center [689, 306] width 28 height 14
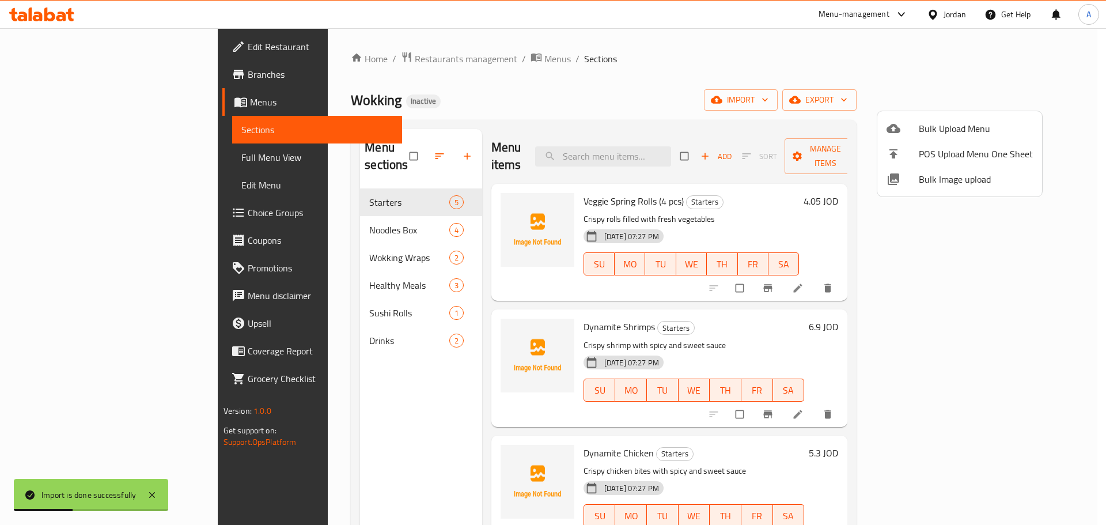
click at [97, 159] on div at bounding box center [553, 262] width 1106 height 525
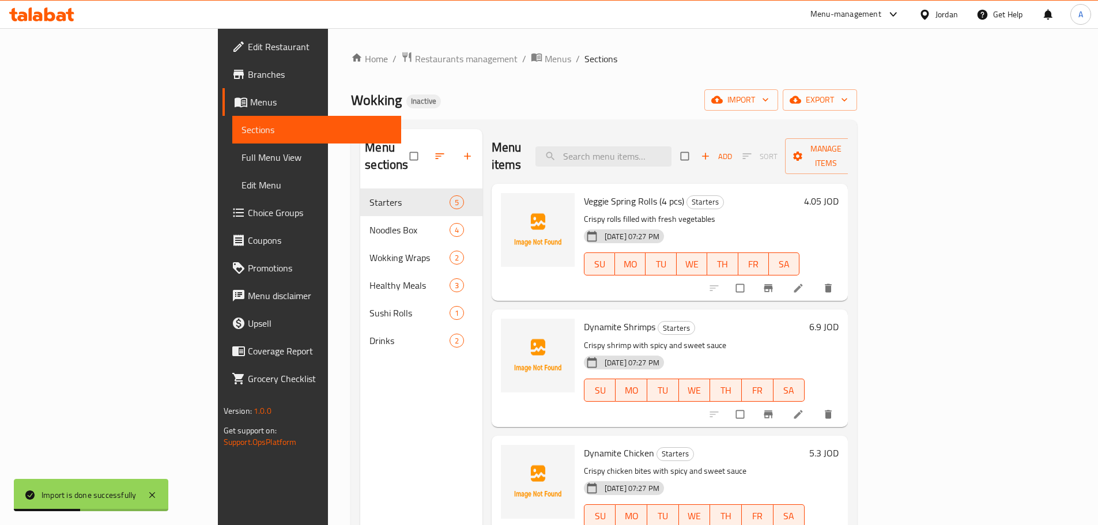
click at [241, 159] on span "Full Menu View" at bounding box center [316, 157] width 150 height 14
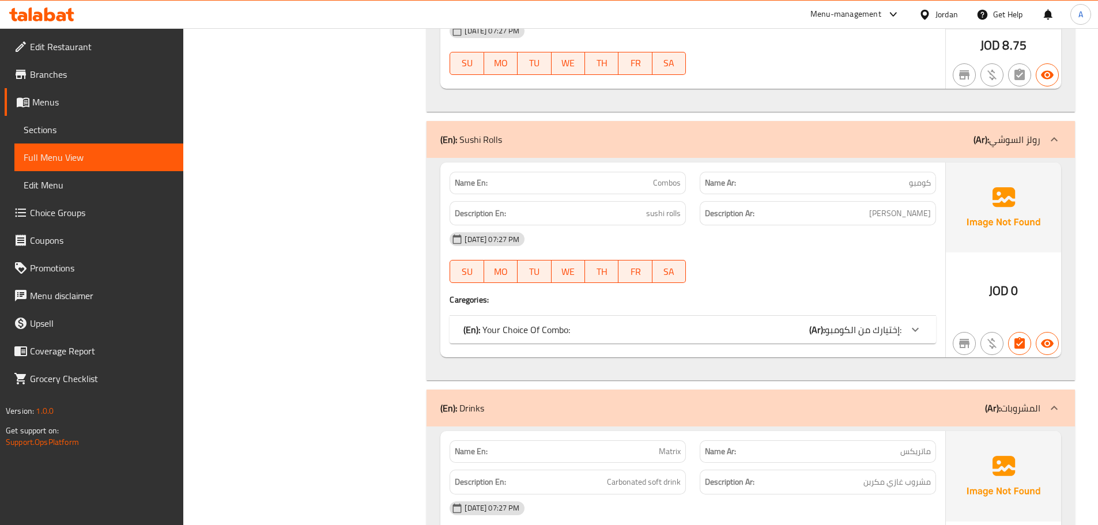
scroll to position [2708, 0]
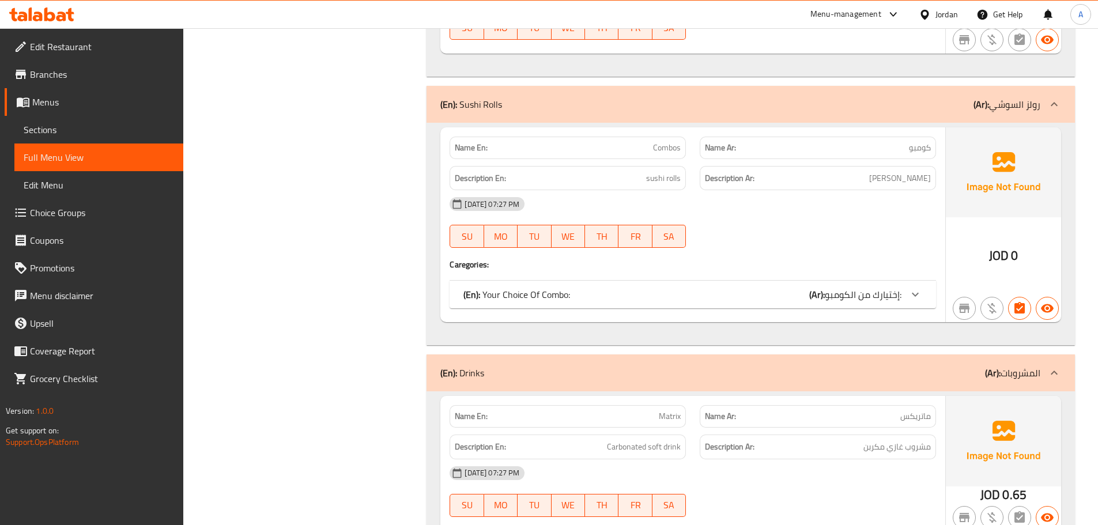
click at [560, 288] on p "(En): Your Choice Of Combo:" at bounding box center [516, 295] width 107 height 14
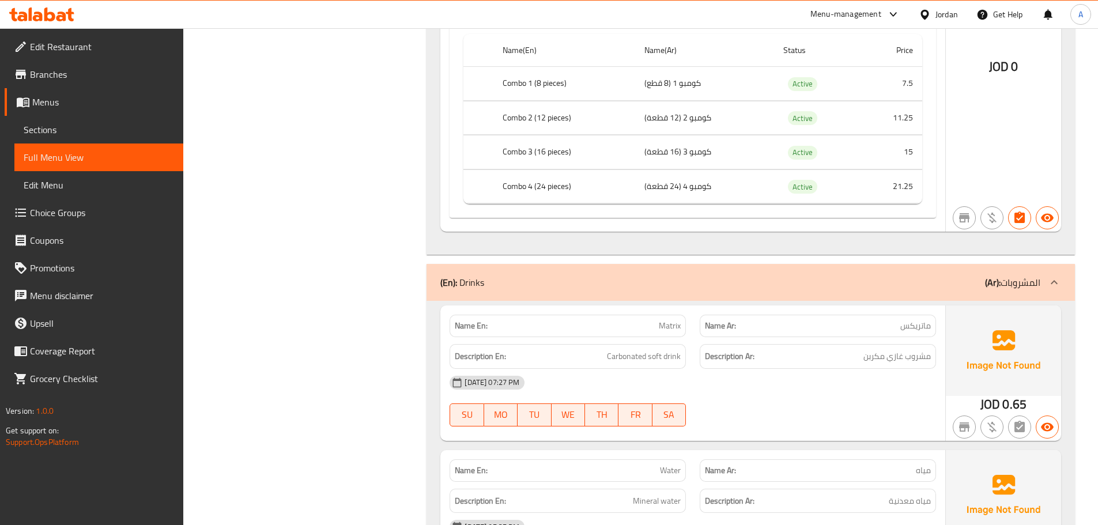
scroll to position [3078, 0]
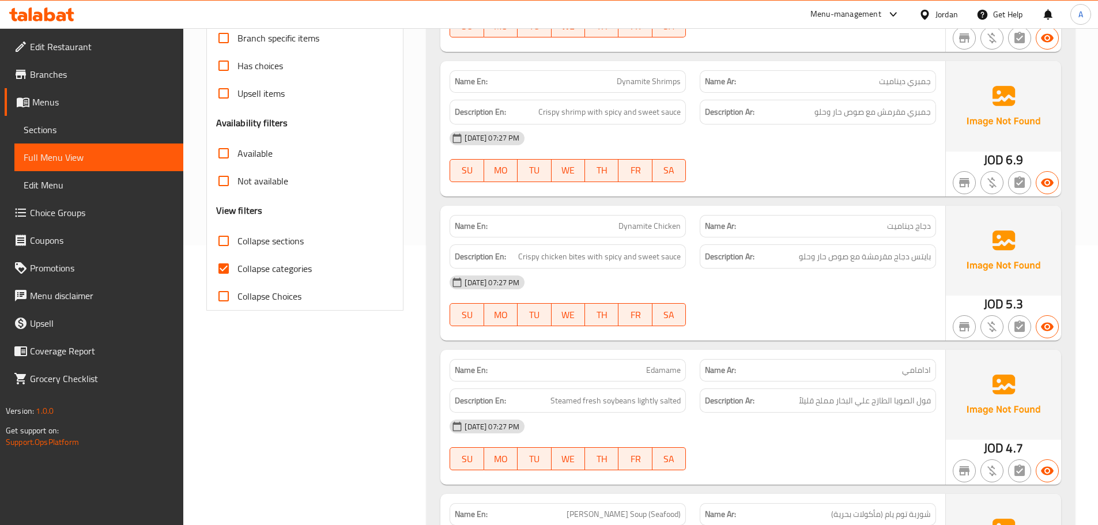
scroll to position [346, 0]
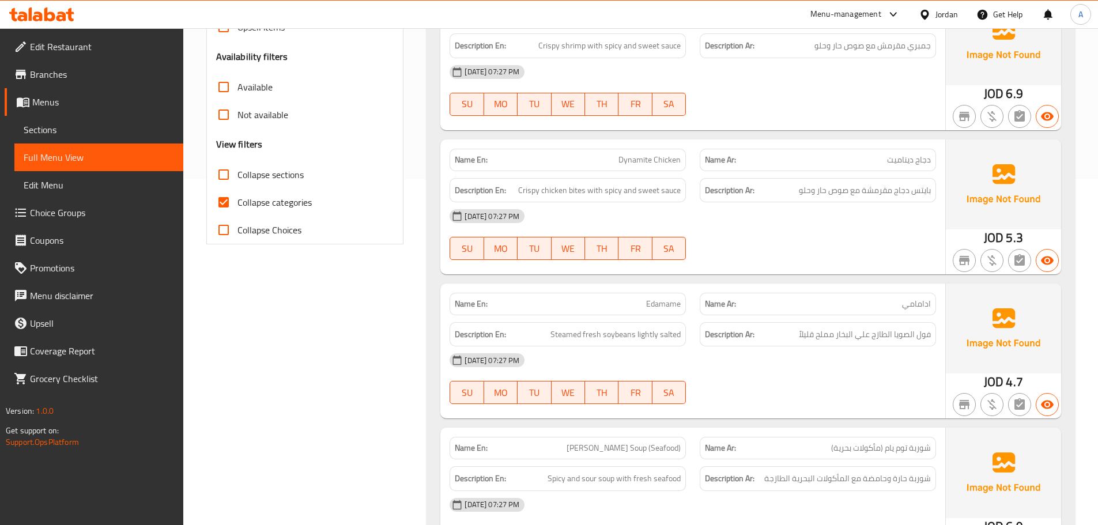
click at [216, 201] on input "Collapse categories" at bounding box center [224, 202] width 28 height 28
checkbox input "false"
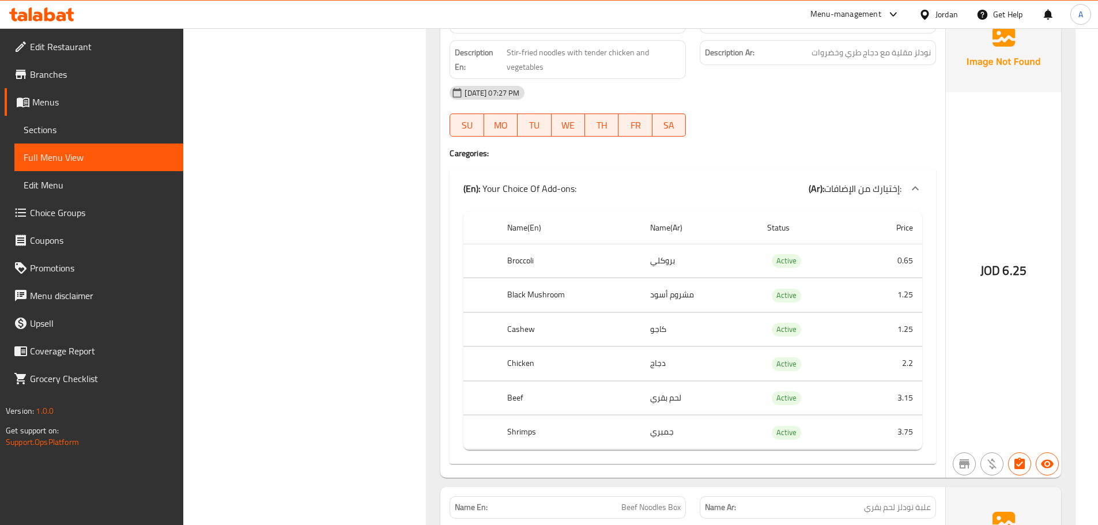
scroll to position [1441, 0]
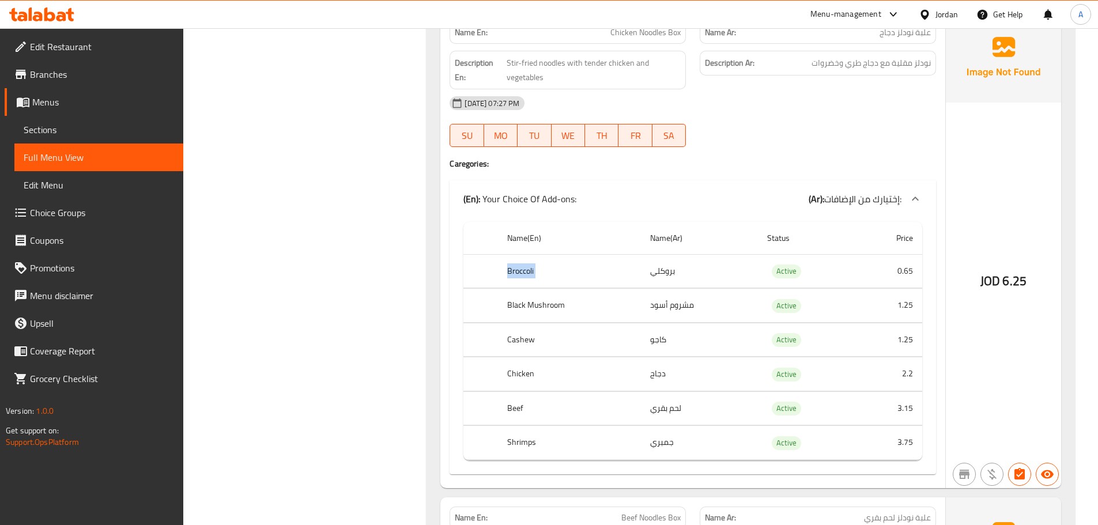
drag, startPoint x: 504, startPoint y: 267, endPoint x: 734, endPoint y: 269, distance: 229.9
click at [734, 269] on tr "Broccoli بروكلي Active 0.65" at bounding box center [692, 271] width 459 height 34
click at [505, 304] on th "Black Mushroom" at bounding box center [569, 306] width 143 height 34
drag, startPoint x: 482, startPoint y: 267, endPoint x: 526, endPoint y: 306, distance: 58.3
click at [685, 262] on tr "Broccoli بروكلي Active 0.65" at bounding box center [692, 271] width 459 height 34
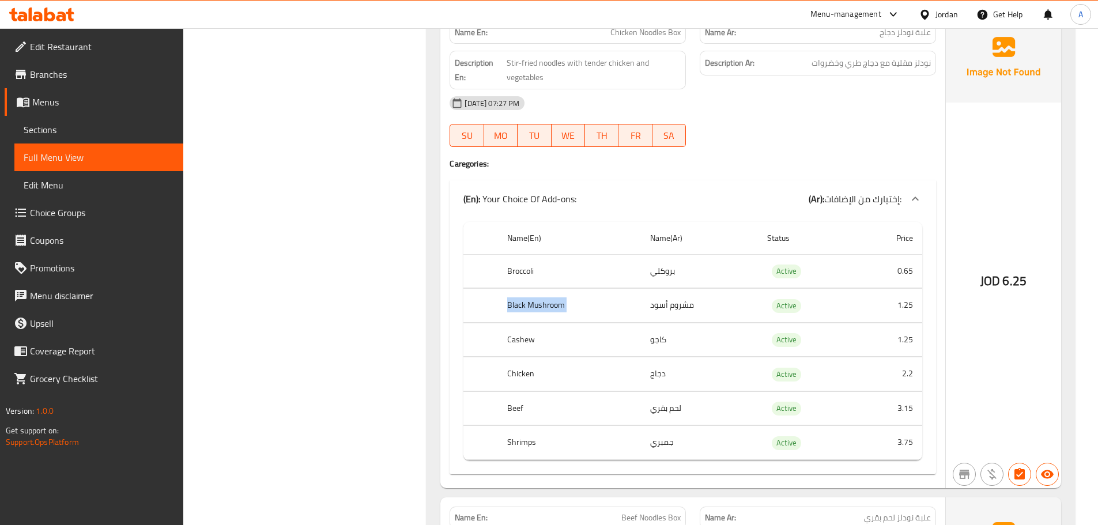
drag, startPoint x: 486, startPoint y: 307, endPoint x: 717, endPoint y: 307, distance: 231.1
click at [717, 307] on tr "Black Mushroom مشروم أسود Active 1.25" at bounding box center [692, 306] width 459 height 34
drag, startPoint x: 493, startPoint y: 340, endPoint x: 755, endPoint y: 334, distance: 262.2
click at [755, 334] on tr "Cashew كاجو Active 1.25" at bounding box center [692, 340] width 459 height 34
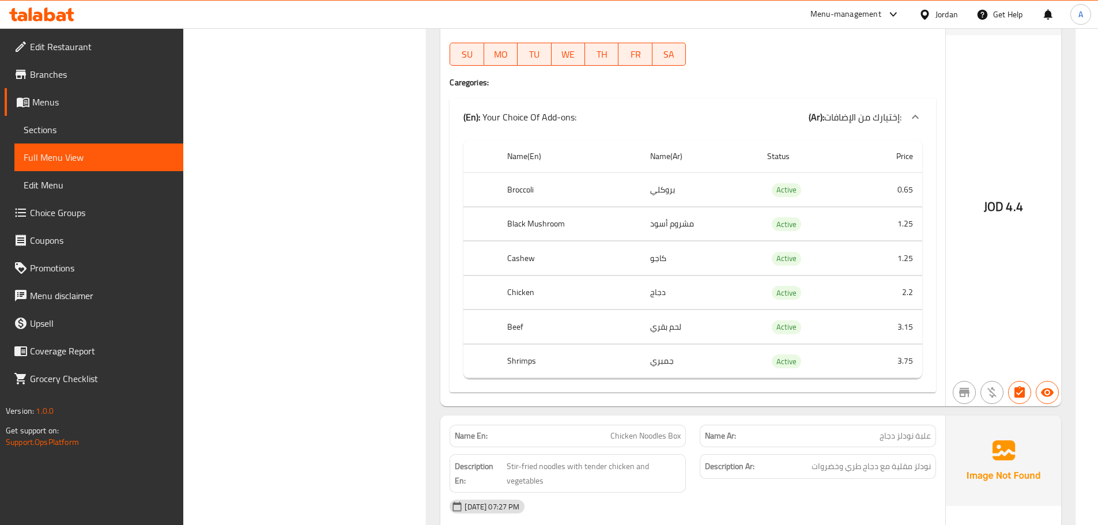
scroll to position [634, 0]
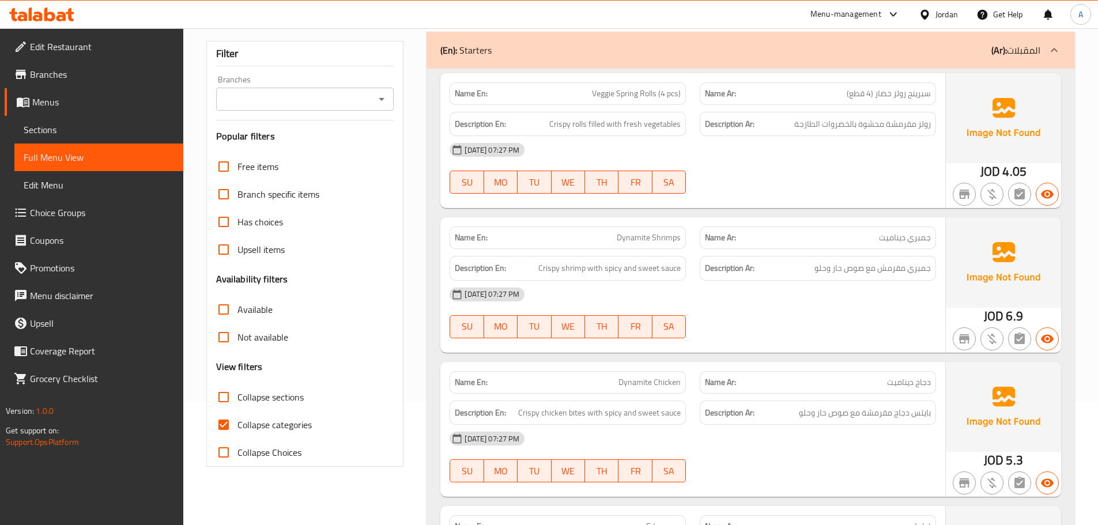
scroll to position [173, 0]
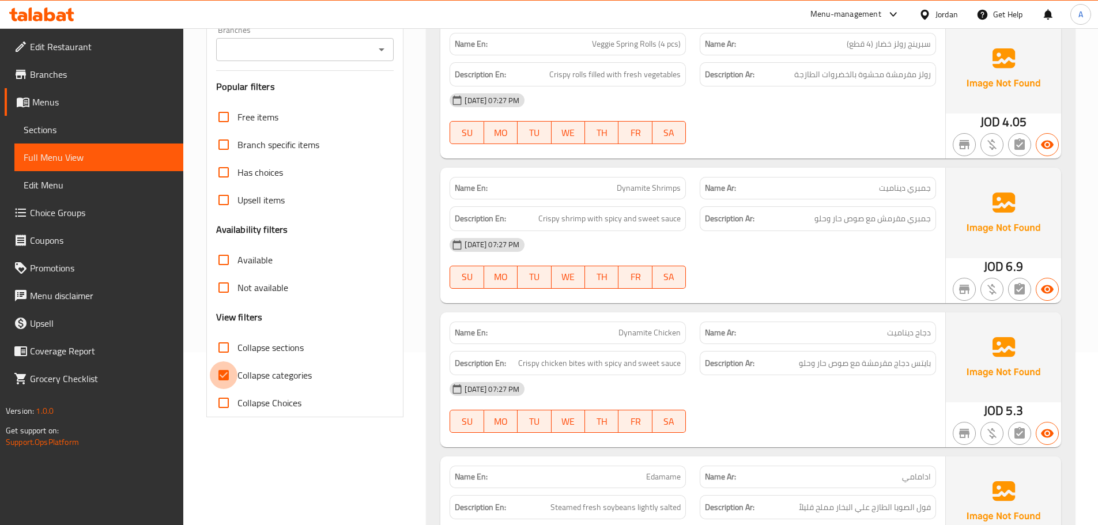
drag, startPoint x: 233, startPoint y: 368, endPoint x: 222, endPoint y: 370, distance: 11.7
click at [232, 368] on input "Collapse categories" at bounding box center [224, 375] width 28 height 28
checkbox input "false"
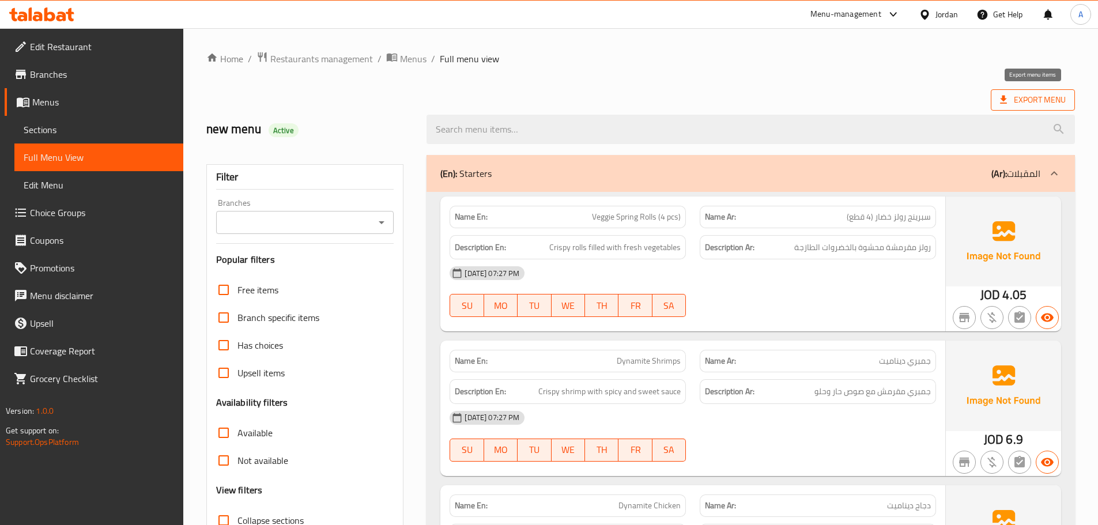
click at [1047, 96] on span "Export Menu" at bounding box center [1033, 100] width 66 height 14
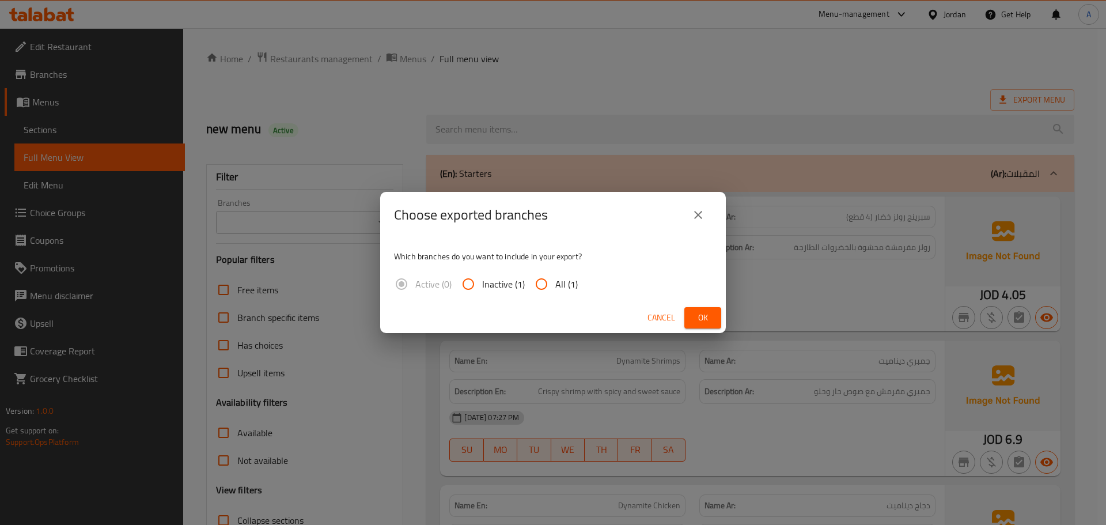
click at [564, 288] on span "All (1)" at bounding box center [566, 284] width 22 height 14
click at [555, 288] on input "All (1)" at bounding box center [542, 284] width 28 height 28
radio input "true"
click at [701, 311] on span "Ok" at bounding box center [703, 318] width 18 height 14
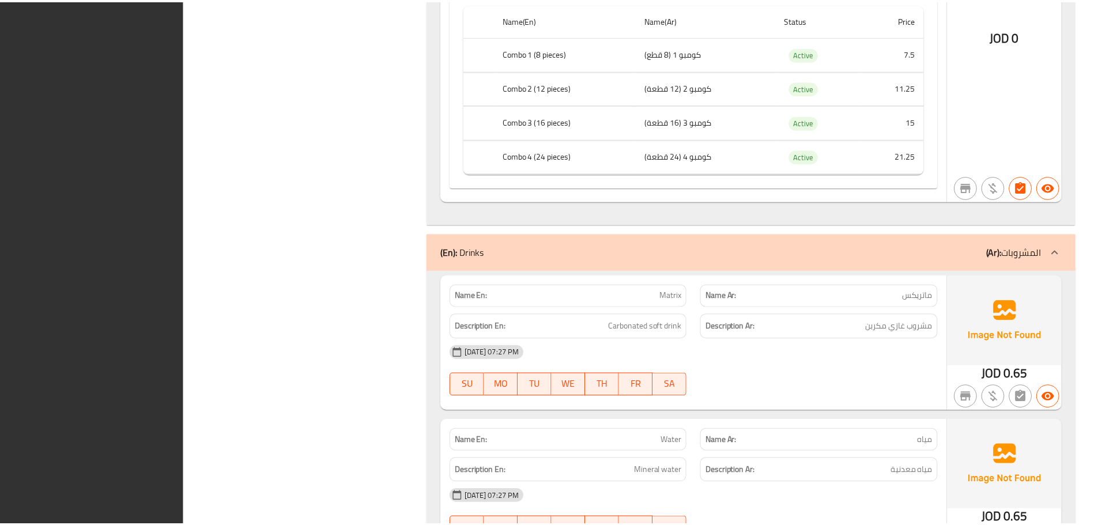
scroll to position [4129, 0]
